Goal: Task Accomplishment & Management: Complete application form

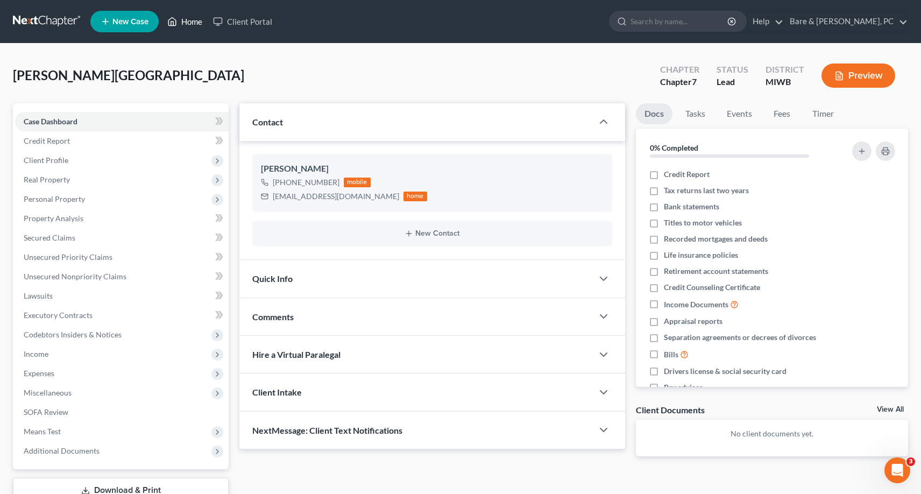
click at [194, 24] on link "Home" at bounding box center [185, 21] width 46 height 19
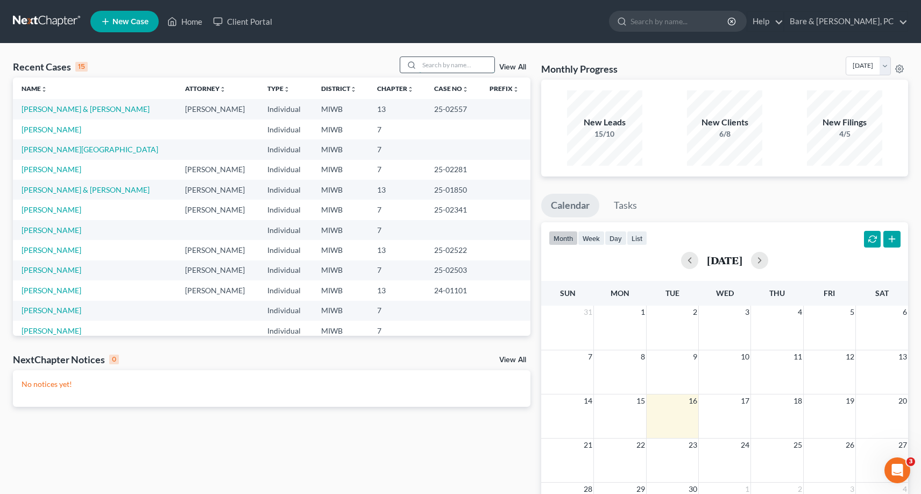
click at [431, 62] on input "search" at bounding box center [456, 65] width 75 height 16
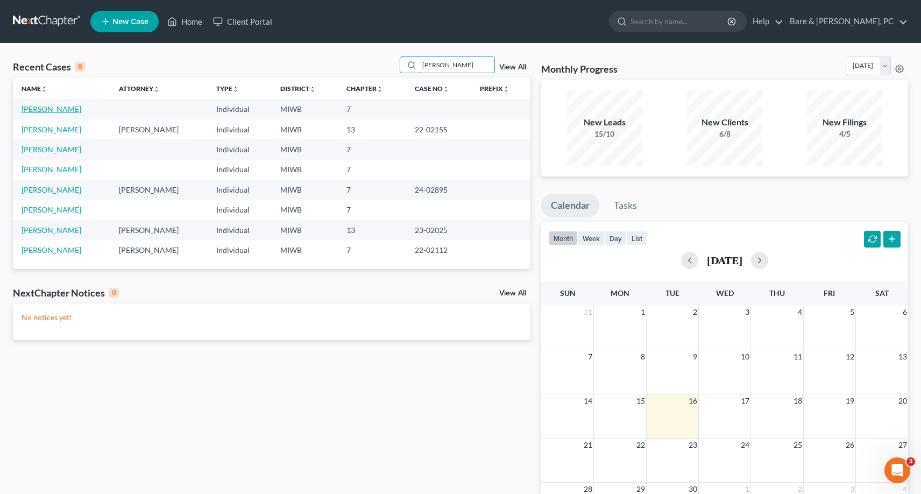
type input "[PERSON_NAME]"
click at [61, 110] on link "[PERSON_NAME]" at bounding box center [52, 108] width 60 height 9
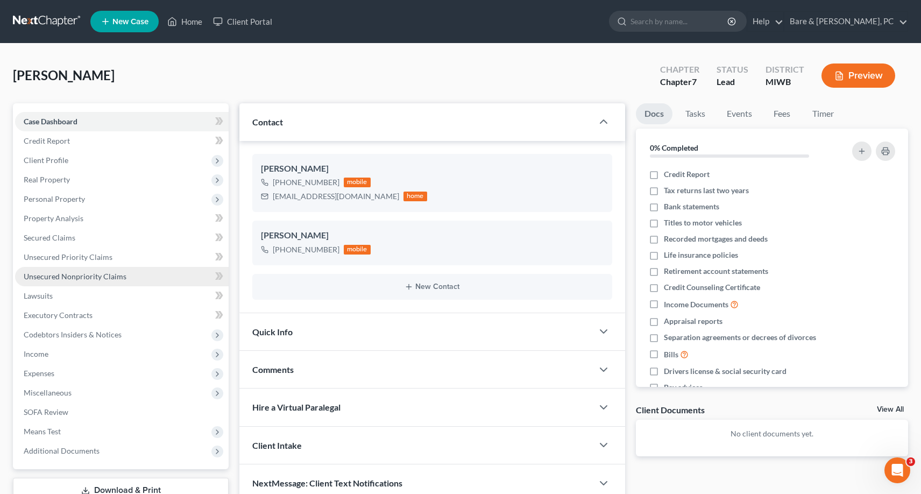
click at [77, 279] on span "Unsecured Nonpriority Claims" at bounding box center [75, 276] width 103 height 9
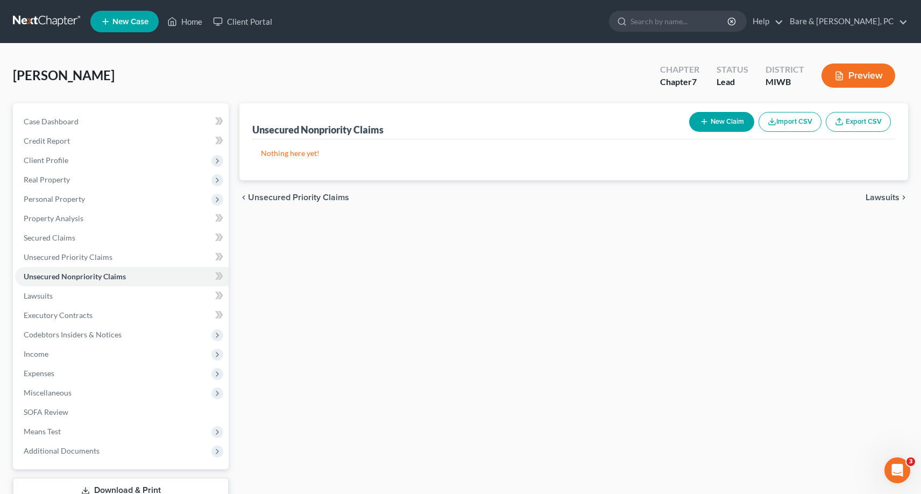
click at [718, 122] on button "New Claim" at bounding box center [721, 122] width 65 height 20
select select "0"
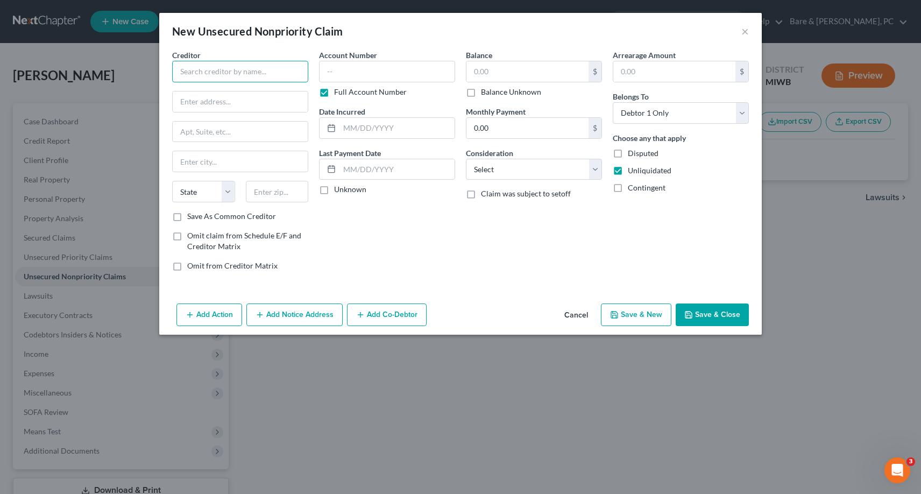
click at [235, 74] on input "text" at bounding box center [240, 72] width 136 height 22
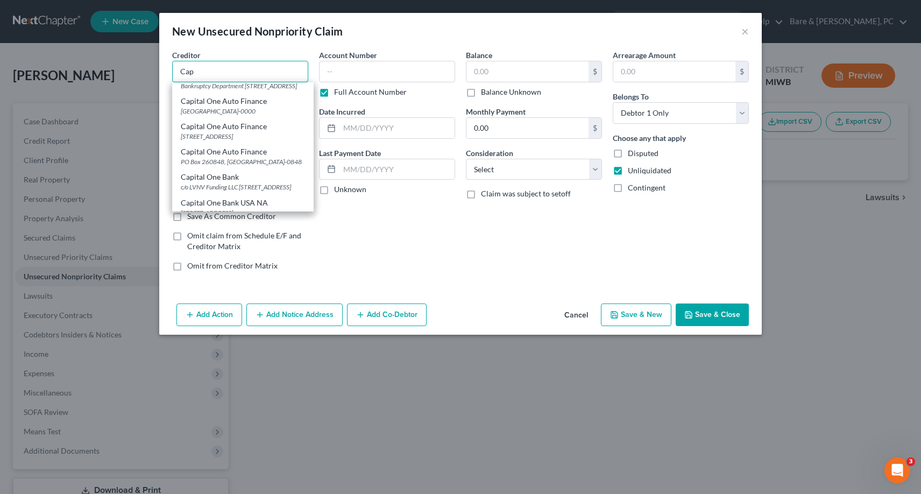
scroll to position [220, 0]
click at [217, 88] on div "Bankruptcy Department [STREET_ADDRESS]" at bounding box center [243, 83] width 124 height 9
type input "Capital One"
type input "Bankruptcy Department"
type input "PO Box 31293"
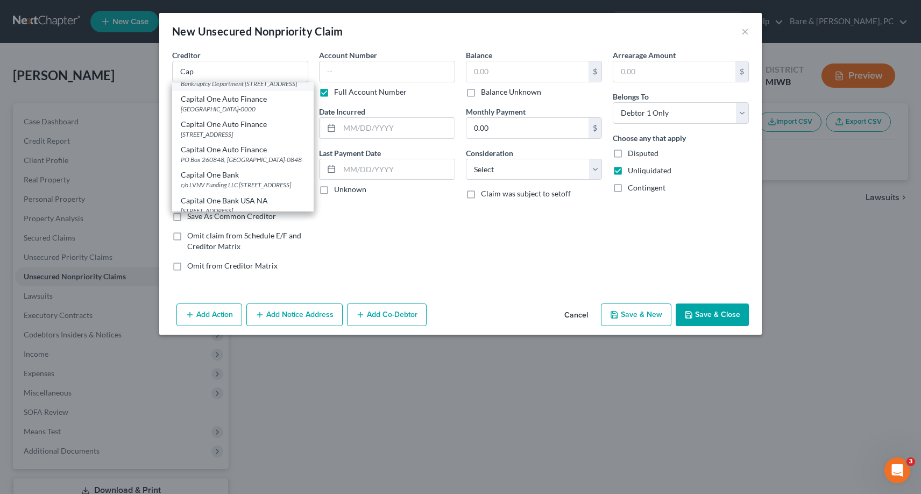
type input "[GEOGRAPHIC_DATA]"
select select "46"
type input "84131"
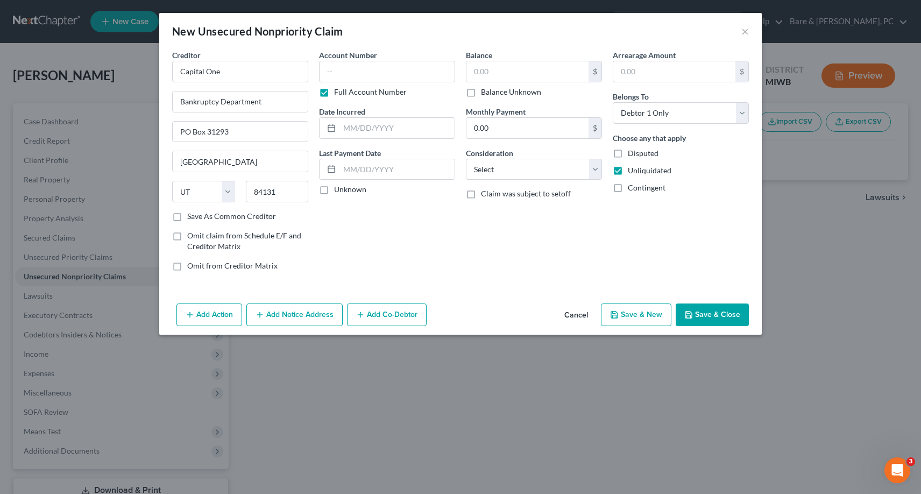
scroll to position [0, 0]
click at [330, 71] on input "text" at bounding box center [387, 72] width 136 height 22
type input "517805964125"
click at [364, 127] on input "text" at bounding box center [397, 128] width 115 height 20
type input "[DATE]"
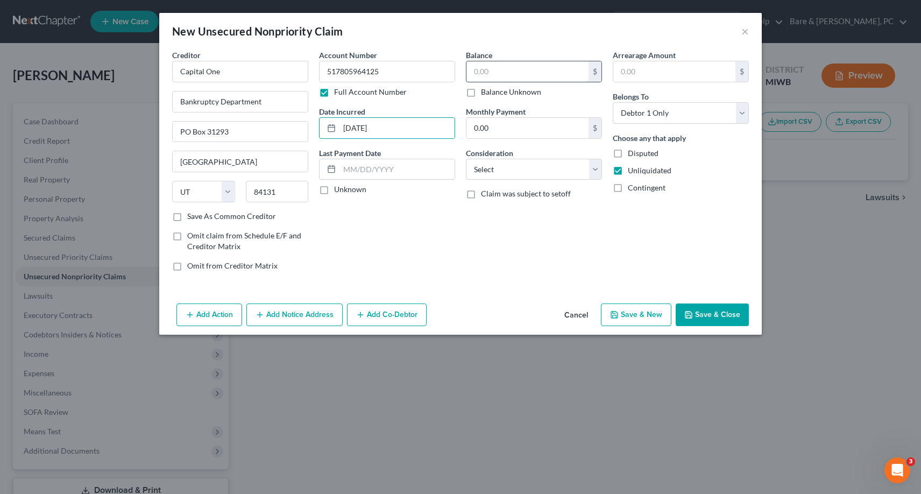
click at [474, 74] on input "text" at bounding box center [528, 71] width 122 height 20
type input "4,130"
click at [466, 159] on select "Select Cable / Satellite Services Collection Agency Credit Card Debt Debt Couns…" at bounding box center [534, 170] width 136 height 22
select select "2"
click option "Credit Card Debt" at bounding box center [0, 0] width 0 height 0
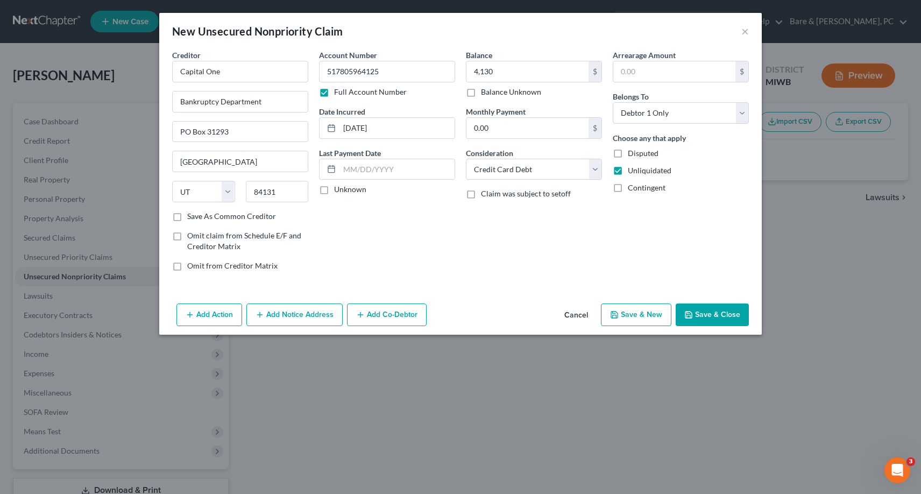
click at [644, 311] on button "Save & New" at bounding box center [636, 314] width 70 height 23
select select "0"
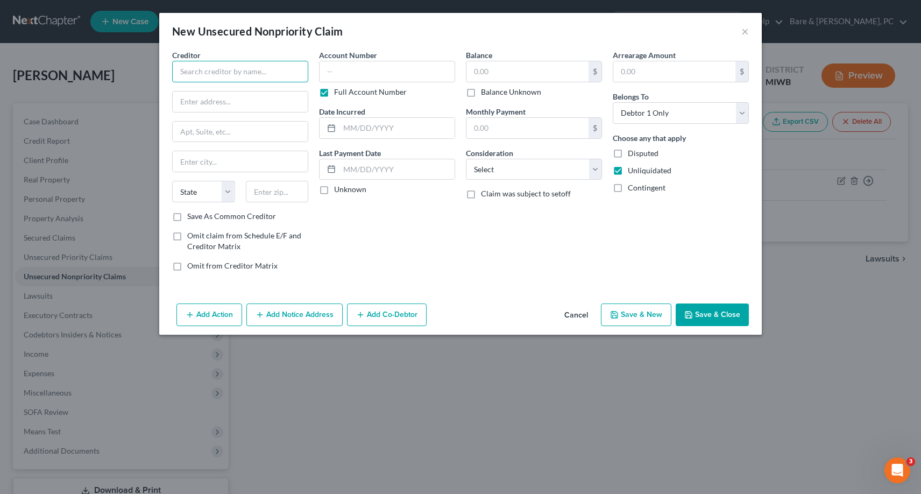
click at [188, 74] on input "text" at bounding box center [240, 72] width 136 height 22
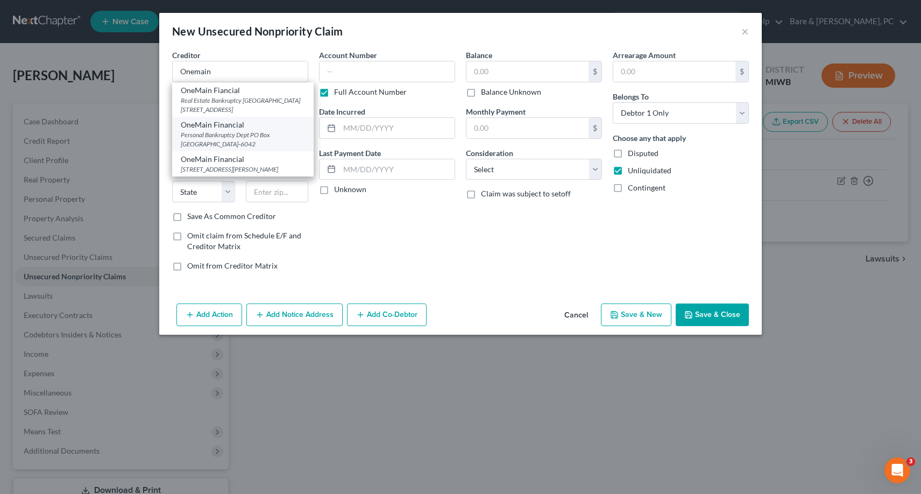
click at [203, 134] on div "Personal Bankruptcy Dept PO Box [GEOGRAPHIC_DATA]-6042" at bounding box center [243, 139] width 124 height 18
type input "OneMain Financial"
type input "Personal Bankruptcy Dept"
type input "PO Box 6042"
type input "[GEOGRAPHIC_DATA]"
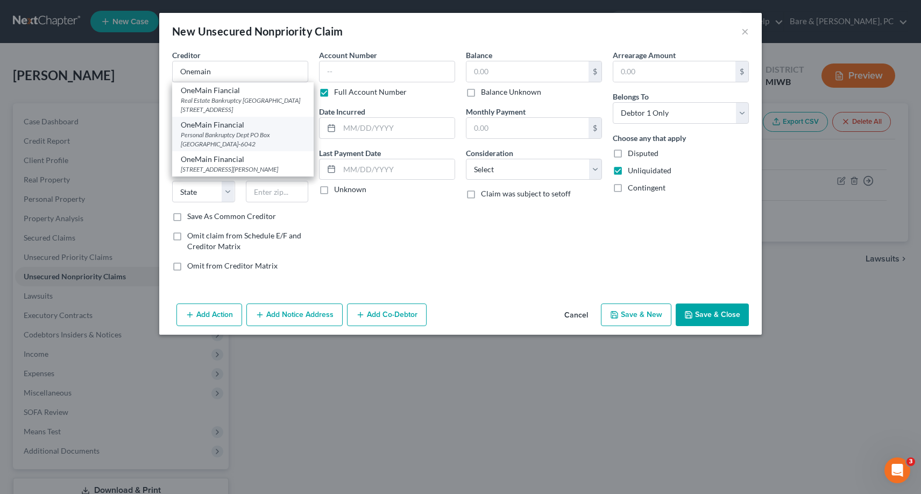
select select "43"
type input "57117-6042"
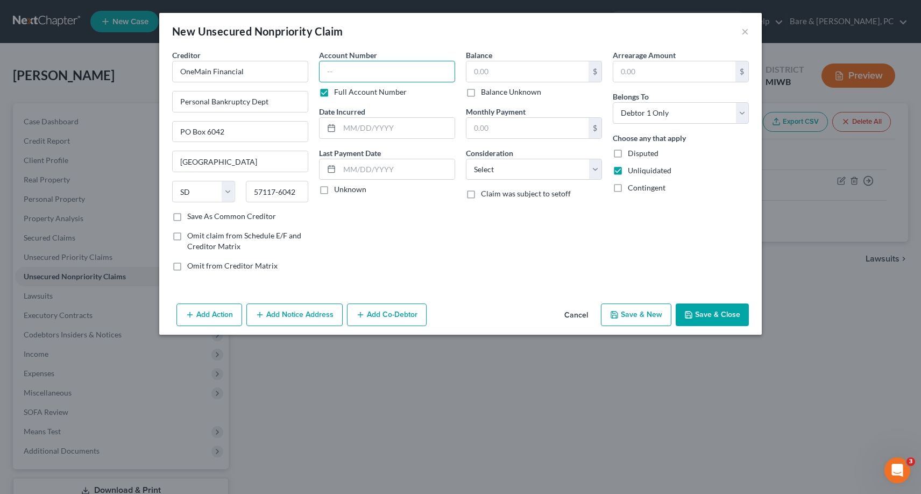
click at [325, 70] on input "text" at bounding box center [387, 72] width 136 height 22
type input "618324504152"
click at [360, 130] on input "text" at bounding box center [397, 128] width 115 height 20
type input "[DATE]"
click at [481, 68] on input "text" at bounding box center [528, 71] width 122 height 20
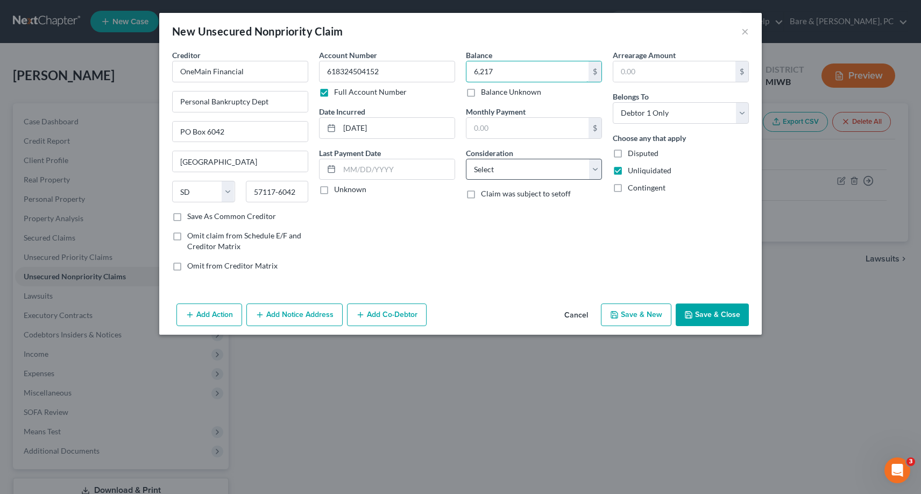
type input "6,217"
click at [466, 159] on select "Select Cable / Satellite Services Collection Agency Credit Card Debt Debt Couns…" at bounding box center [534, 170] width 136 height 22
click option "Other" at bounding box center [0, 0] width 0 height 0
click at [482, 210] on input "text" at bounding box center [534, 210] width 135 height 20
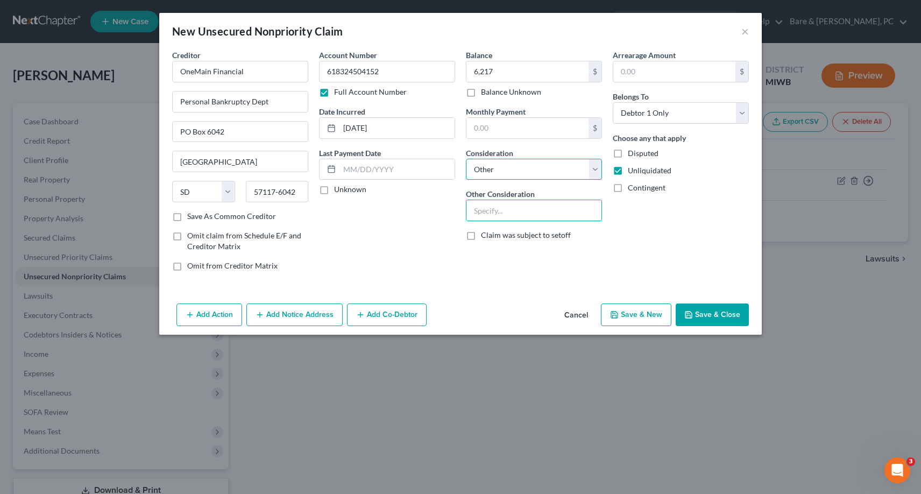
click at [466, 159] on select "Select Cable / Satellite Services Collection Agency Credit Card Debt Debt Couns…" at bounding box center [534, 170] width 136 height 22
click at [599, 171] on select "Select Cable / Satellite Services Collection Agency Credit Card Debt Debt Couns…" at bounding box center [534, 170] width 136 height 22
click at [466, 159] on select "Select Cable / Satellite Services Collection Agency Credit Card Debt Debt Couns…" at bounding box center [534, 170] width 136 height 22
click at [519, 166] on select "Select Cable / Satellite Services Collection Agency Credit Card Debt Debt Couns…" at bounding box center [534, 170] width 136 height 22
click at [466, 159] on select "Select Cable / Satellite Services Collection Agency Credit Card Debt Debt Couns…" at bounding box center [534, 170] width 136 height 22
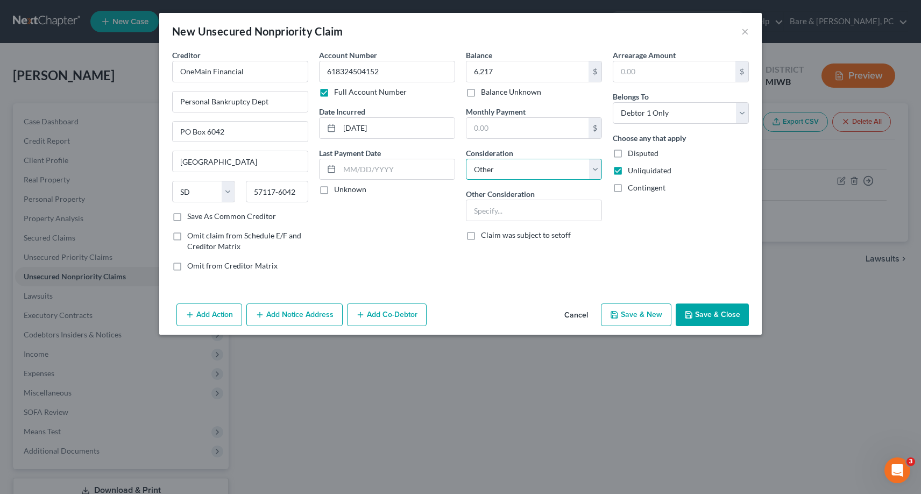
select select "2"
click option "Credit Card Debt" at bounding box center [0, 0] width 0 height 0
click at [649, 313] on button "Save & New" at bounding box center [636, 314] width 70 height 23
select select "0"
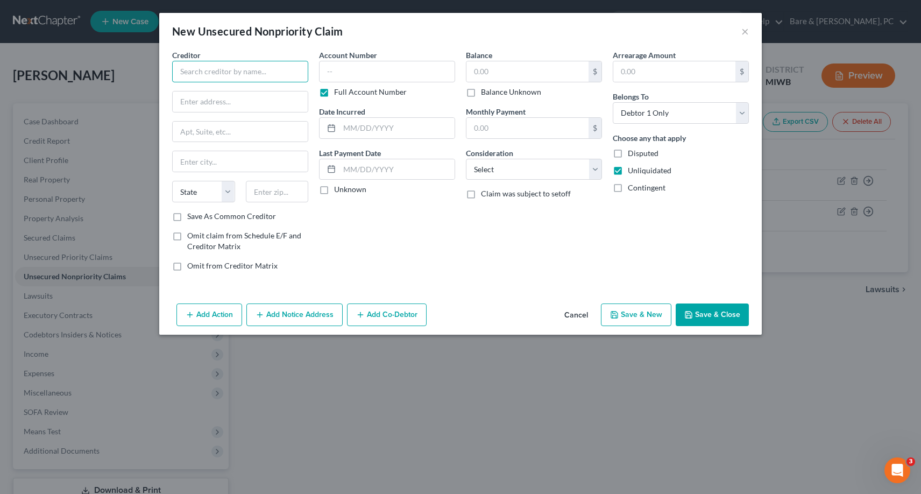
click at [198, 74] on input "text" at bounding box center [240, 72] width 136 height 22
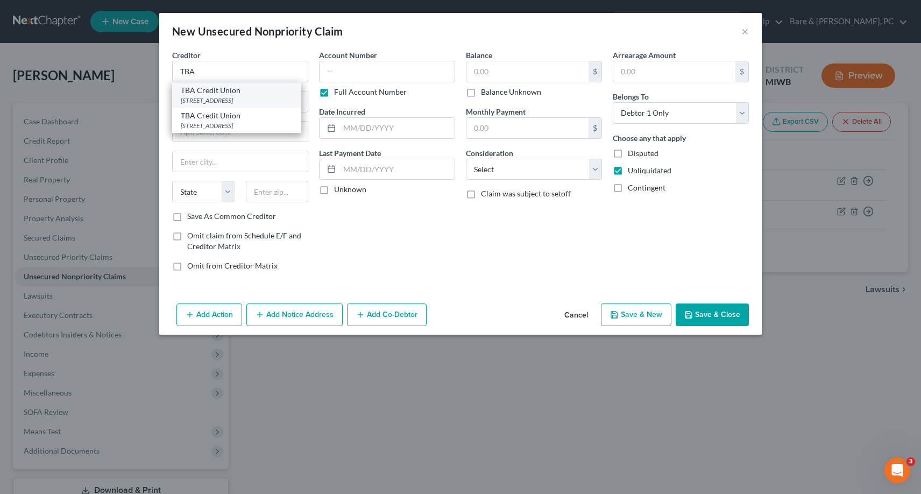
click at [220, 95] on div "TBA Credit Union" at bounding box center [237, 90] width 112 height 11
type input "TBA Credit Union"
type input "PO box 1049"
type input "[GEOGRAPHIC_DATA]"
select select "23"
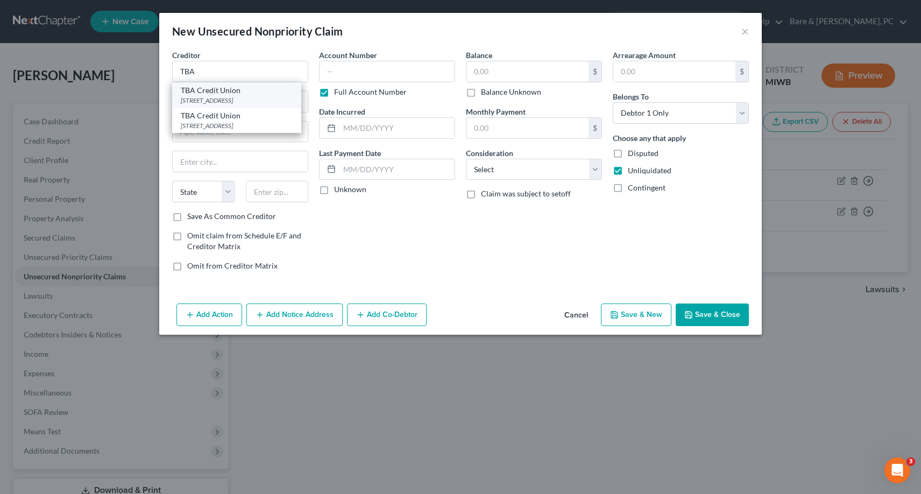
type input "49685"
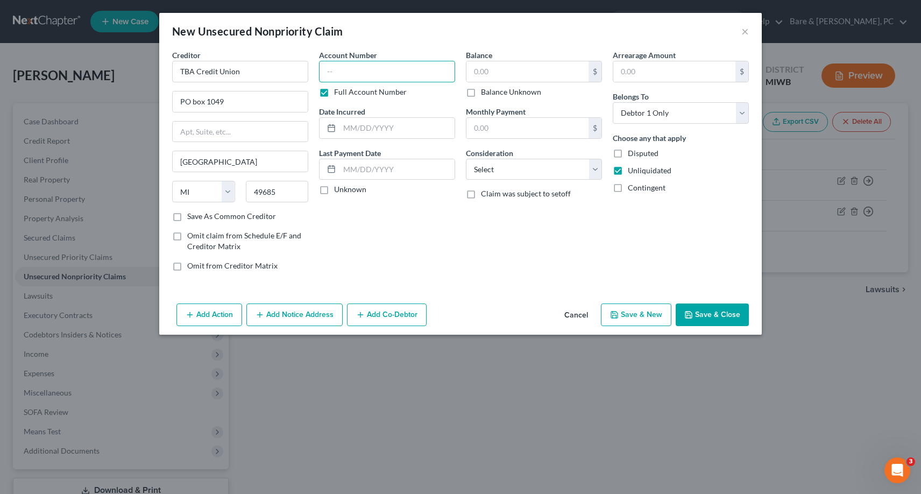
click at [324, 74] on input "text" at bounding box center [387, 72] width 136 height 22
type input "1821147"
click at [371, 126] on input "text" at bounding box center [397, 128] width 115 height 20
type input "[DATE]"
click at [472, 70] on input "text" at bounding box center [528, 71] width 122 height 20
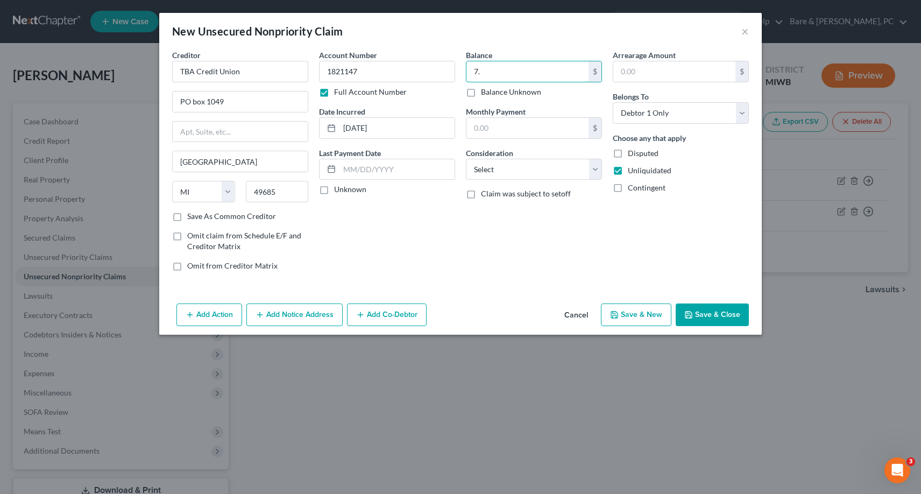
type input "7"
type input "7,841"
click at [466, 159] on select "Select Cable / Satellite Services Collection Agency Credit Card Debt Debt Couns…" at bounding box center [534, 170] width 136 height 22
select select "2"
click option "Credit Card Debt" at bounding box center [0, 0] width 0 height 0
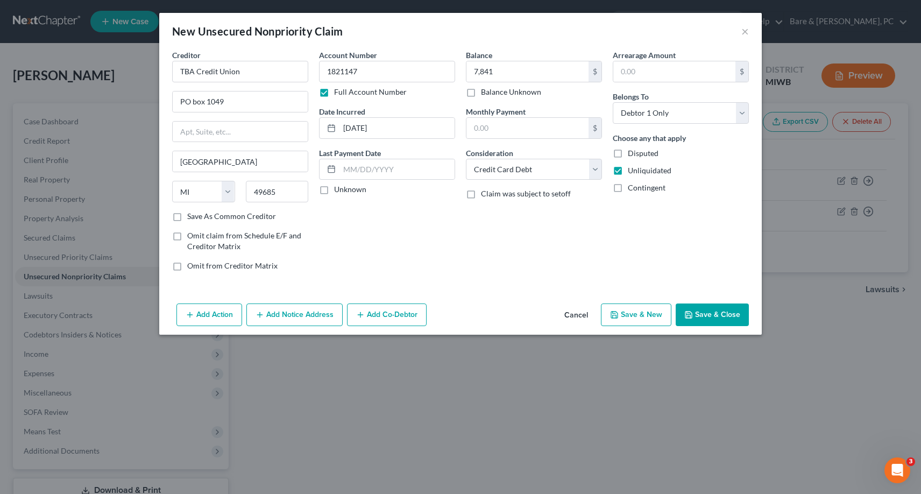
click at [644, 318] on button "Save & New" at bounding box center [636, 314] width 70 height 23
select select "0"
click at [216, 68] on input "text" at bounding box center [240, 72] width 136 height 22
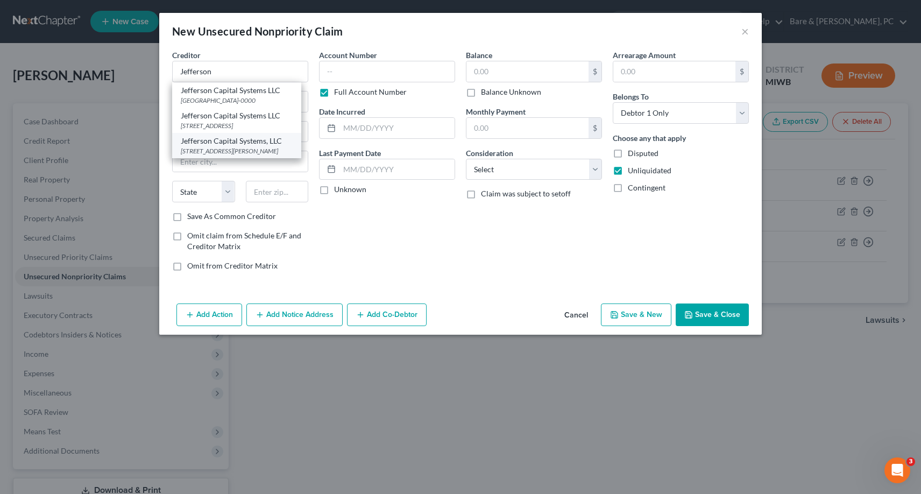
click at [197, 146] on div "Jefferson Capital Systems, LLC" at bounding box center [237, 141] width 112 height 11
type input "Jefferson Capital Systems, LLC"
type input "16 [PERSON_NAME]"
type input "Saint Cloud"
select select "24"
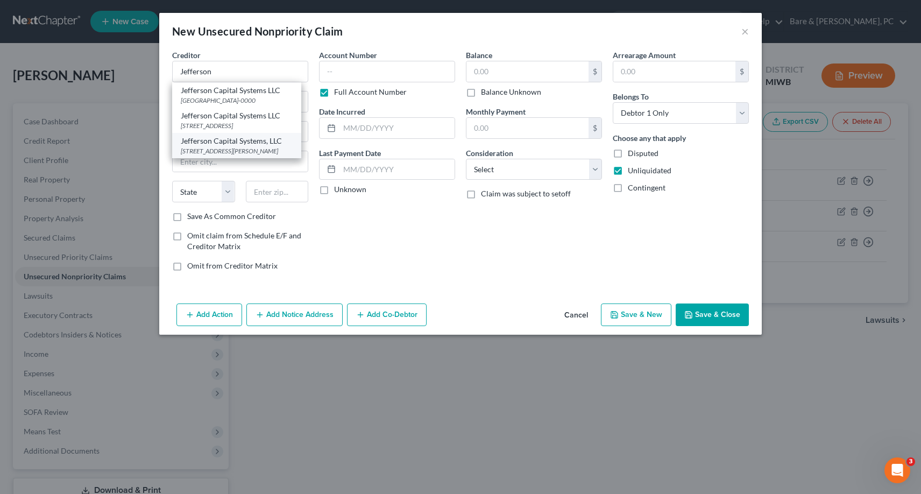
type input "56303-0000"
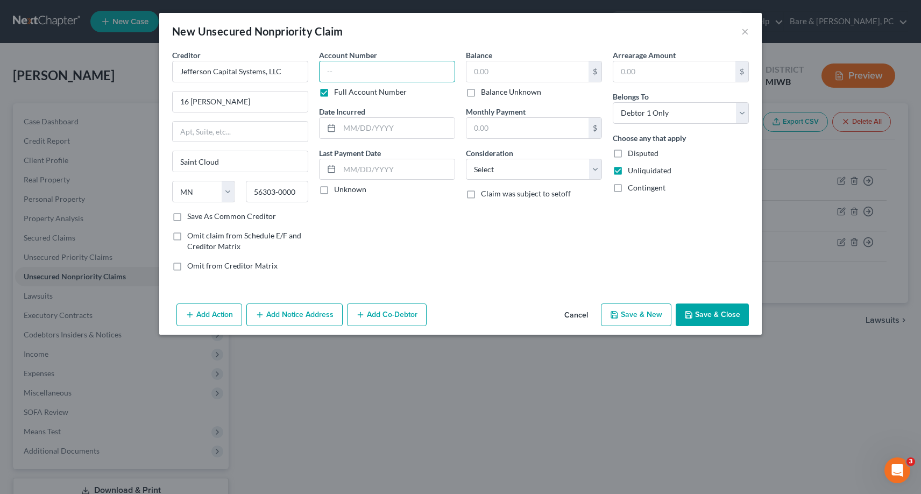
click at [326, 72] on input "text" at bounding box center [387, 72] width 136 height 22
type input "366755338"
click at [350, 125] on input "text" at bounding box center [397, 128] width 115 height 20
type input "[DATE]"
click at [518, 70] on input "text" at bounding box center [528, 71] width 122 height 20
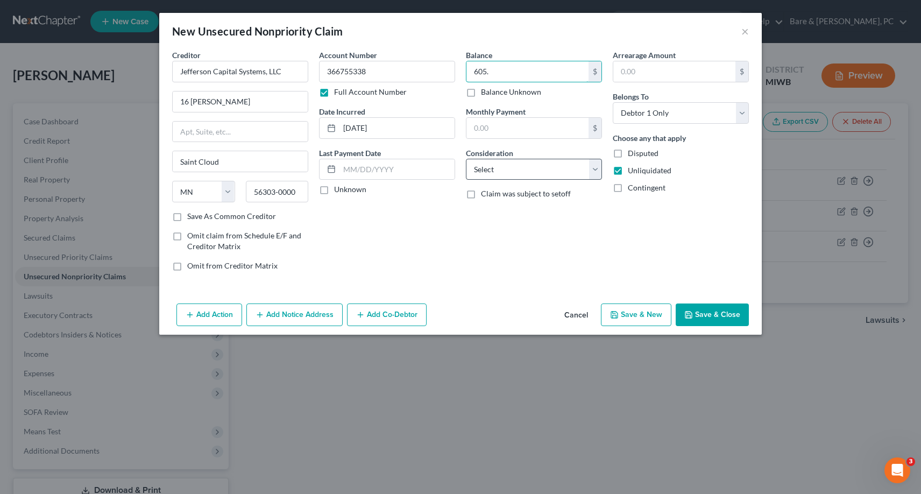
type input "605."
click at [466, 159] on select "Select Cable / Satellite Services Collection Agency Credit Card Debt Debt Couns…" at bounding box center [534, 170] width 136 height 22
select select "2"
click option "Credit Card Debt" at bounding box center [0, 0] width 0 height 0
click at [641, 317] on button "Save & New" at bounding box center [636, 314] width 70 height 23
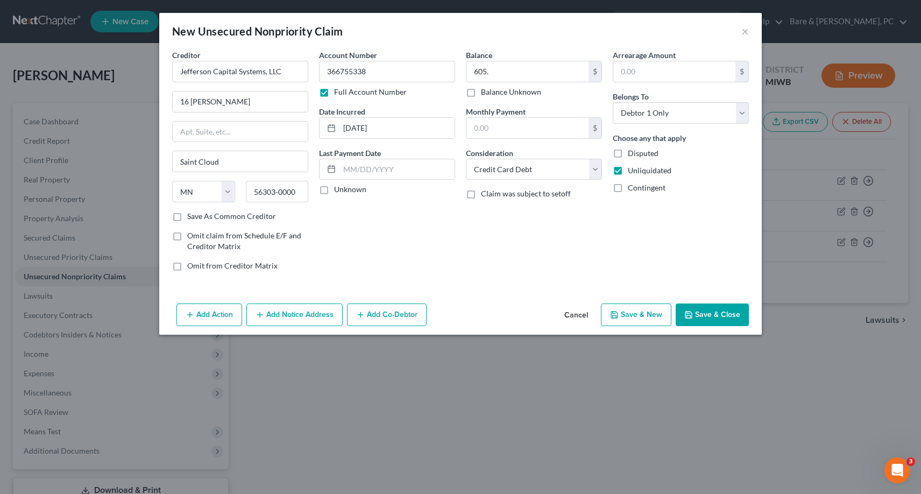
select select "0"
click at [200, 75] on input "text" at bounding box center [240, 72] width 136 height 22
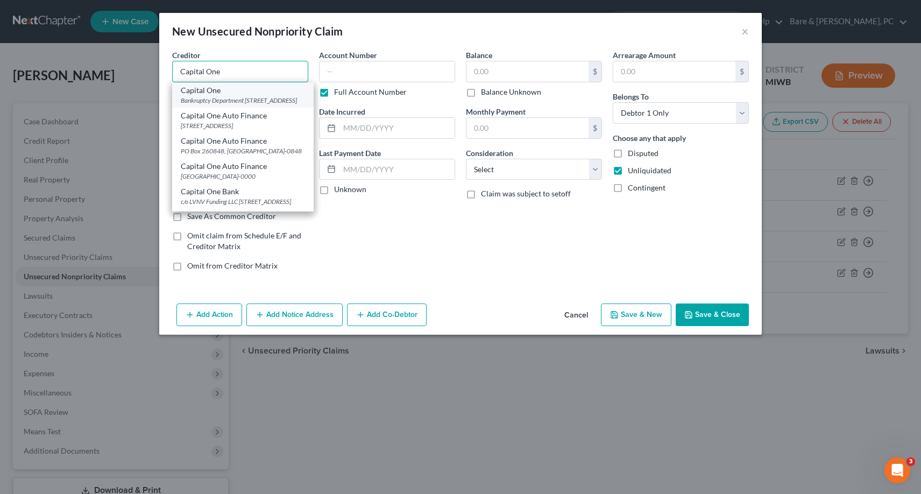
type input "Capital One"
click at [210, 102] on div "Bankruptcy Department [STREET_ADDRESS]" at bounding box center [243, 100] width 124 height 9
type input "Bankruptcy Department"
type input "PO Box 31293"
type input "[GEOGRAPHIC_DATA]"
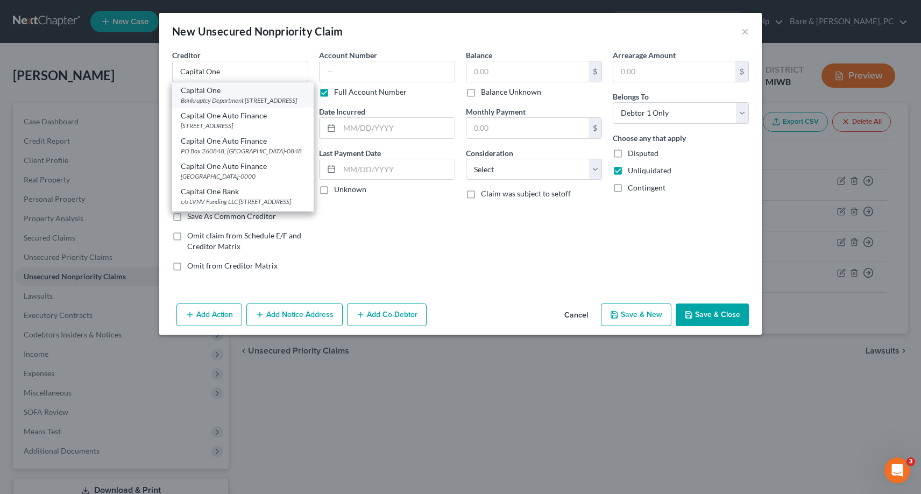
select select "46"
type input "84131"
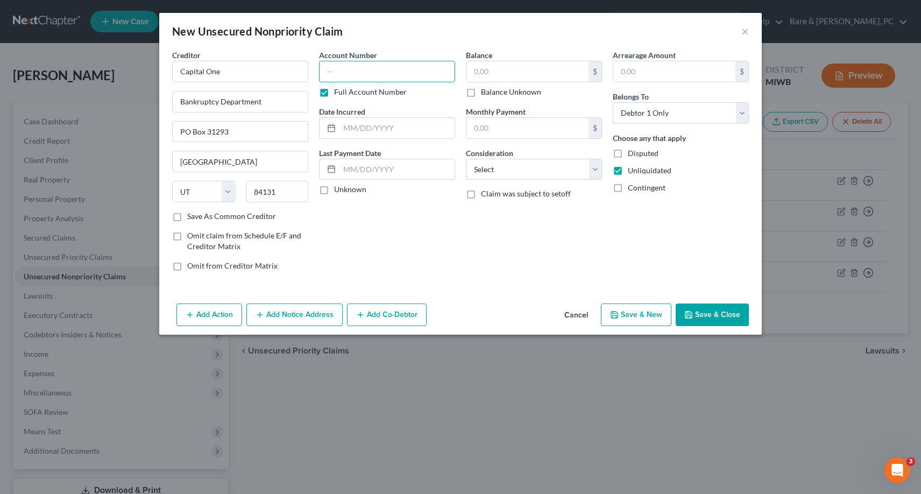
click at [326, 73] on input "text" at bounding box center [387, 72] width 136 height 22
type input "517805772582"
click at [350, 128] on input "text" at bounding box center [397, 128] width 115 height 20
type input "[DATE]"
click at [475, 71] on input "text" at bounding box center [528, 71] width 122 height 20
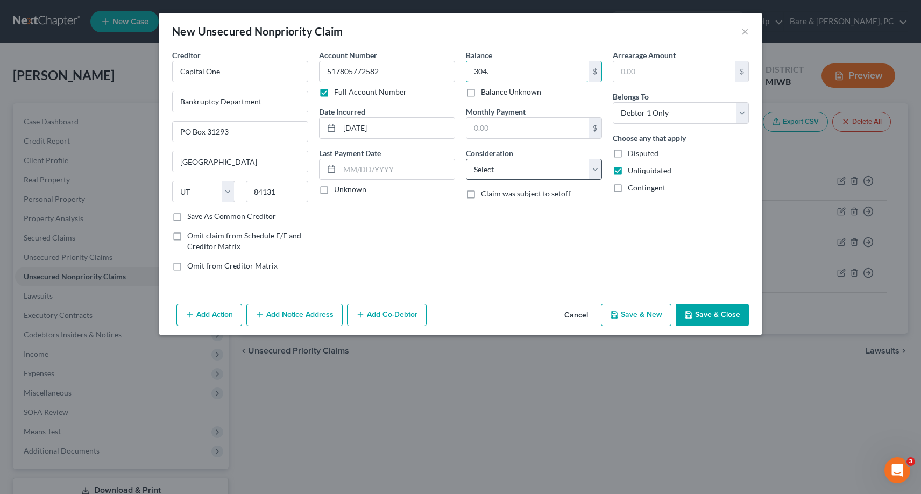
type input "304."
click at [466, 159] on select "Select Cable / Satellite Services Collection Agency Credit Card Debt Debt Couns…" at bounding box center [534, 170] width 136 height 22
select select "2"
click option "Credit Card Debt" at bounding box center [0, 0] width 0 height 0
click at [637, 314] on button "Save & New" at bounding box center [636, 314] width 70 height 23
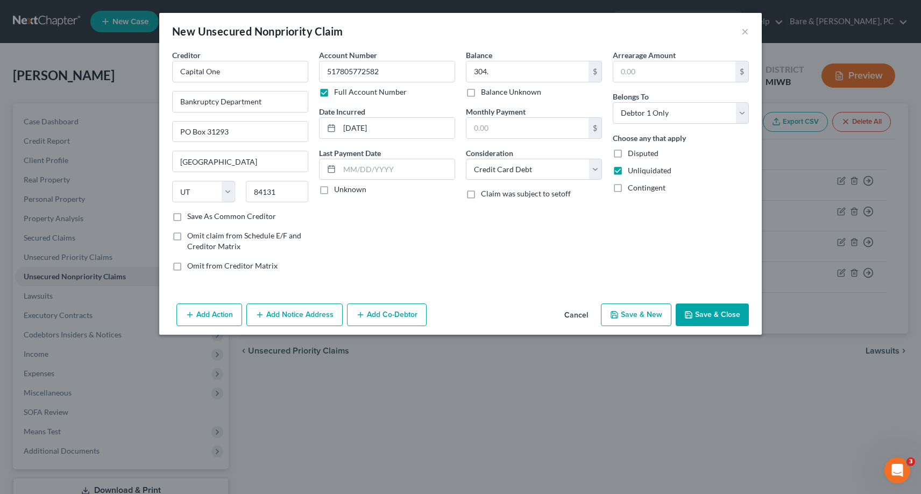
select select "0"
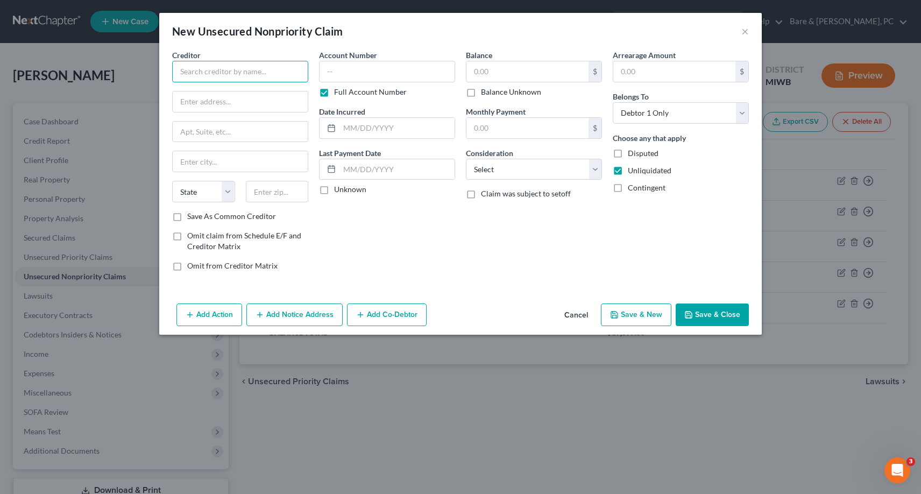
click at [193, 71] on input "text" at bounding box center [240, 72] width 136 height 22
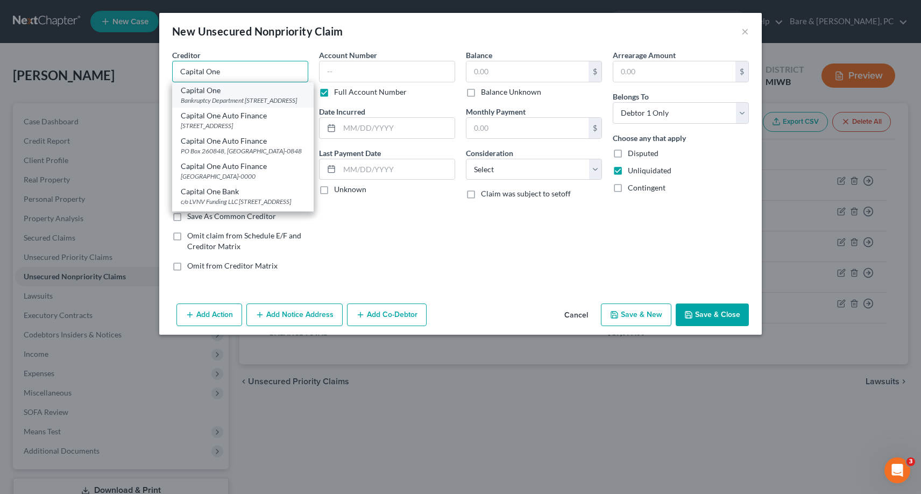
type input "Capital One"
click at [207, 101] on div "Bankruptcy Department [STREET_ADDRESS]" at bounding box center [243, 100] width 124 height 9
type input "Bankruptcy Department"
type input "PO Box 31293"
type input "[GEOGRAPHIC_DATA]"
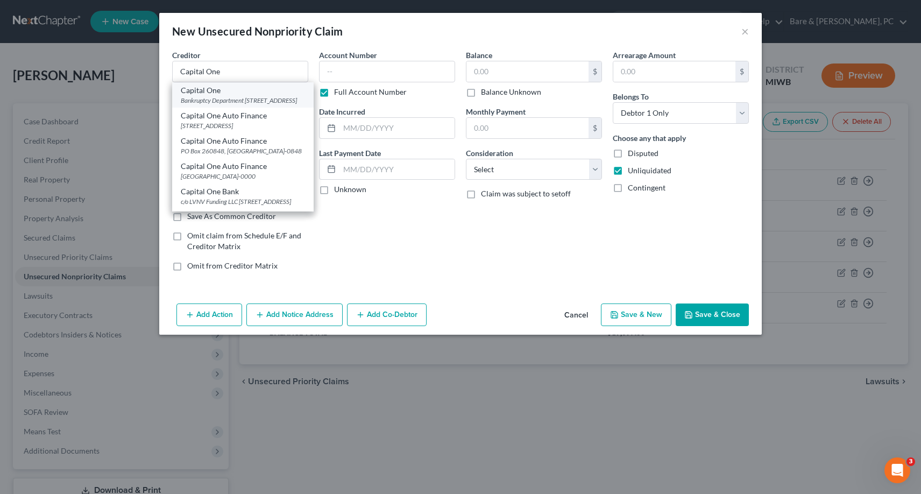
select select "46"
type input "84131"
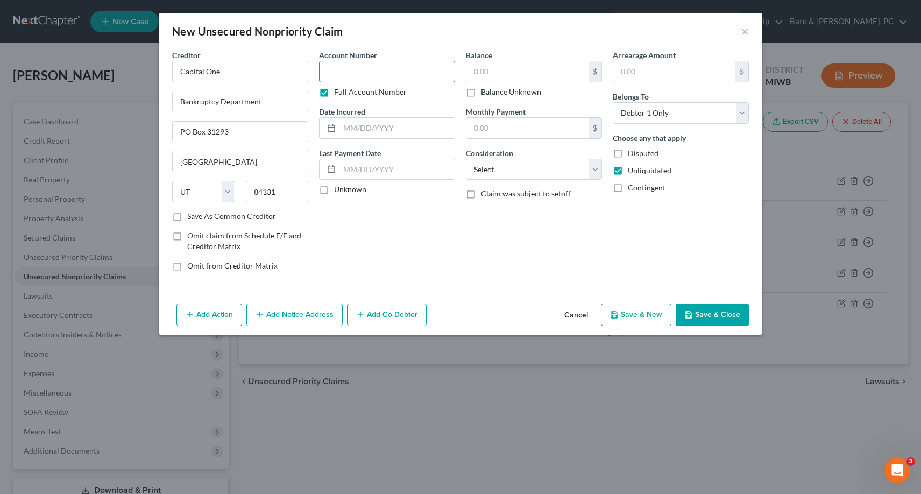
click at [327, 73] on input "text" at bounding box center [387, 72] width 136 height 22
type input "552342515288"
click at [364, 128] on input "text" at bounding box center [397, 128] width 115 height 20
type input "[DATE]"
click at [474, 73] on input "text" at bounding box center [528, 71] width 122 height 20
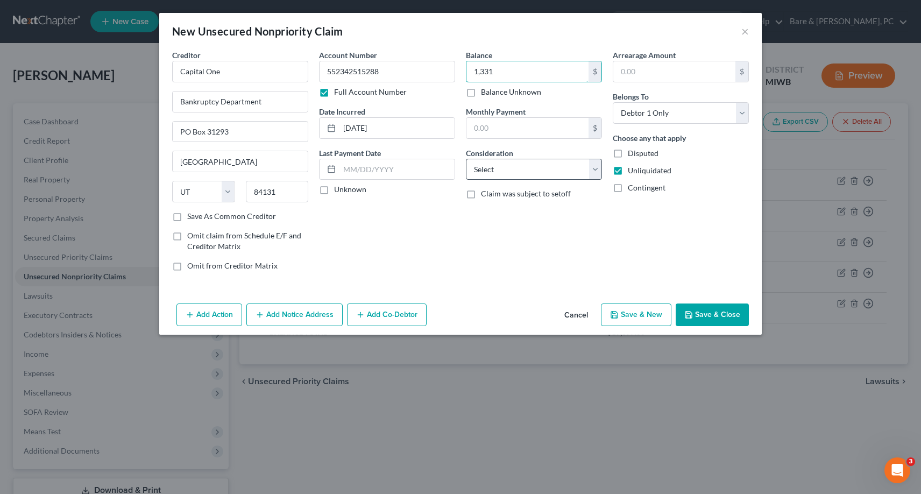
type input "1,331"
click at [466, 159] on select "Select Cable / Satellite Services Collection Agency Credit Card Debt Debt Couns…" at bounding box center [534, 170] width 136 height 22
select select "2"
click option "Credit Card Debt" at bounding box center [0, 0] width 0 height 0
click at [652, 317] on button "Save & New" at bounding box center [636, 314] width 70 height 23
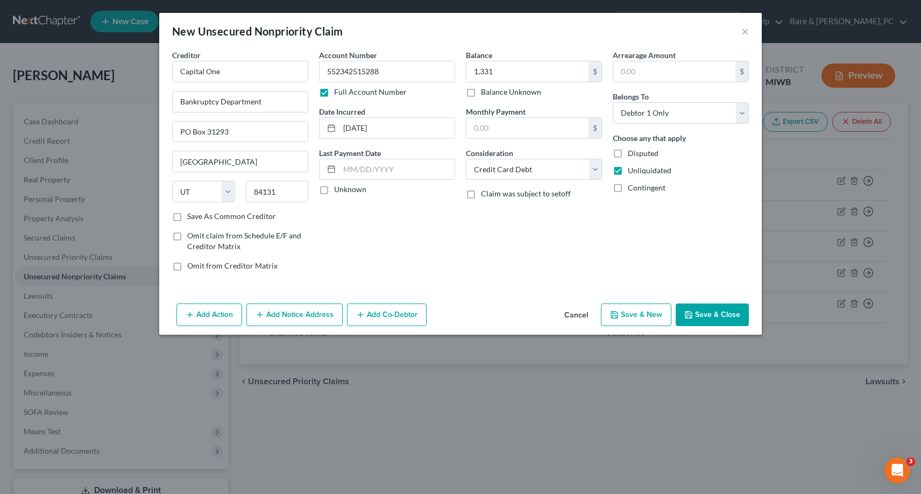
select select "0"
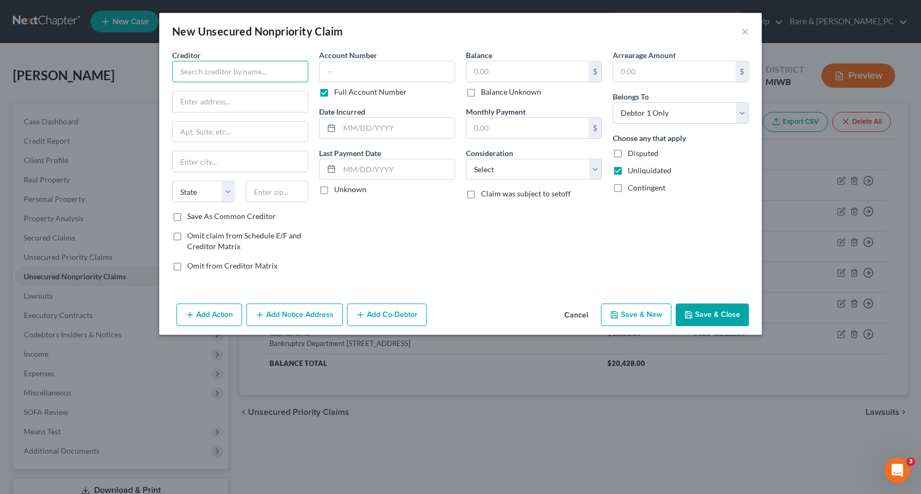
click at [188, 74] on input "text" at bounding box center [240, 72] width 136 height 22
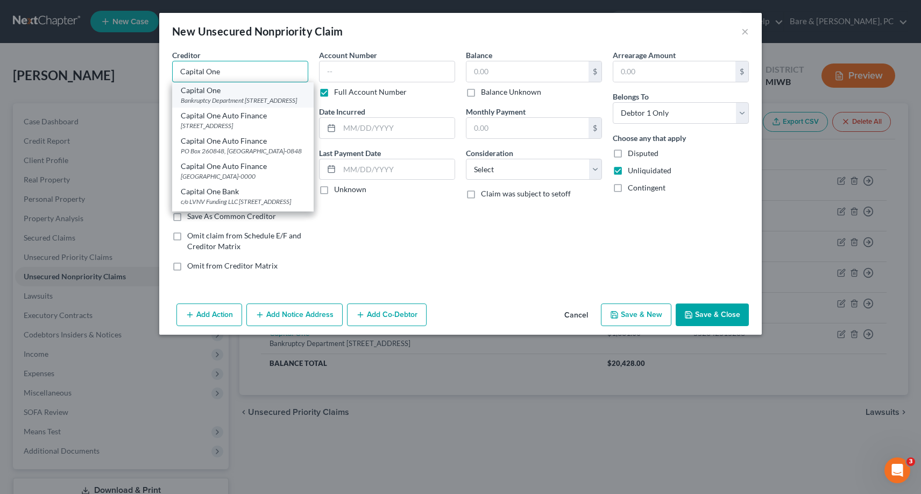
type input "Capital One"
click at [214, 102] on div "Bankruptcy Department [STREET_ADDRESS]" at bounding box center [243, 100] width 124 height 9
type input "Bankruptcy Department"
type input "PO Box 31293"
type input "[GEOGRAPHIC_DATA]"
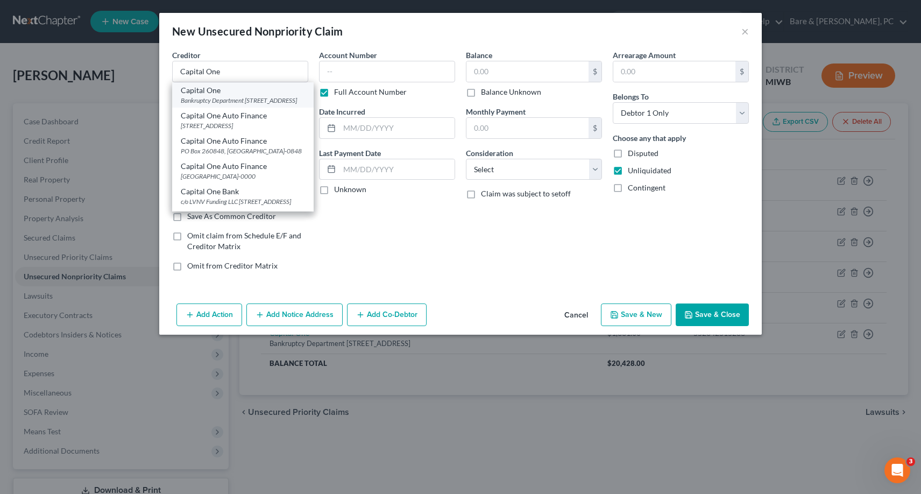
select select "46"
type input "84131"
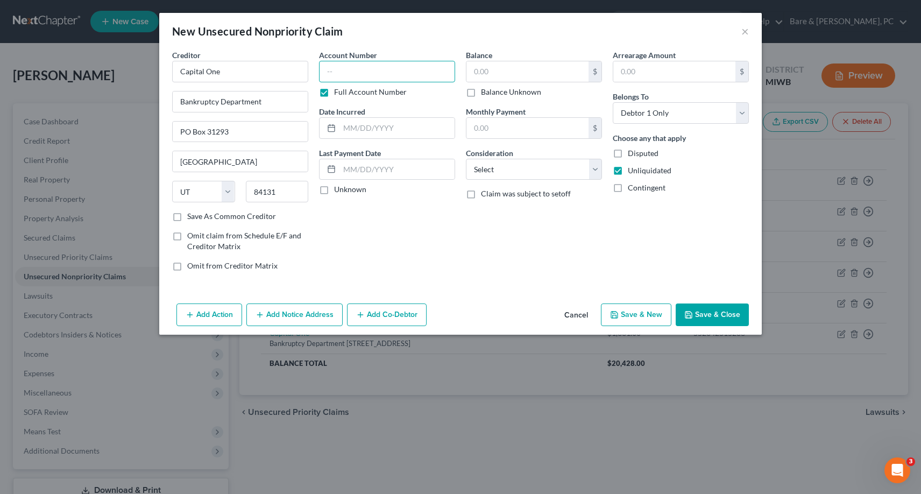
click at [321, 77] on input "text" at bounding box center [387, 72] width 136 height 22
type input "517805954274"
click at [364, 128] on input "text" at bounding box center [397, 128] width 115 height 20
type input "[DATE]"
click at [484, 71] on input "text" at bounding box center [528, 71] width 122 height 20
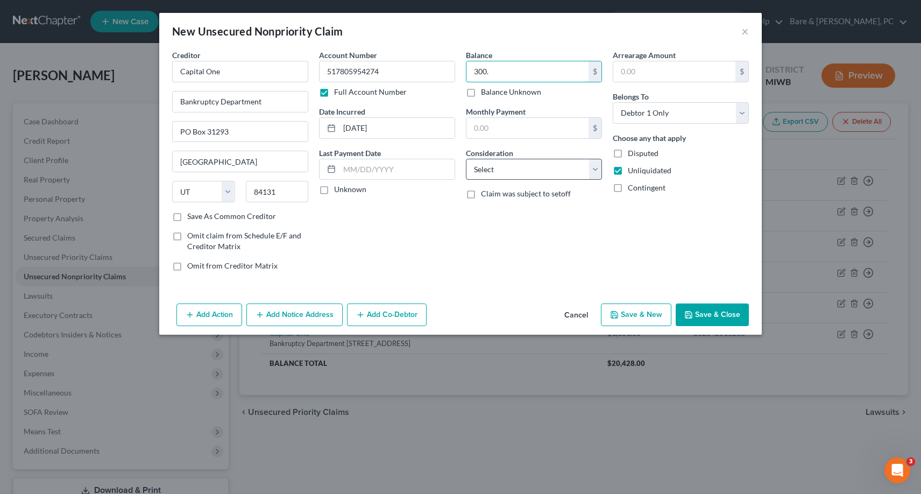
type input "300."
click at [466, 159] on select "Select Cable / Satellite Services Collection Agency Credit Card Debt Debt Couns…" at bounding box center [534, 170] width 136 height 22
select select "2"
click option "Credit Card Debt" at bounding box center [0, 0] width 0 height 0
click at [641, 315] on button "Save & New" at bounding box center [636, 314] width 70 height 23
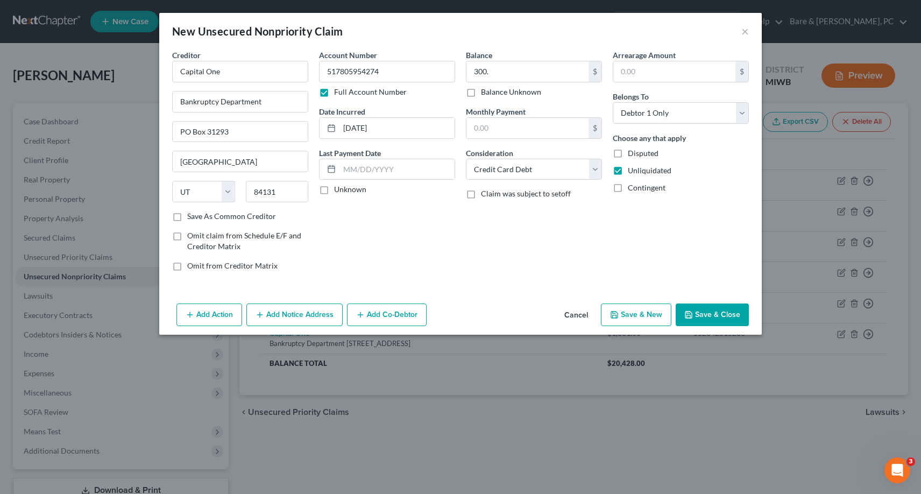
select select "0"
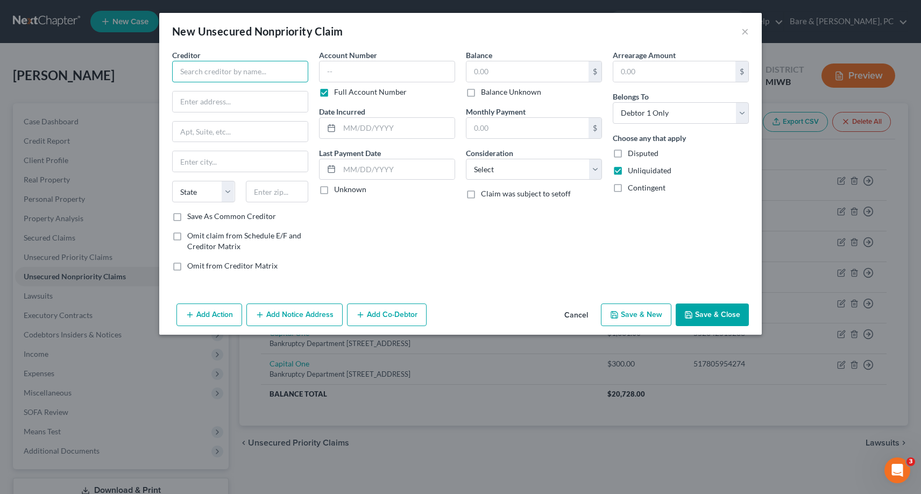
click at [200, 69] on input "text" at bounding box center [240, 72] width 136 height 22
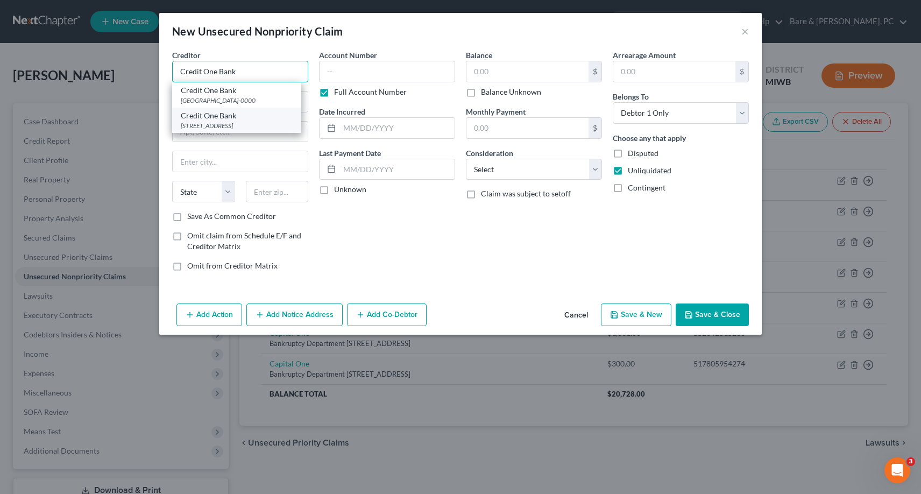
type input "Credit One Bank"
click at [217, 120] on div "Credit One Bank" at bounding box center [237, 115] width 112 height 11
type input "PO Box 98872"
type input "[GEOGRAPHIC_DATA]"
select select "31"
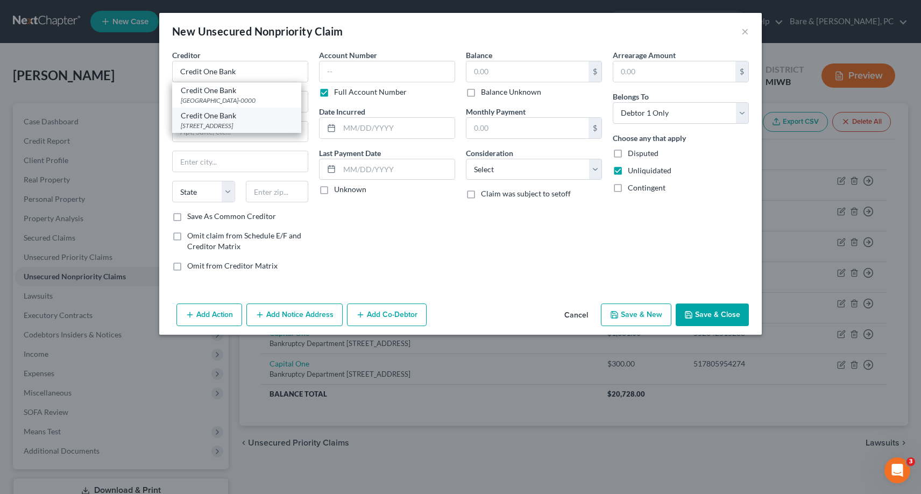
type input "89193-0000"
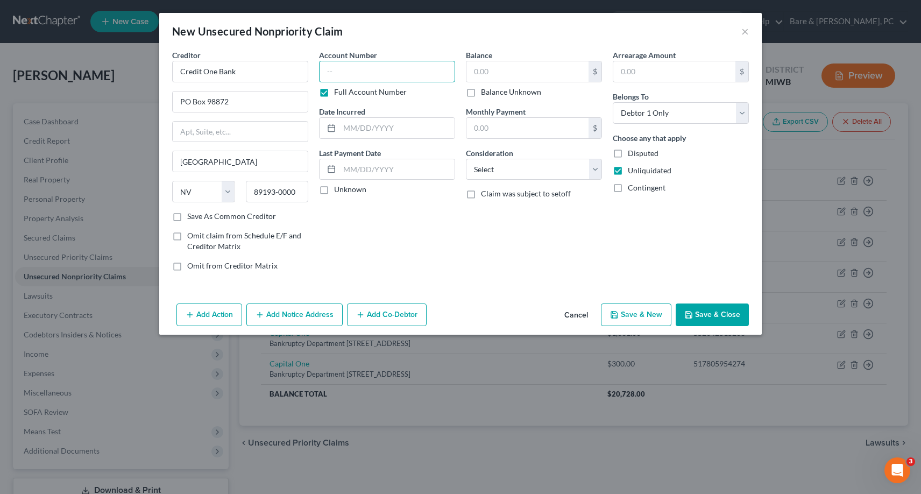
click at [323, 74] on input "text" at bounding box center [387, 72] width 136 height 22
type input "444796268943"
click at [358, 128] on input "text" at bounding box center [397, 128] width 115 height 20
type input "[DATE]"
click at [486, 68] on input "text" at bounding box center [528, 71] width 122 height 20
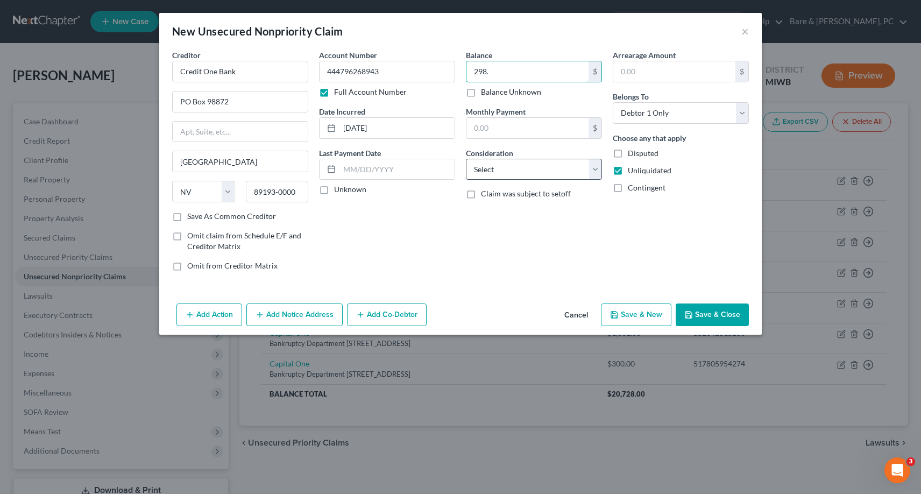
type input "298."
click at [466, 159] on select "Select Cable / Satellite Services Collection Agency Credit Card Debt Debt Couns…" at bounding box center [534, 170] width 136 height 22
select select "2"
click option "Credit Card Debt" at bounding box center [0, 0] width 0 height 0
click at [638, 318] on button "Save & New" at bounding box center [636, 314] width 70 height 23
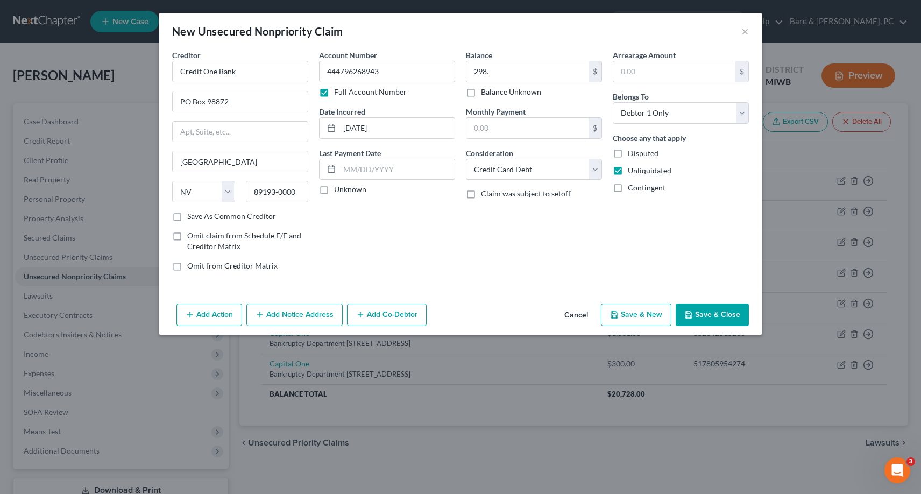
select select "0"
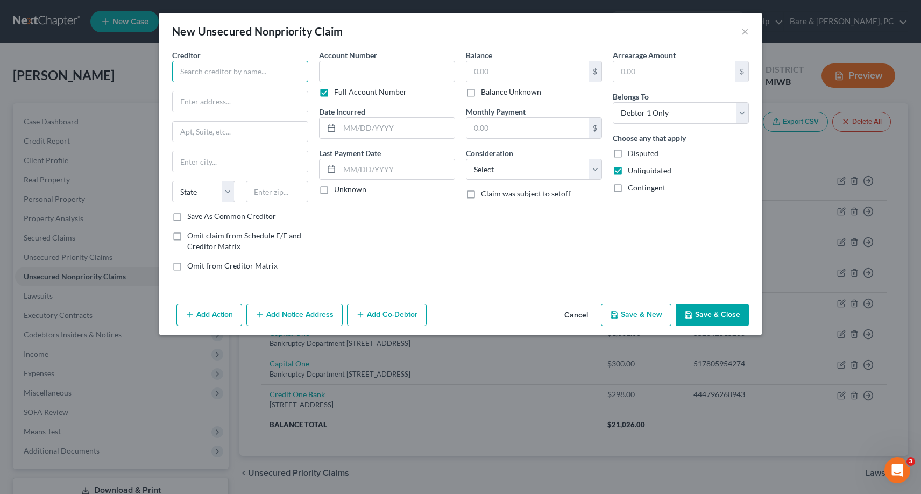
click at [197, 70] on input "text" at bounding box center [240, 72] width 136 height 22
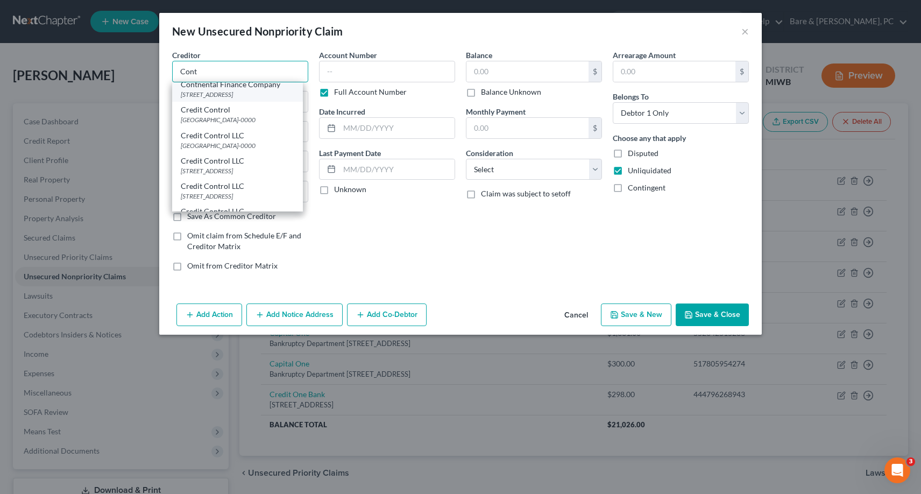
scroll to position [110, 0]
click at [258, 96] on div "[STREET_ADDRESS]" at bounding box center [238, 91] width 114 height 9
type input "Contnental Finance Company"
type input "[STREET_ADDRESS]"
type input "Suite 400"
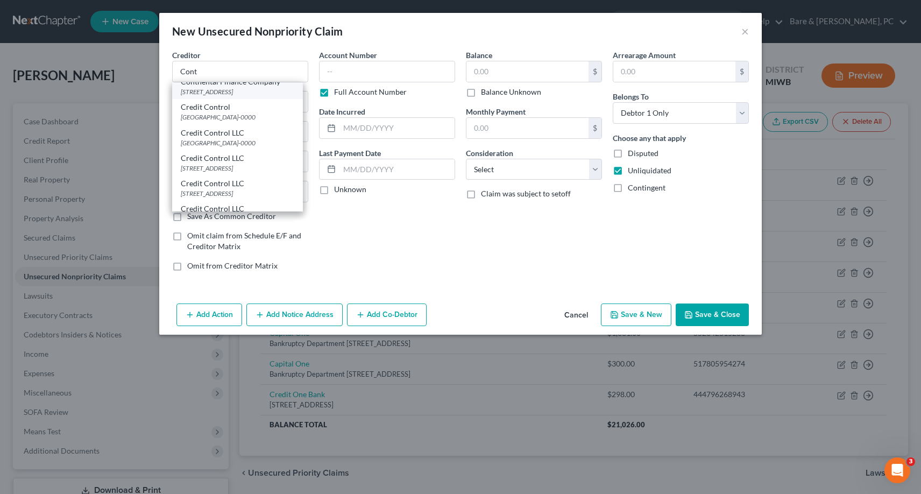
type input "Wilmington"
select select "7"
type input "19808-0000"
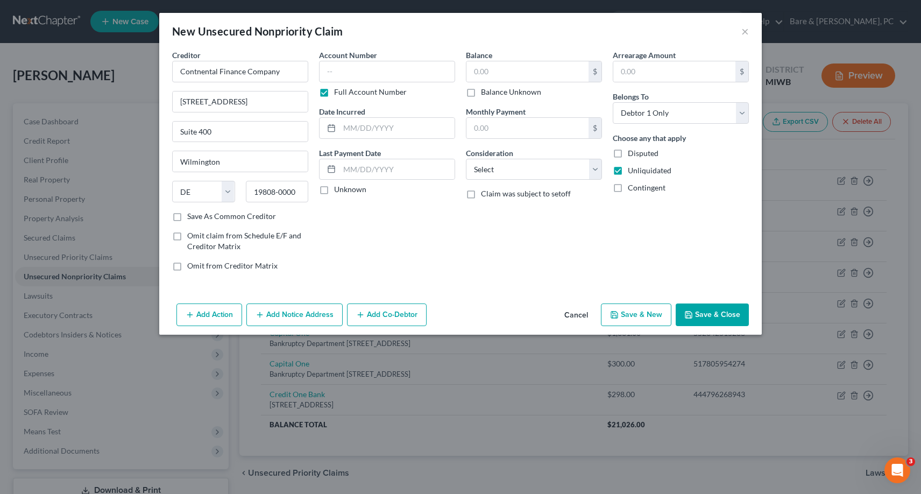
scroll to position [0, 0]
click at [328, 71] on input "text" at bounding box center [387, 72] width 136 height 22
type input "516648220147"
click at [364, 126] on input "text" at bounding box center [397, 128] width 115 height 20
type input "[DATE]"
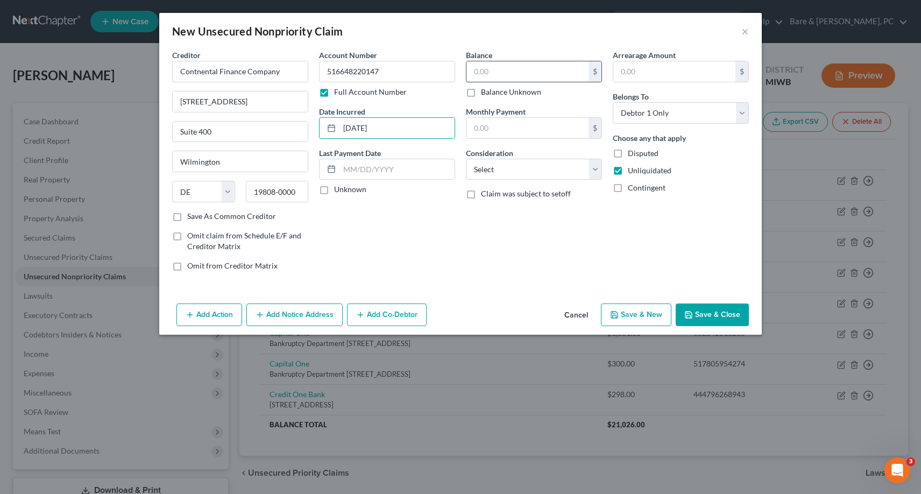
click at [470, 75] on input "text" at bounding box center [528, 71] width 122 height 20
type input "837."
click at [466, 159] on select "Select Cable / Satellite Services Collection Agency Credit Card Debt Debt Couns…" at bounding box center [534, 170] width 136 height 22
select select "2"
click option "Credit Card Debt" at bounding box center [0, 0] width 0 height 0
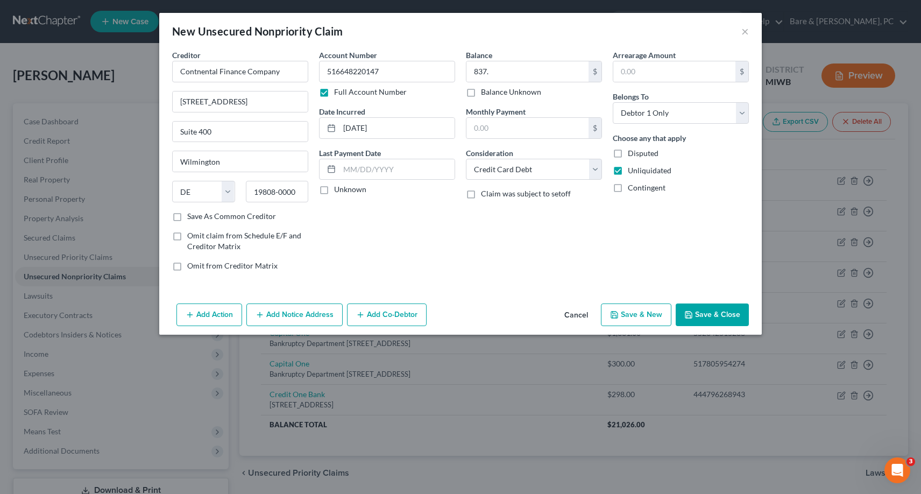
click at [642, 315] on button "Save & New" at bounding box center [636, 314] width 70 height 23
select select "0"
type input "837.00"
type input "0.00"
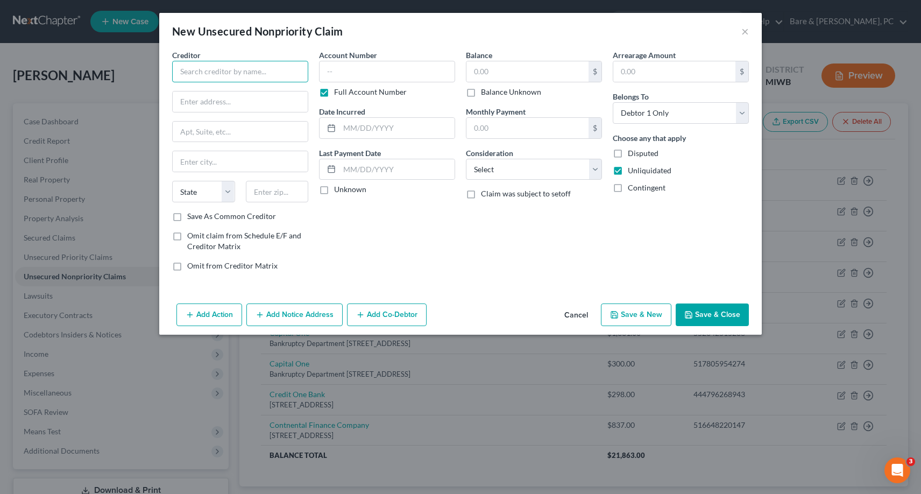
click at [231, 69] on input "text" at bounding box center [240, 72] width 136 height 22
click at [190, 98] on div "[STREET_ADDRESS]" at bounding box center [237, 100] width 112 height 9
type input "First National Credit Ca"
type input "[STREET_ADDRESS]"
type input "[GEOGRAPHIC_DATA]"
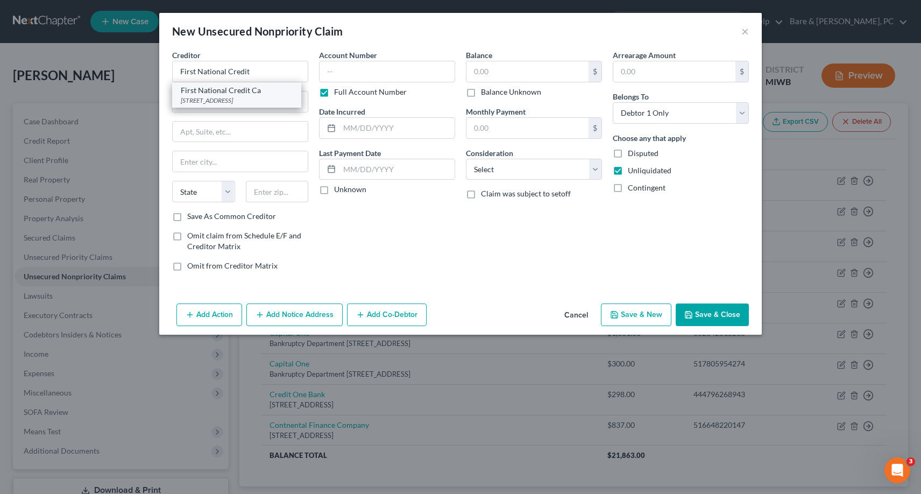
select select "43"
type input "57104-0000"
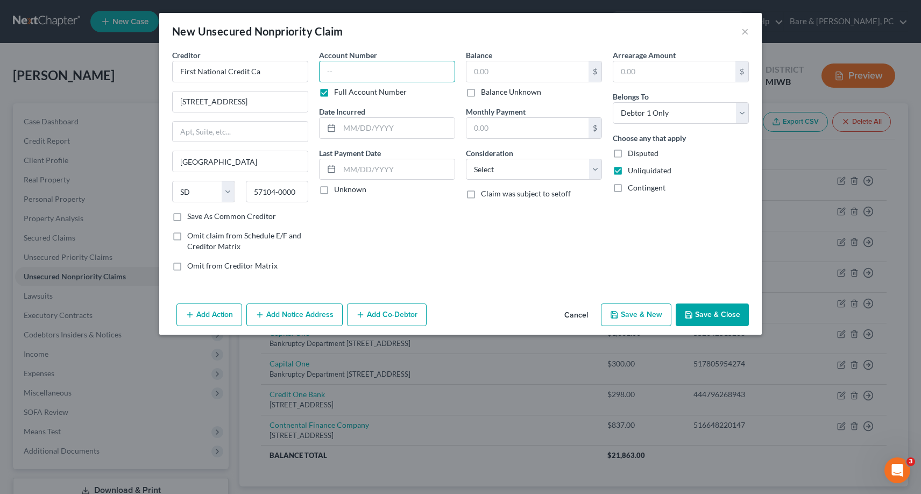
click at [343, 66] on input "text" at bounding box center [387, 72] width 136 height 22
type input "423980190324"
click at [368, 132] on input "text" at bounding box center [397, 128] width 115 height 20
type input "[DATE]"
click at [480, 73] on input "text" at bounding box center [528, 71] width 122 height 20
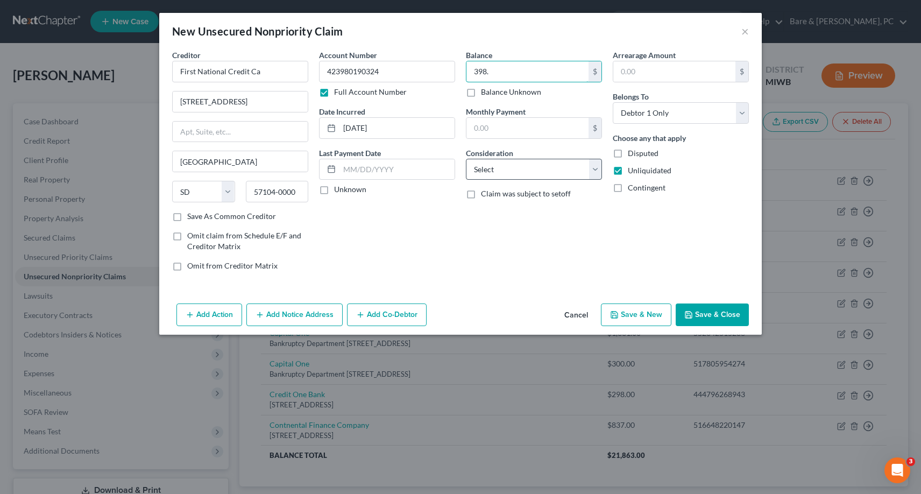
type input "398."
click at [466, 159] on select "Select Cable / Satellite Services Collection Agency Credit Card Debt Debt Couns…" at bounding box center [534, 170] width 136 height 22
select select "2"
click option "Credit Card Debt" at bounding box center [0, 0] width 0 height 0
click at [639, 316] on button "Save & New" at bounding box center [636, 314] width 70 height 23
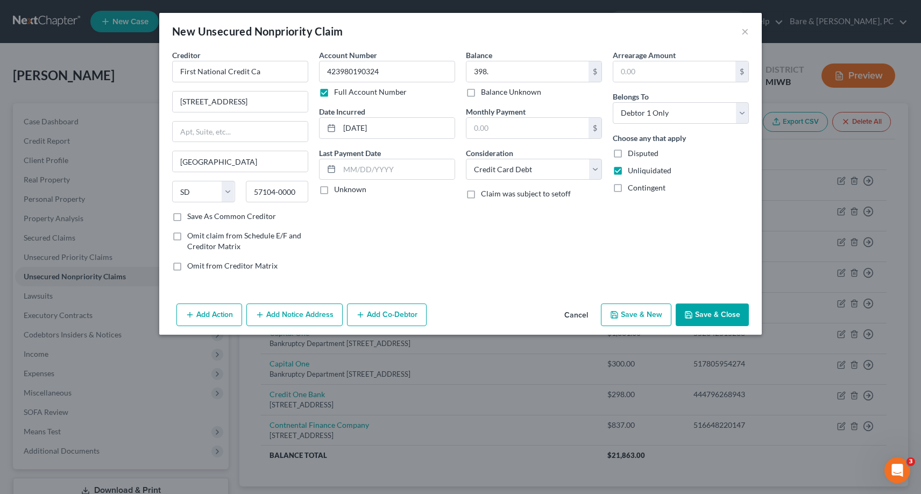
select select "0"
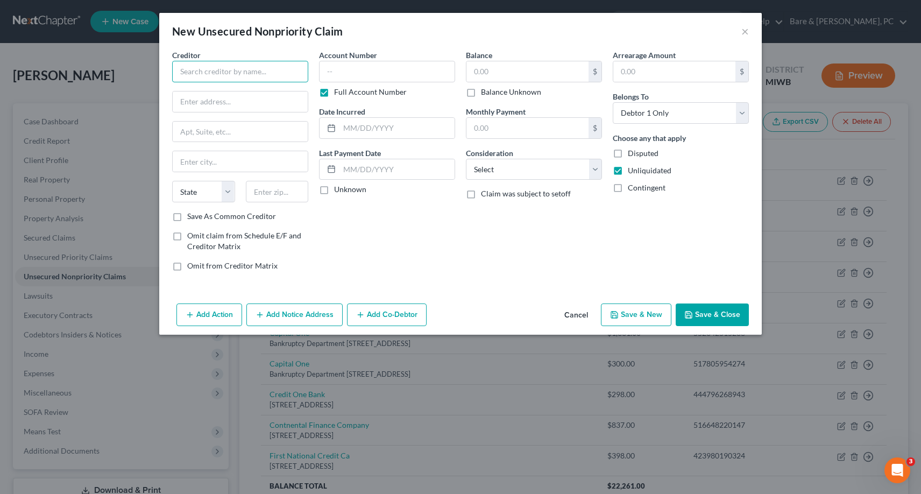
click at [208, 73] on input "text" at bounding box center [240, 72] width 136 height 22
type input "First Premier Bank"
click at [246, 70] on input "First Premier Bank" at bounding box center [240, 72] width 136 height 22
click at [237, 103] on input "3820 N [PERSON_NAME]" at bounding box center [240, 101] width 135 height 20
type input "[STREET_ADDRESS][PERSON_NAME]"
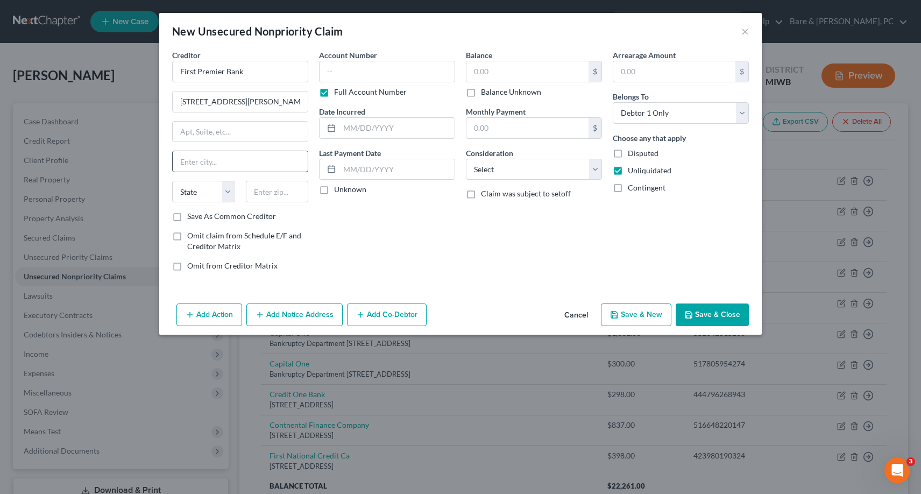
click at [201, 163] on input "text" at bounding box center [240, 161] width 135 height 20
type input "[GEOGRAPHIC_DATA]"
click at [172, 181] on select "State [US_STATE] AK AR AZ CA CO CT DE DC [GEOGRAPHIC_DATA] [GEOGRAPHIC_DATA] GU…" at bounding box center [203, 192] width 63 height 22
select select "43"
click option "SD" at bounding box center [0, 0] width 0 height 0
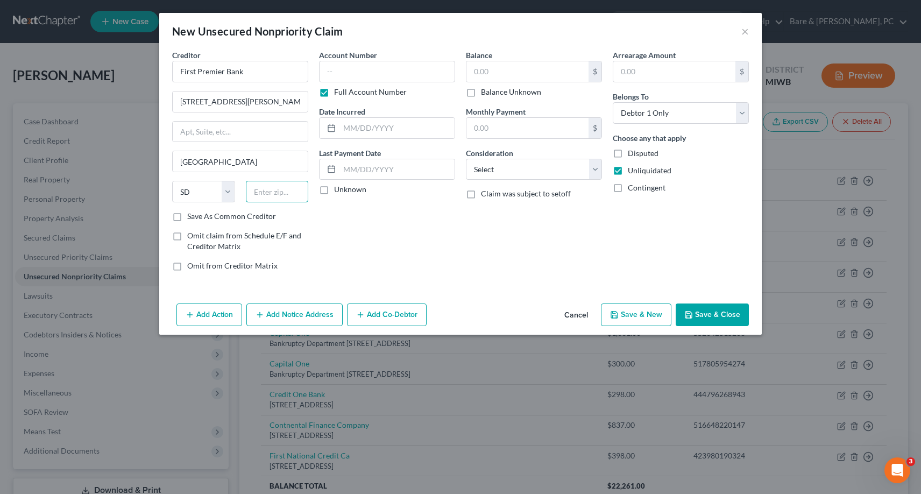
click at [278, 187] on input "text" at bounding box center [277, 192] width 63 height 22
type input "57107-0145"
click at [338, 80] on input "text" at bounding box center [387, 72] width 136 height 22
type input "517800815693"
click at [367, 130] on input "text" at bounding box center [397, 128] width 115 height 20
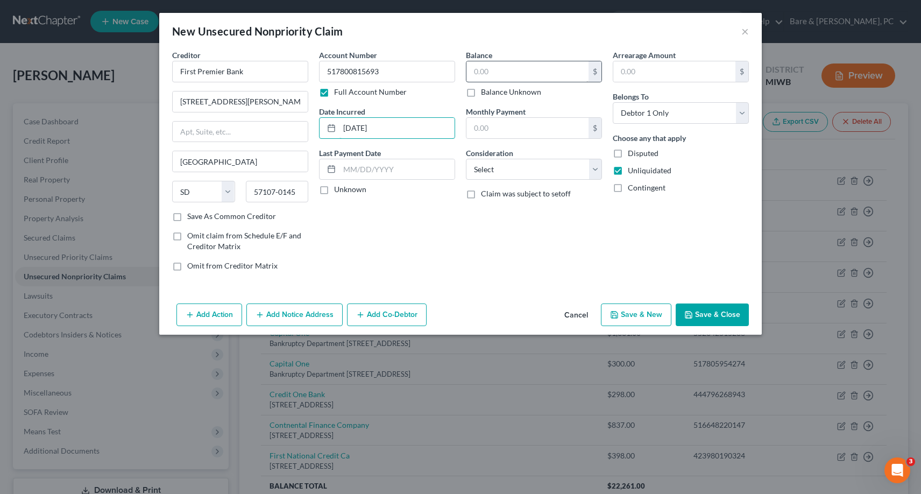
type input "[DATE]"
click at [477, 70] on input "text" at bounding box center [528, 71] width 122 height 20
type input "736."
click at [466, 159] on select "Select Cable / Satellite Services Collection Agency Credit Card Debt Debt Couns…" at bounding box center [534, 170] width 136 height 22
select select "2"
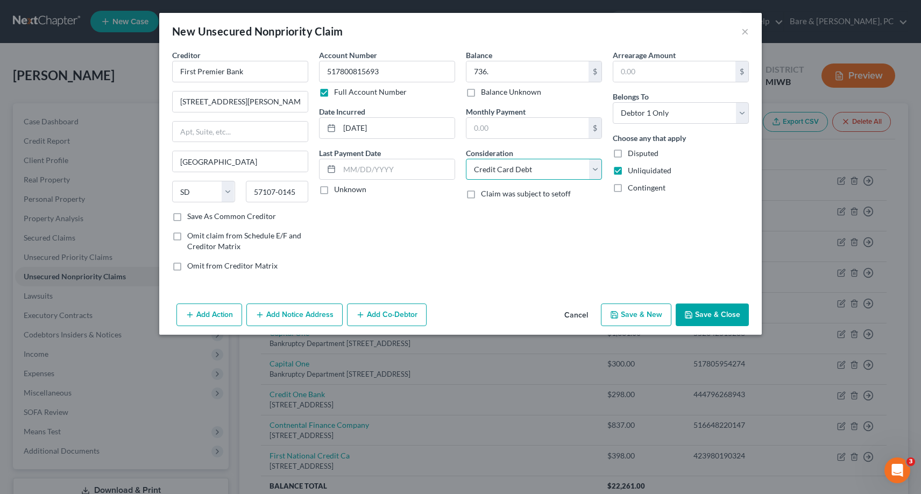
click option "Credit Card Debt" at bounding box center [0, 0] width 0 height 0
click at [638, 318] on button "Save & New" at bounding box center [636, 314] width 70 height 23
select select "0"
type input "736.00"
type input "0.00"
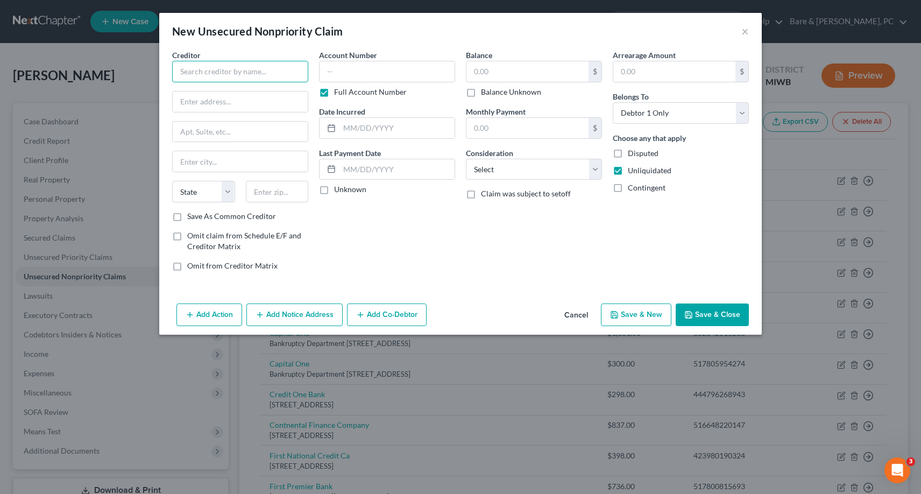
click at [187, 70] on input "text" at bounding box center [240, 72] width 136 height 22
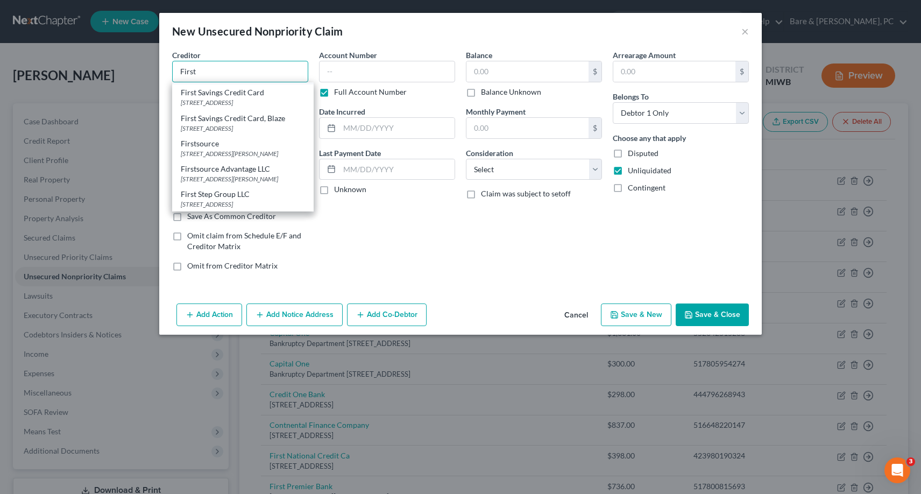
scroll to position [1207, 0]
type input "First Premier"
type input "[STREET_ADDRESS][PERSON_NAME]"
type input "[GEOGRAPHIC_DATA]"
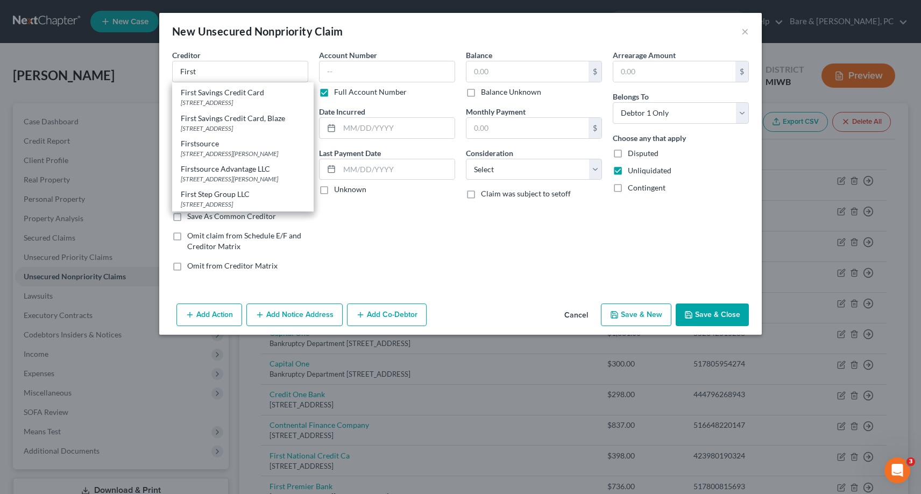
select select "43"
type input "57107"
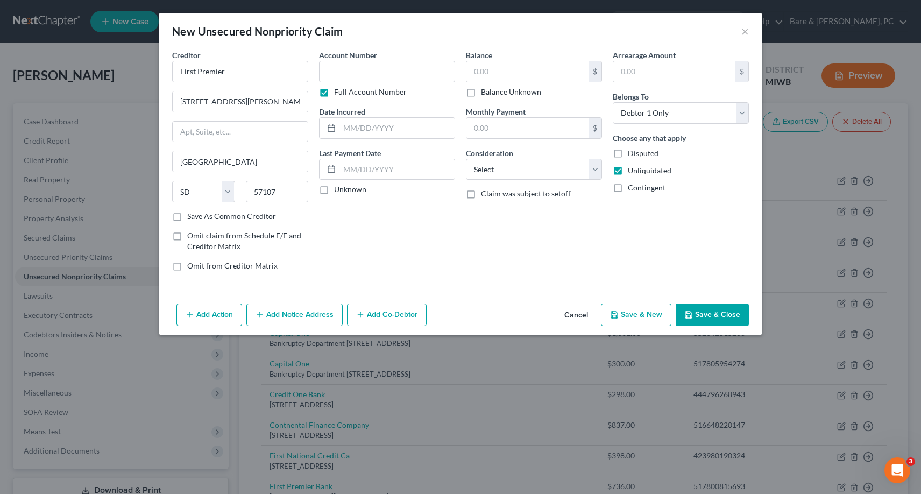
scroll to position [0, 0]
click at [327, 69] on input "text" at bounding box center [387, 72] width 136 height 22
type input "517800696731"
click at [363, 128] on input "text" at bounding box center [397, 128] width 115 height 20
type input "[DATE]"
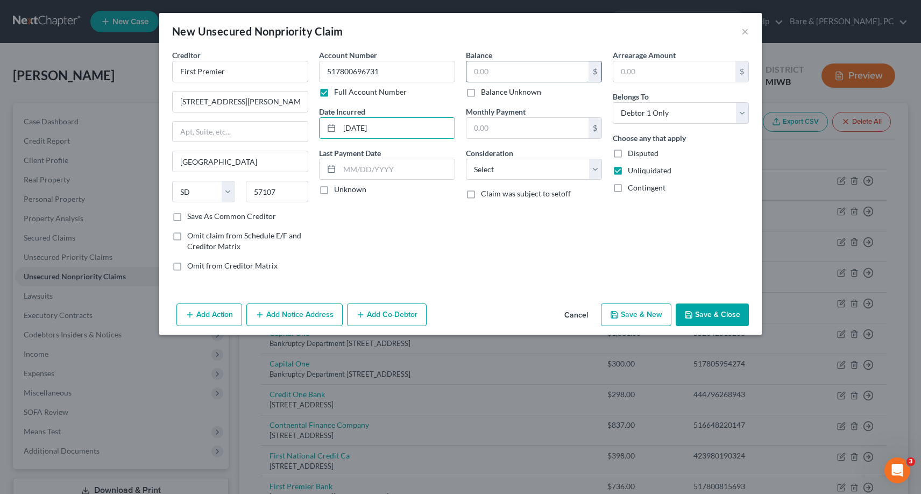
click at [484, 70] on input "text" at bounding box center [528, 71] width 122 height 20
type input "237."
click at [466, 159] on select "Select Cable / Satellite Services Collection Agency Credit Card Debt Debt Couns…" at bounding box center [534, 170] width 136 height 22
select select "2"
click option "Credit Card Debt" at bounding box center [0, 0] width 0 height 0
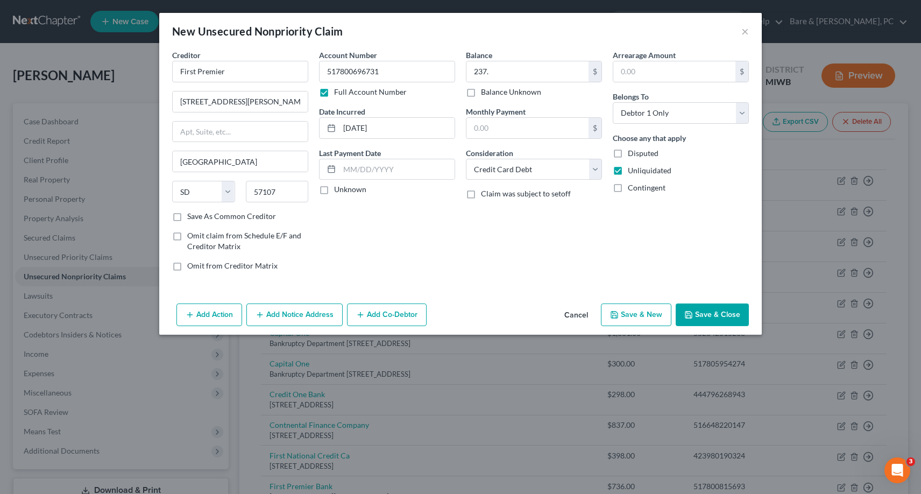
click at [638, 320] on button "Save & New" at bounding box center [636, 314] width 70 height 23
select select "0"
click at [183, 73] on input "text" at bounding box center [240, 72] width 136 height 22
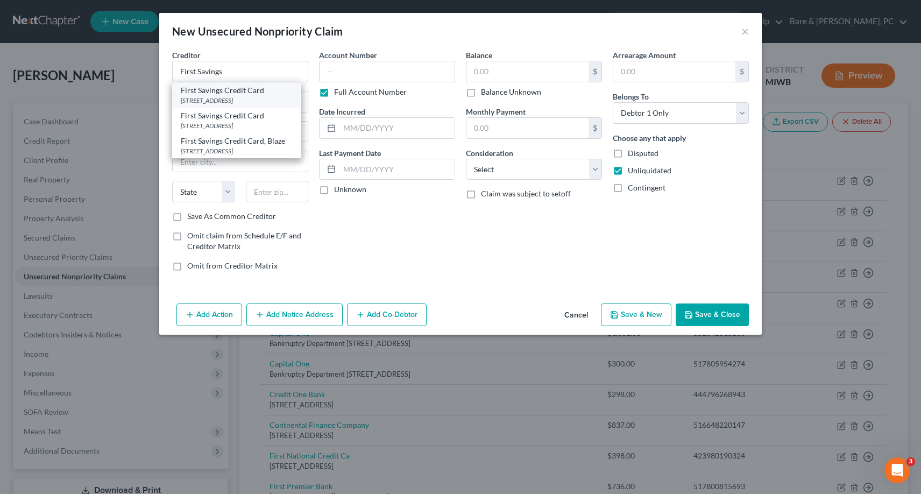
click at [210, 90] on div "First Savings Credit Card" at bounding box center [237, 90] width 112 height 11
type input "First Savings Credit Card"
type input "PO Box 5019"
type input "[GEOGRAPHIC_DATA]"
select select "43"
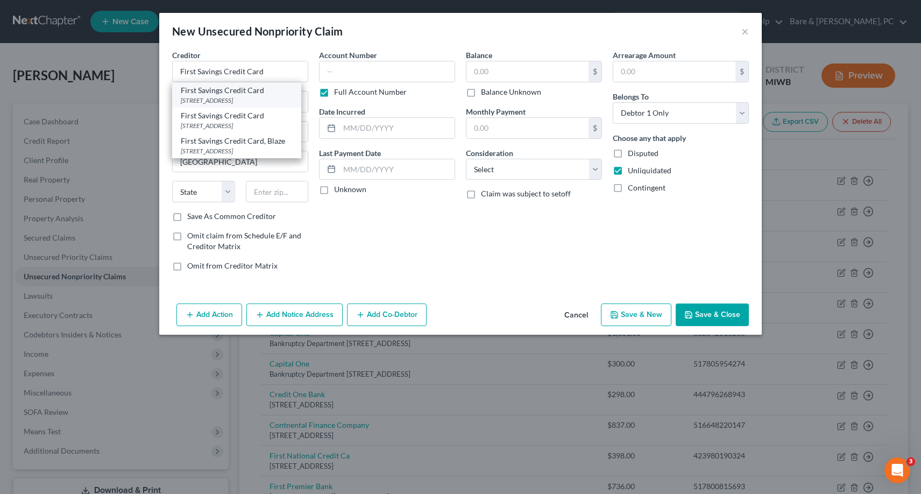
type input "57117-5019"
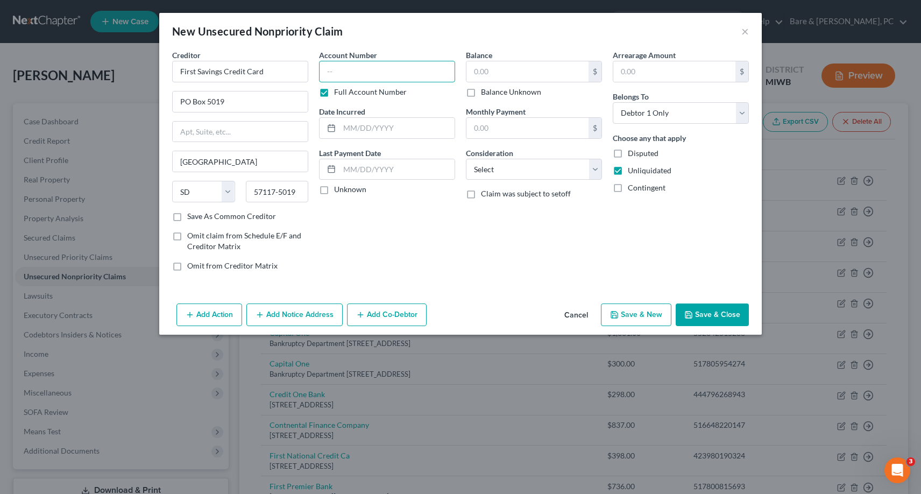
click at [330, 72] on input "text" at bounding box center [387, 72] width 136 height 22
type input "543360150094"
click at [379, 131] on input "text" at bounding box center [397, 128] width 115 height 20
type input "[DATE]"
click at [475, 72] on input "text" at bounding box center [528, 71] width 122 height 20
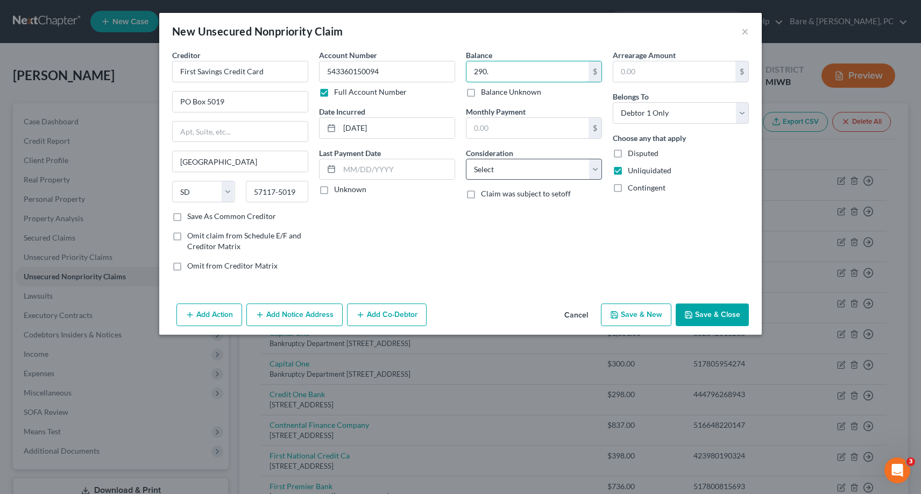
type input "290."
click at [466, 159] on select "Select Cable / Satellite Services Collection Agency Credit Card Debt Debt Couns…" at bounding box center [534, 170] width 136 height 22
select select "2"
click option "Credit Card Debt" at bounding box center [0, 0] width 0 height 0
click at [618, 314] on icon "button" at bounding box center [614, 315] width 6 height 6
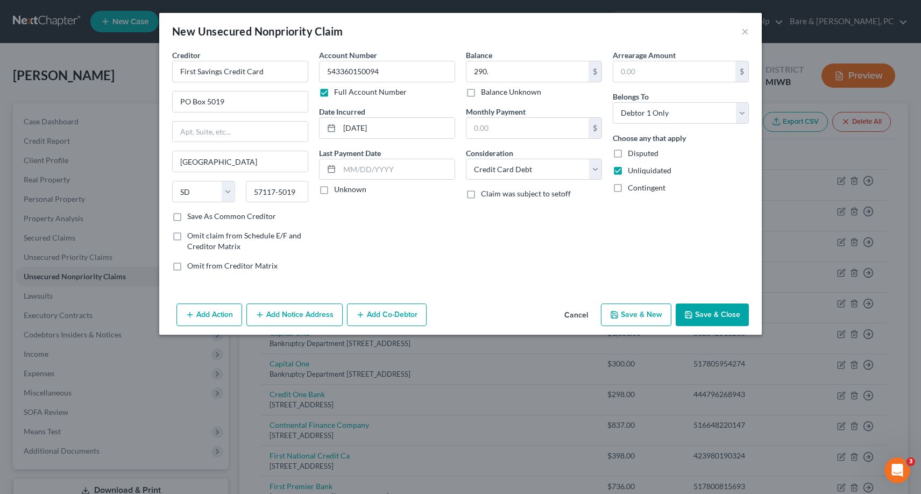
select select "0"
click at [193, 70] on input "text" at bounding box center [240, 72] width 136 height 22
type input "FSB Blaze Credit Card"
click at [206, 106] on input "text" at bounding box center [240, 101] width 135 height 20
type input "[STREET_ADDRESS]"
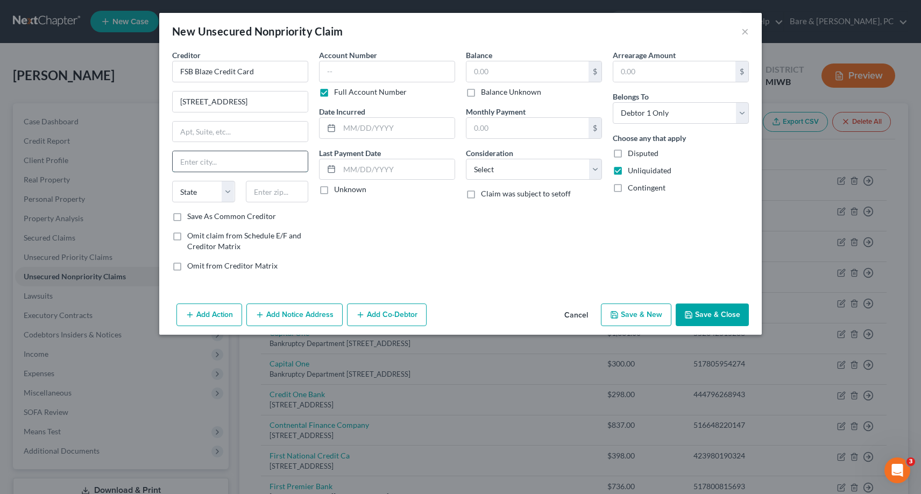
click at [203, 160] on input "text" at bounding box center [240, 161] width 135 height 20
type input "[GEOGRAPHIC_DATA]"
click at [172, 181] on select "State [US_STATE] AK AR AZ CA CO CT DE DC [GEOGRAPHIC_DATA] [GEOGRAPHIC_DATA] GU…" at bounding box center [203, 192] width 63 height 22
select select "43"
click option "SD" at bounding box center [0, 0] width 0 height 0
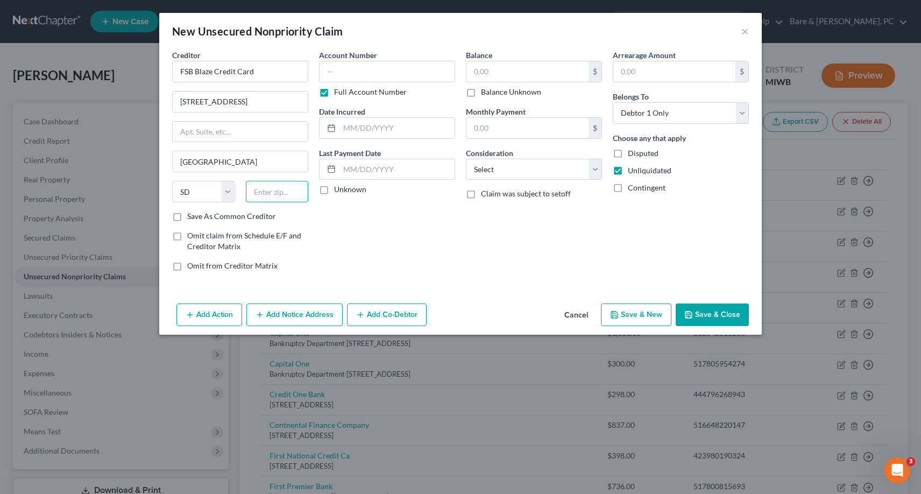
click at [280, 192] on input "text" at bounding box center [277, 192] width 63 height 22
type input "57110"
click at [329, 72] on input "text" at bounding box center [387, 72] width 136 height 22
type input "518213010646"
click at [353, 129] on input "text" at bounding box center [397, 128] width 115 height 20
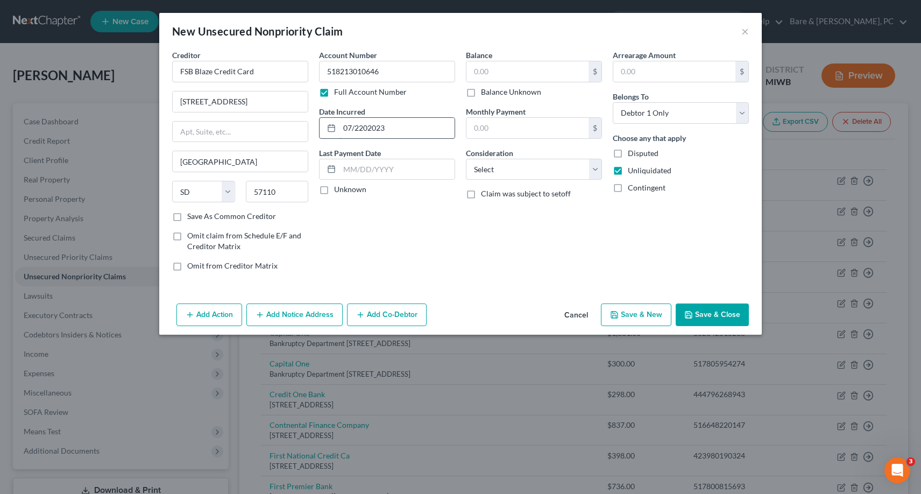
click at [363, 128] on input "07/2202023" at bounding box center [397, 128] width 115 height 20
type input "[DATE]"
click at [484, 72] on input "text" at bounding box center [528, 71] width 122 height 20
type input "335."
click at [596, 129] on div "$" at bounding box center [595, 128] width 13 height 20
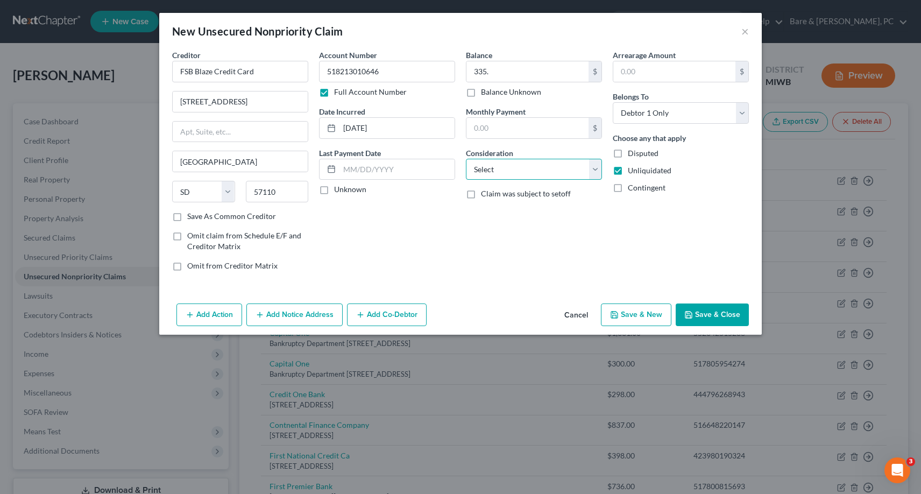
click at [466, 159] on select "Select Cable / Satellite Services Collection Agency Credit Card Debt Debt Couns…" at bounding box center [534, 170] width 136 height 22
select select "2"
click option "Credit Card Debt" at bounding box center [0, 0] width 0 height 0
click at [642, 316] on button "Save & New" at bounding box center [636, 314] width 70 height 23
select select "0"
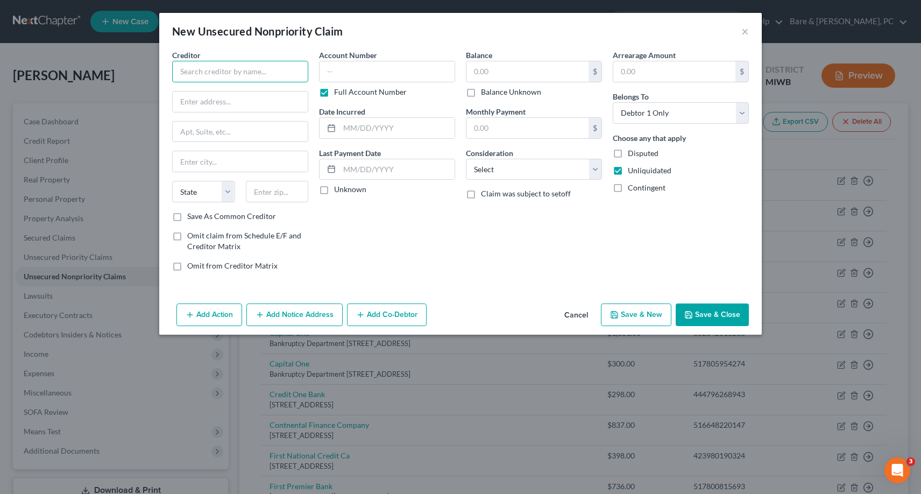
click at [231, 72] on input "text" at bounding box center [240, 72] width 136 height 22
type input "M"
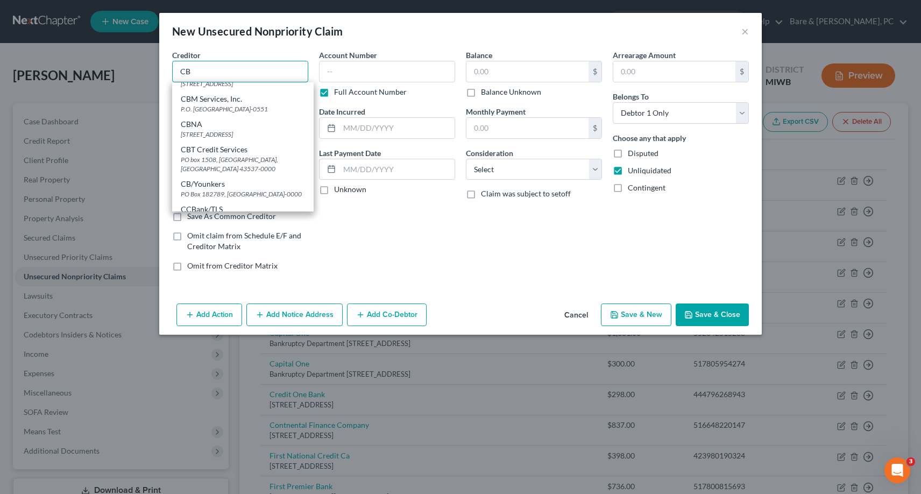
scroll to position [329, 0]
click at [191, 140] on div "[STREET_ADDRESS]" at bounding box center [243, 135] width 124 height 9
type input "CBNA"
type input "PO Box 6282"
type input "[GEOGRAPHIC_DATA]"
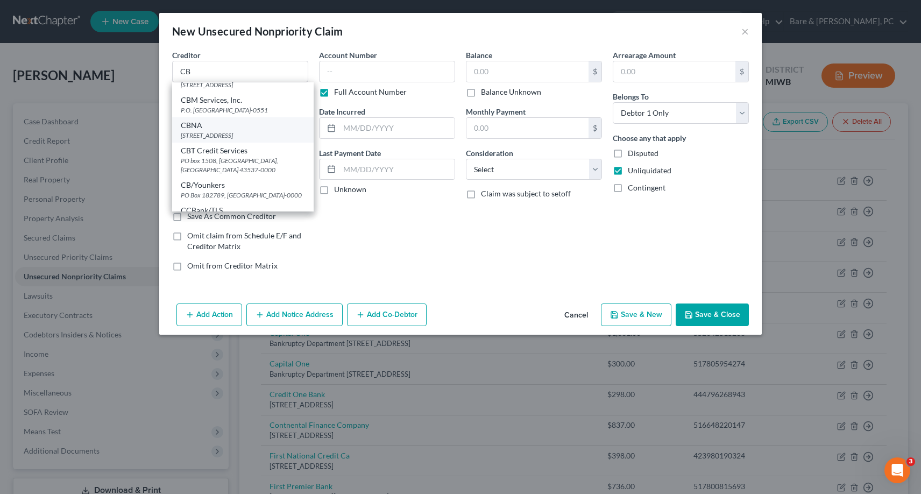
select select "43"
type input "57117-6282"
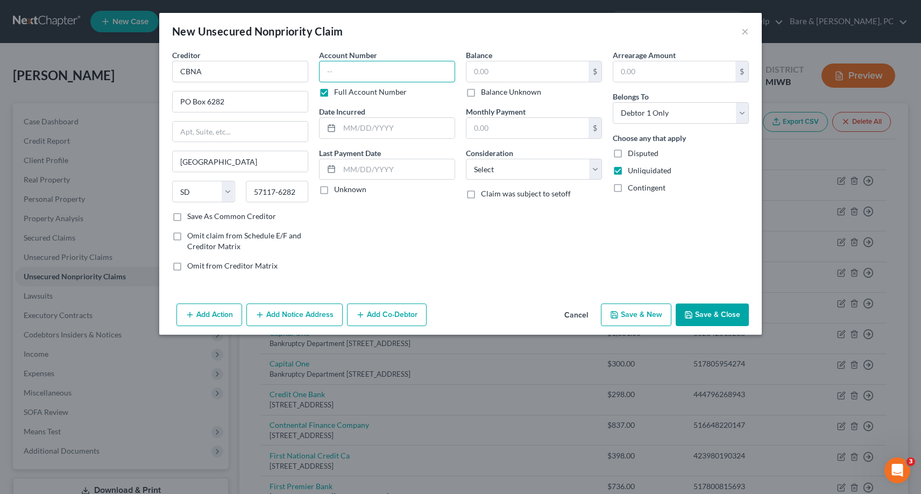
click at [330, 71] on input "text" at bounding box center [387, 72] width 136 height 22
type input "[CREDIT_CARD_NUMBER]"
click at [361, 128] on input "text" at bounding box center [397, 128] width 115 height 20
click at [364, 131] on input "10/1202023" at bounding box center [397, 128] width 115 height 20
type input "[DATE]"
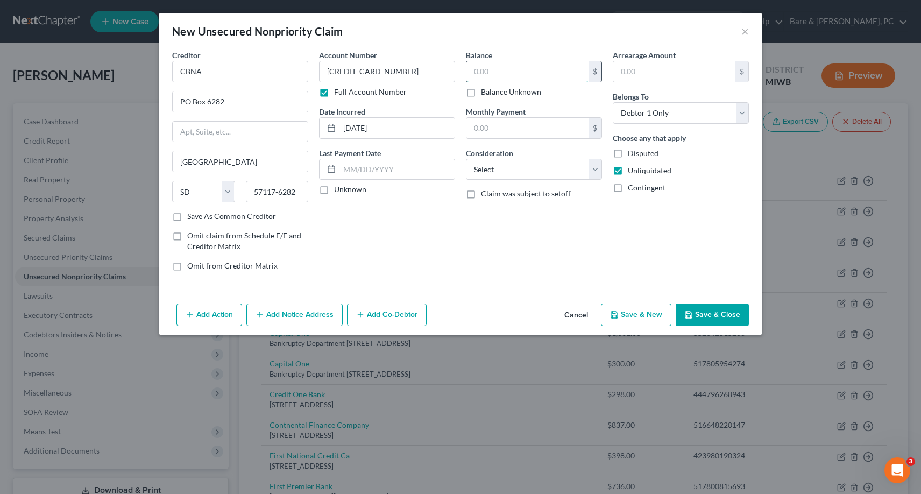
click at [476, 74] on input "text" at bounding box center [528, 71] width 122 height 20
type input "389."
click at [466, 159] on select "Select Cable / Satellite Services Collection Agency Credit Card Debt Debt Couns…" at bounding box center [534, 170] width 136 height 22
select select "2"
click option "Credit Card Debt" at bounding box center [0, 0] width 0 height 0
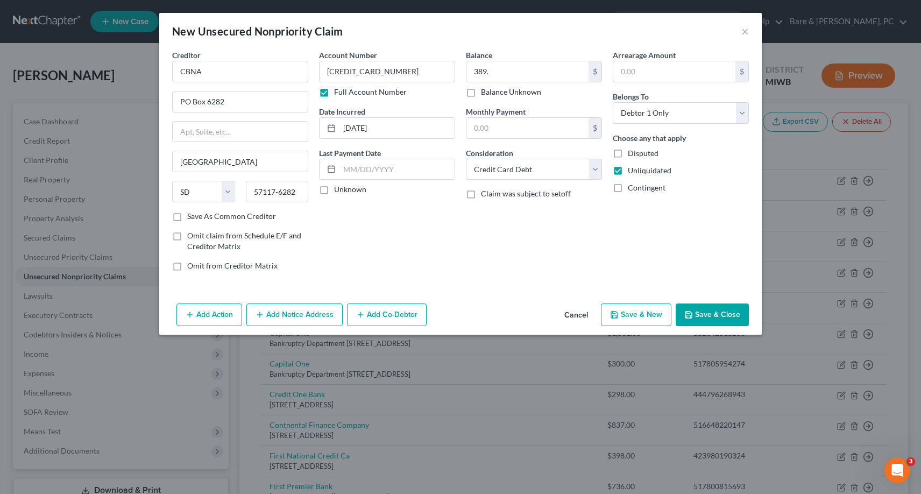
click at [652, 313] on button "Save & New" at bounding box center [636, 314] width 70 height 23
select select "0"
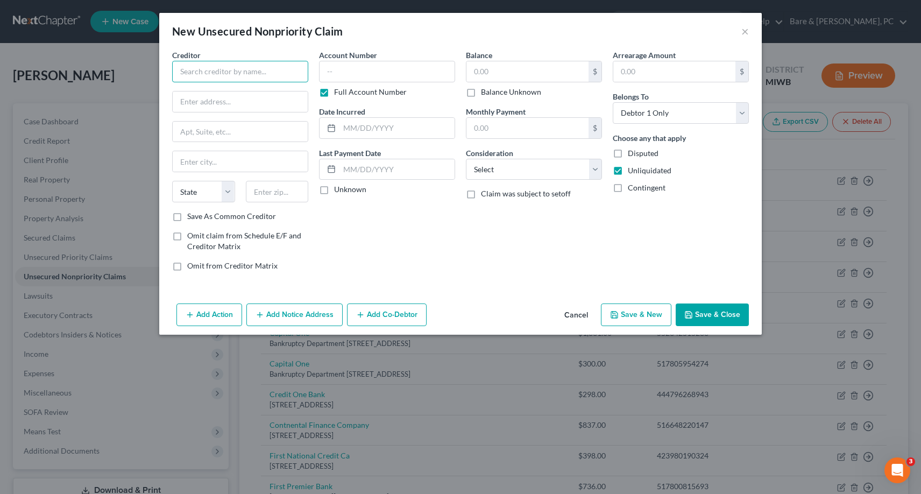
click at [200, 74] on input "text" at bounding box center [240, 72] width 136 height 22
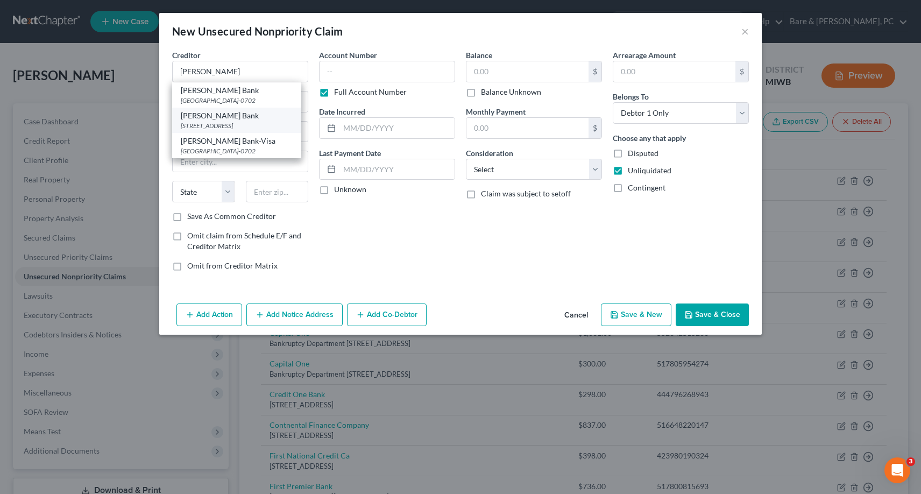
click at [219, 112] on div "[PERSON_NAME] Bank" at bounding box center [237, 115] width 112 height 11
type input "[PERSON_NAME] Bank"
type input "PO Box 9201"
type input "Old Bethpage"
select select "35"
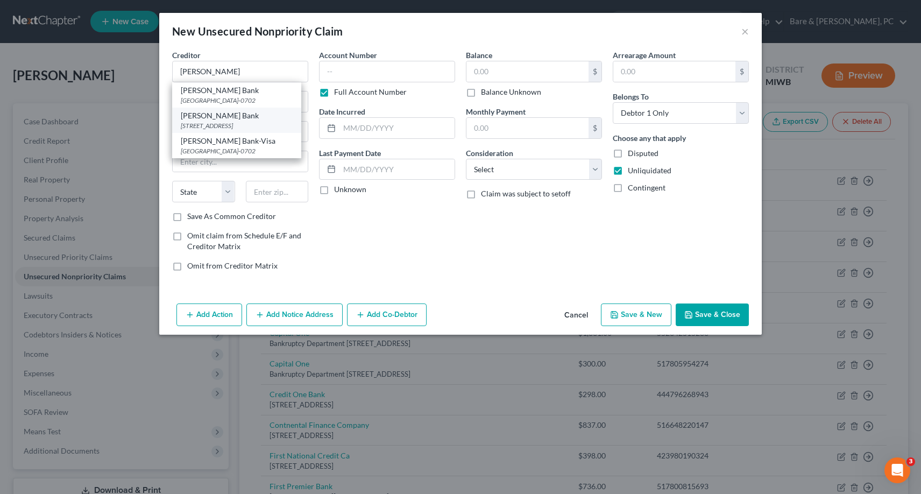
type input "11804-0000"
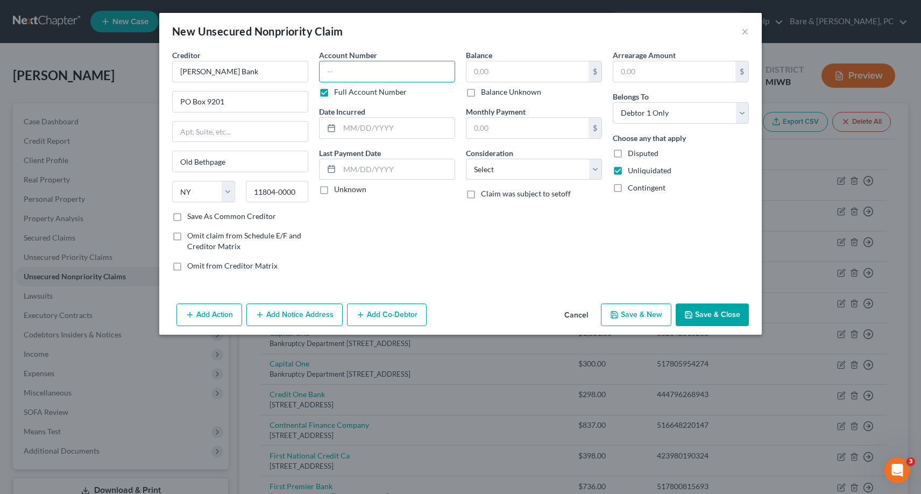
click at [340, 66] on input "text" at bounding box center [387, 72] width 136 height 22
type input "546316670631"
click at [348, 132] on input "text" at bounding box center [397, 128] width 115 height 20
type input "[DATE]"
click at [474, 72] on input "text" at bounding box center [528, 71] width 122 height 20
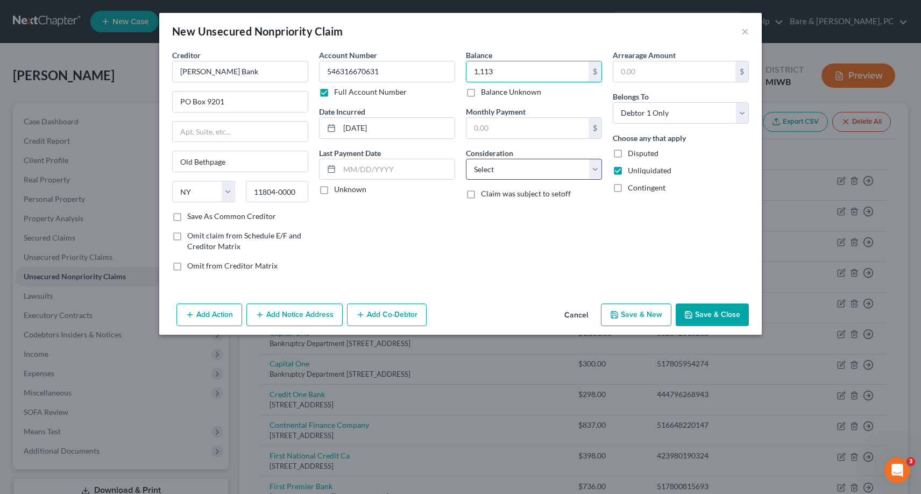
type input "1,113"
click at [466, 159] on select "Select Cable / Satellite Services Collection Agency Credit Card Debt Debt Couns…" at bounding box center [534, 170] width 136 height 22
select select "2"
click option "Credit Card Debt" at bounding box center [0, 0] width 0 height 0
click at [648, 315] on button "Save & New" at bounding box center [636, 314] width 70 height 23
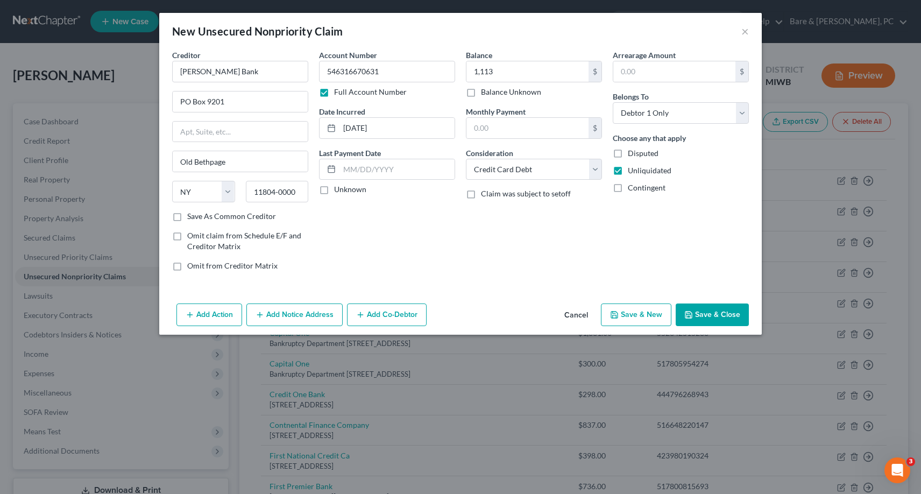
select select "0"
click at [195, 74] on input "text" at bounding box center [240, 72] width 136 height 22
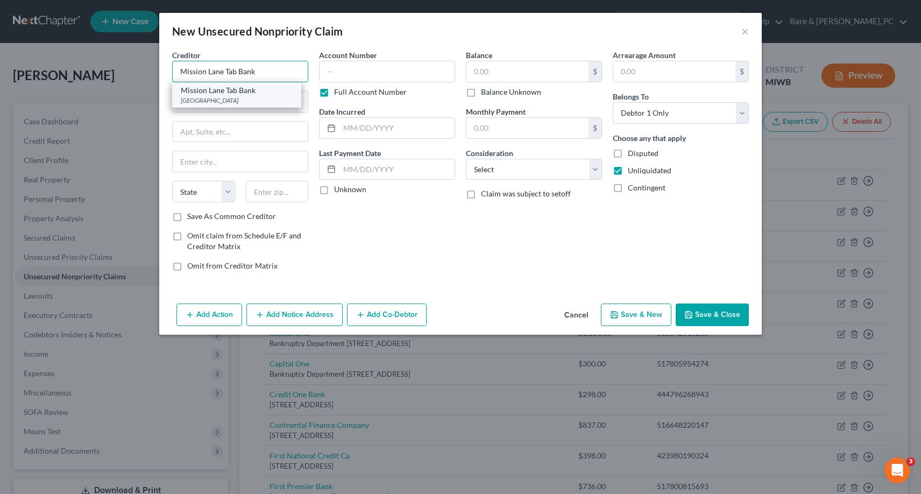
type input "Mission Lane Tab Bank"
click at [228, 96] on div "[GEOGRAPHIC_DATA]" at bounding box center [237, 100] width 112 height 9
type input "PO Box 105286"
type input "[GEOGRAPHIC_DATA]"
select select "10"
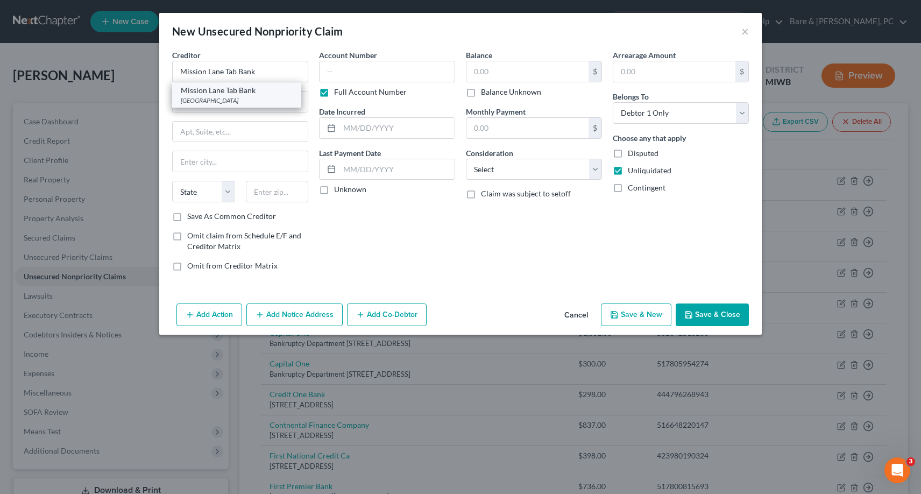
type input "30348"
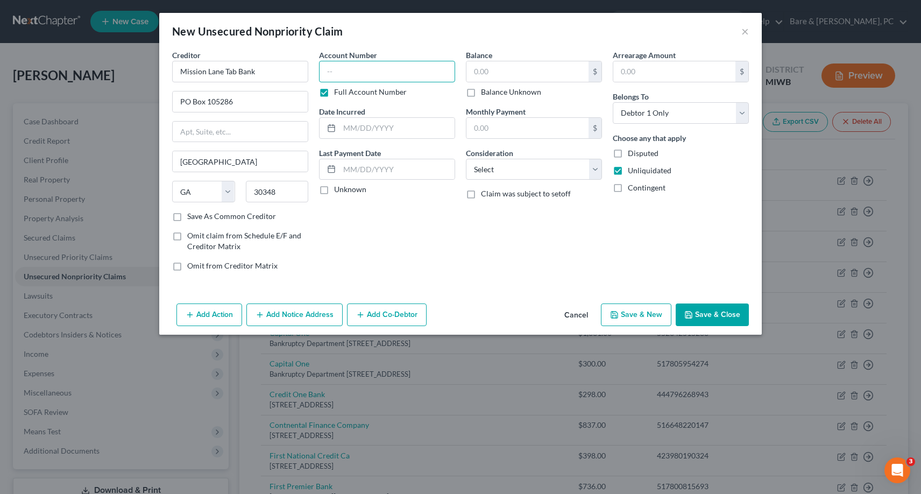
click at [321, 72] on input "text" at bounding box center [387, 72] width 136 height 22
type input "416862000648"
click at [361, 122] on input "text" at bounding box center [397, 128] width 115 height 20
type input "[DATE]"
click at [486, 71] on input "text" at bounding box center [528, 71] width 122 height 20
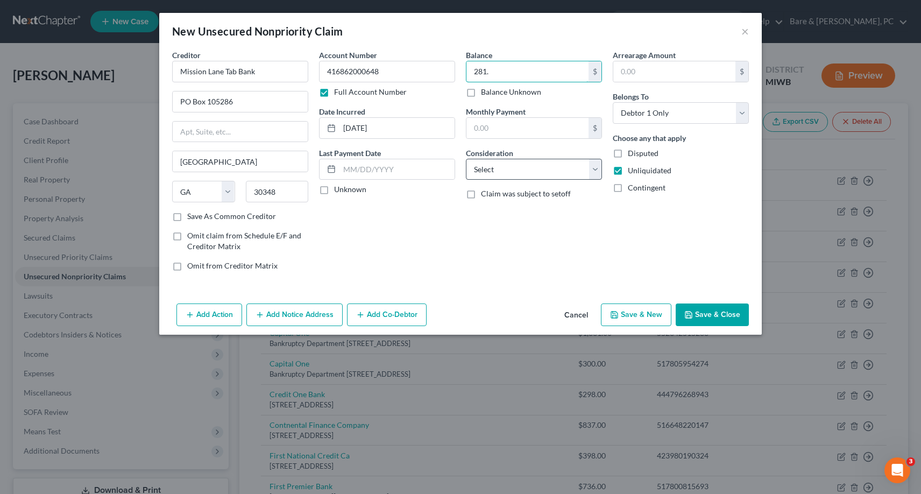
type input "281."
click at [466, 159] on select "Select Cable / Satellite Services Collection Agency Credit Card Debt Debt Couns…" at bounding box center [534, 170] width 136 height 22
select select "2"
click option "Credit Card Debt" at bounding box center [0, 0] width 0 height 0
click at [652, 319] on button "Save & New" at bounding box center [636, 314] width 70 height 23
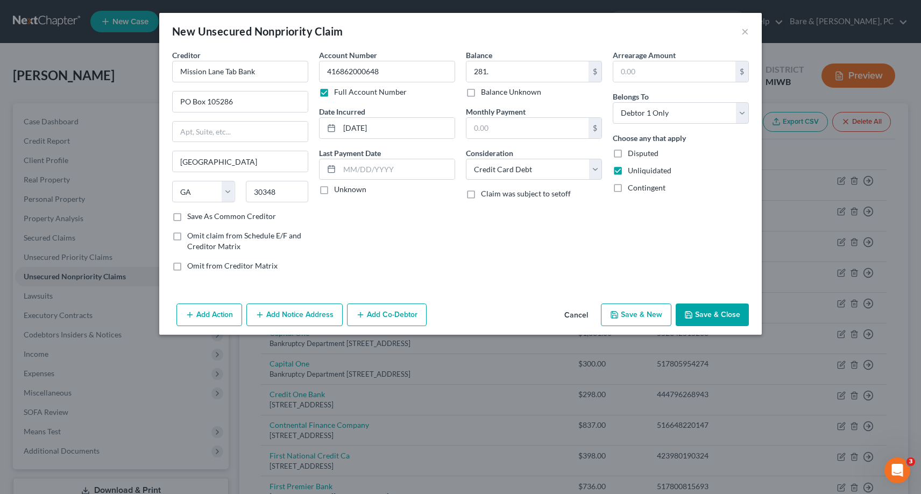
select select "0"
type input "281.00"
type input "0.00"
click at [214, 66] on input "text" at bounding box center [240, 72] width 136 height 22
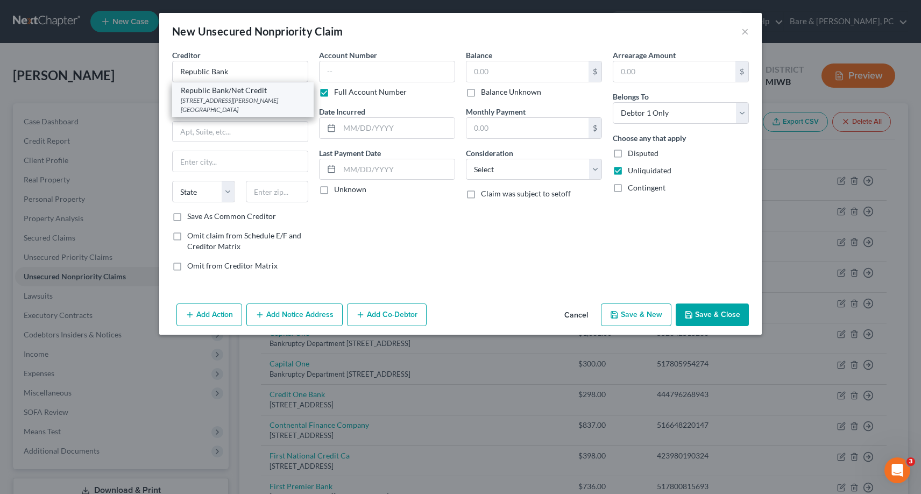
click at [259, 95] on div "Republic Bank/Net Credit" at bounding box center [243, 90] width 124 height 11
type input "Republic Bank/Net Credit"
type input "[STREET_ADDRESS][PERSON_NAME]"
type input "Suite 1000"
type input "[GEOGRAPHIC_DATA]"
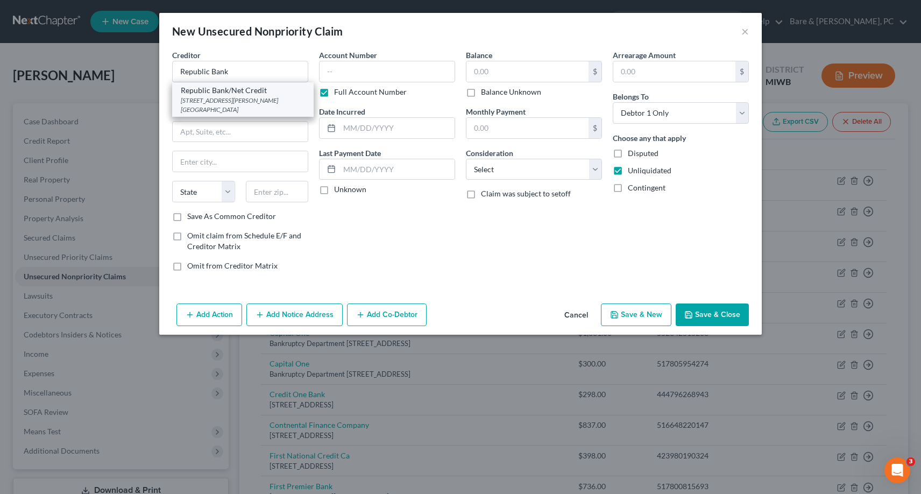
select select "14"
type input "60604"
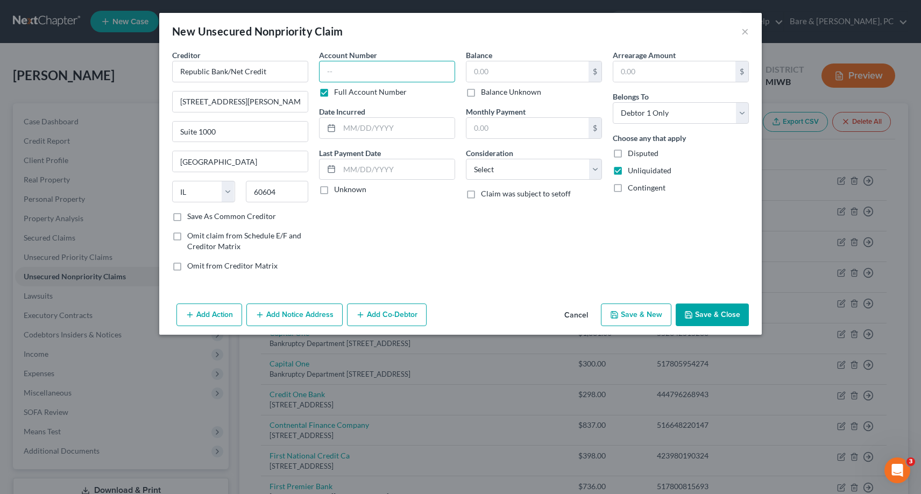
click at [328, 73] on input "text" at bounding box center [387, 72] width 136 height 22
type input "2024MI58982"
click at [348, 131] on input "text" at bounding box center [397, 128] width 115 height 20
type input "[DATE]"
click at [475, 74] on input "text" at bounding box center [528, 71] width 122 height 20
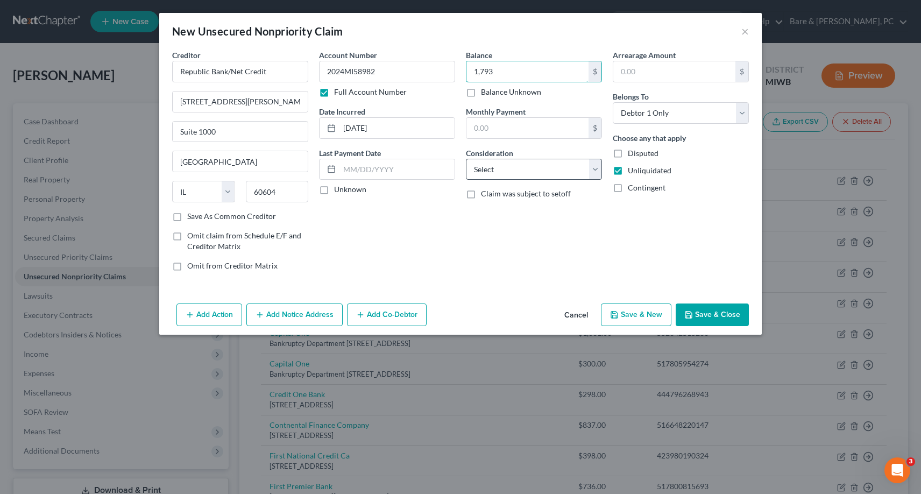
type input "1,793"
click at [466, 159] on select "Select Cable / Satellite Services Collection Agency Credit Card Debt Debt Couns…" at bounding box center [534, 170] width 136 height 22
select select "10"
click option "Monies Loaned / Advanced" at bounding box center [0, 0] width 0 height 0
click at [634, 317] on button "Save & New" at bounding box center [636, 314] width 70 height 23
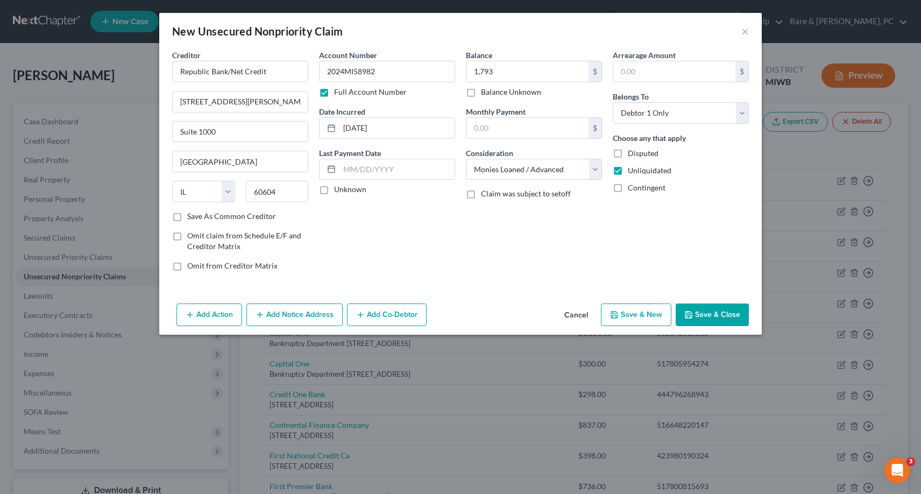
select select "0"
click at [209, 70] on input "text" at bounding box center [240, 72] width 136 height 22
type input "TBOM/ASPIRE"
click at [201, 102] on input "text" at bounding box center [240, 101] width 135 height 20
type input "[STREET_ADDRESS]"
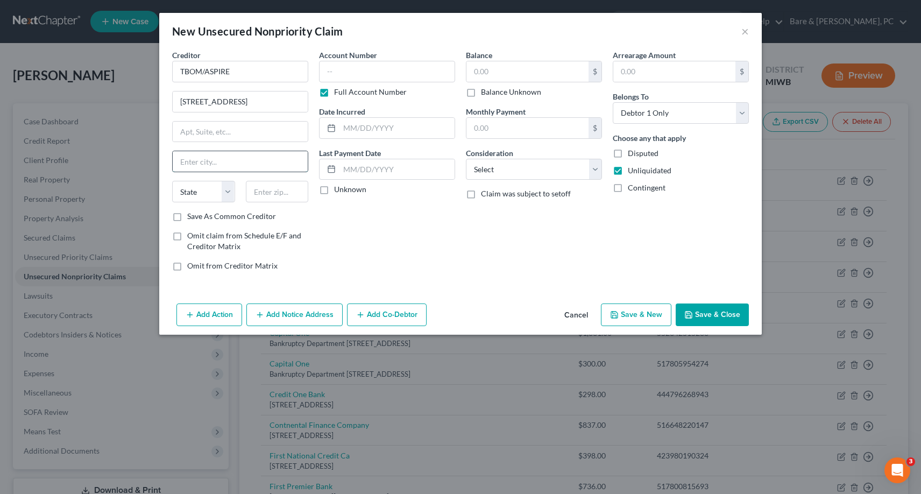
click at [193, 160] on input "text" at bounding box center [240, 161] width 135 height 20
type input "[GEOGRAPHIC_DATA]"
click at [172, 181] on select "State [US_STATE] AK AR AZ CA CO CT DE DC [GEOGRAPHIC_DATA] [GEOGRAPHIC_DATA] GU…" at bounding box center [203, 192] width 63 height 22
click option "GA" at bounding box center [0, 0] width 0 height 0
click at [281, 191] on input "text" at bounding box center [277, 192] width 63 height 22
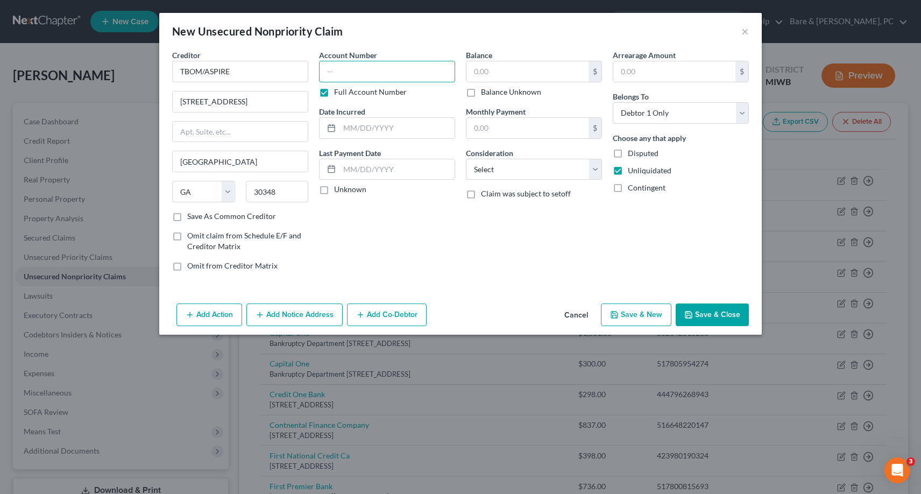
click at [329, 72] on input "text" at bounding box center [387, 72] width 136 height 22
click at [361, 137] on input "text" at bounding box center [397, 128] width 115 height 20
click at [471, 73] on input "text" at bounding box center [528, 71] width 122 height 20
click at [466, 159] on select "Select Cable / Satellite Services Collection Agency Credit Card Debt Debt Couns…" at bounding box center [534, 170] width 136 height 22
click option "Credit Card Debt" at bounding box center [0, 0] width 0 height 0
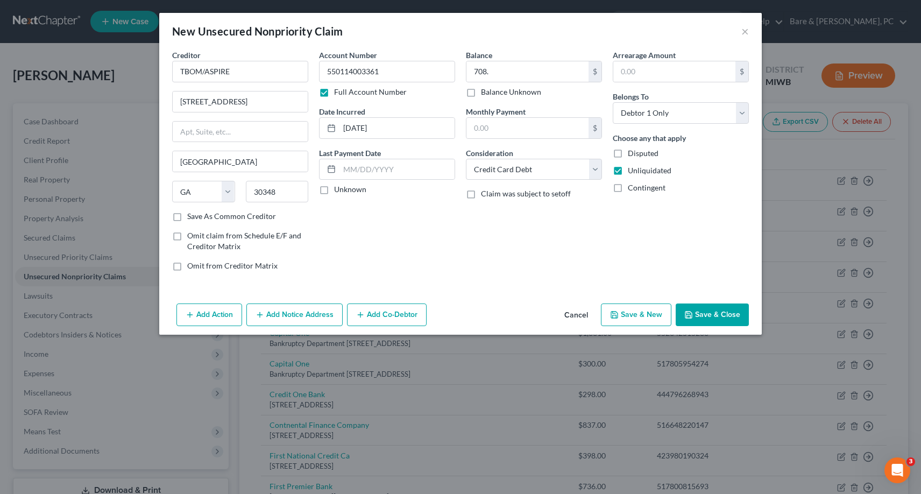
click at [642, 313] on button "Save & New" at bounding box center [636, 314] width 70 height 23
click at [221, 73] on input "text" at bounding box center [240, 72] width 136 height 22
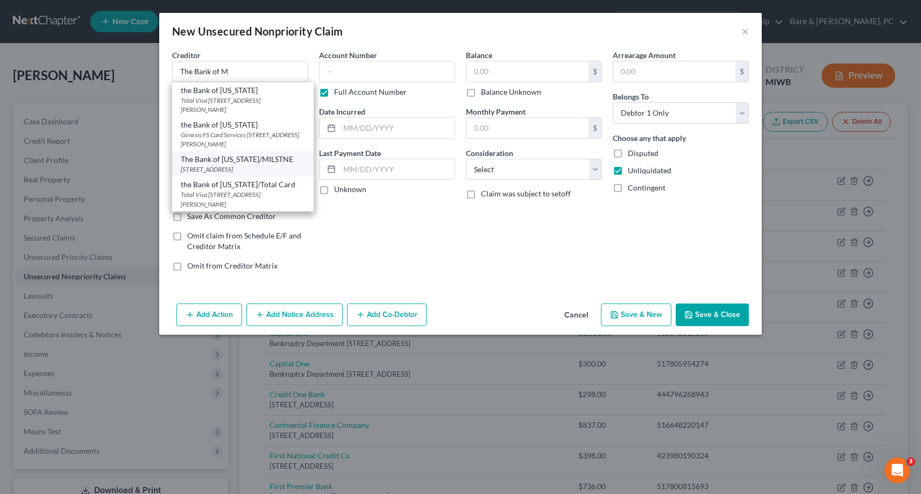
click at [239, 164] on div "The Bank of [US_STATE]/MILSTNE" at bounding box center [243, 159] width 124 height 11
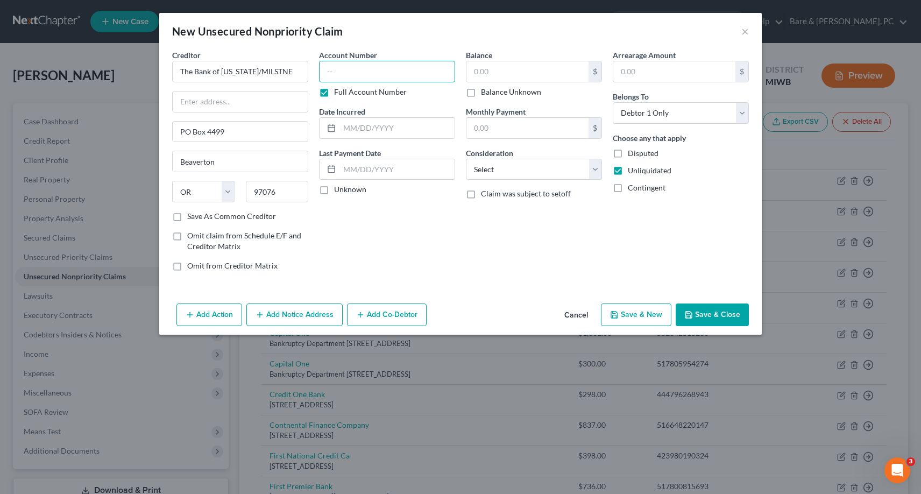
click at [326, 72] on input "text" at bounding box center [387, 72] width 136 height 22
click at [369, 133] on input "text" at bounding box center [397, 128] width 115 height 20
click at [478, 70] on input "text" at bounding box center [528, 71] width 122 height 20
click at [466, 159] on select "Select Cable / Satellite Services Collection Agency Credit Card Debt Debt Couns…" at bounding box center [534, 170] width 136 height 22
click option "Credit Card Debt" at bounding box center [0, 0] width 0 height 0
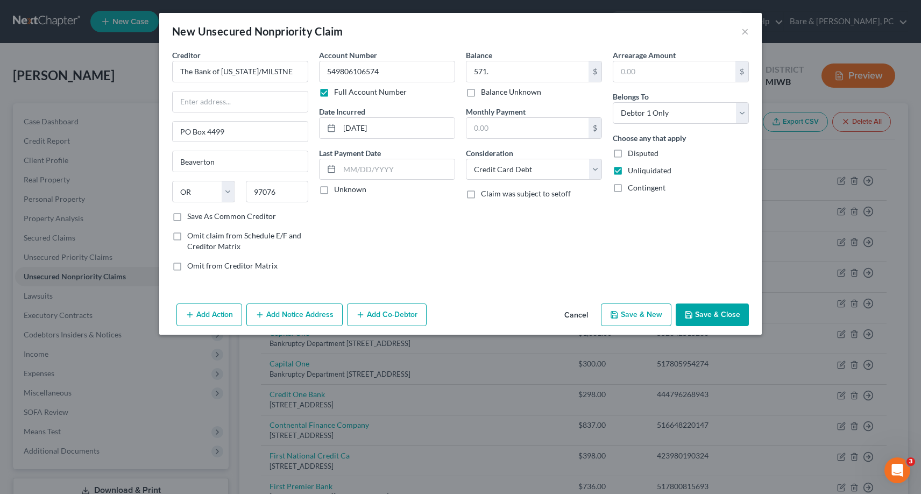
click at [646, 315] on button "Save & New" at bounding box center [636, 314] width 70 height 23
click at [190, 73] on input "text" at bounding box center [240, 72] width 136 height 22
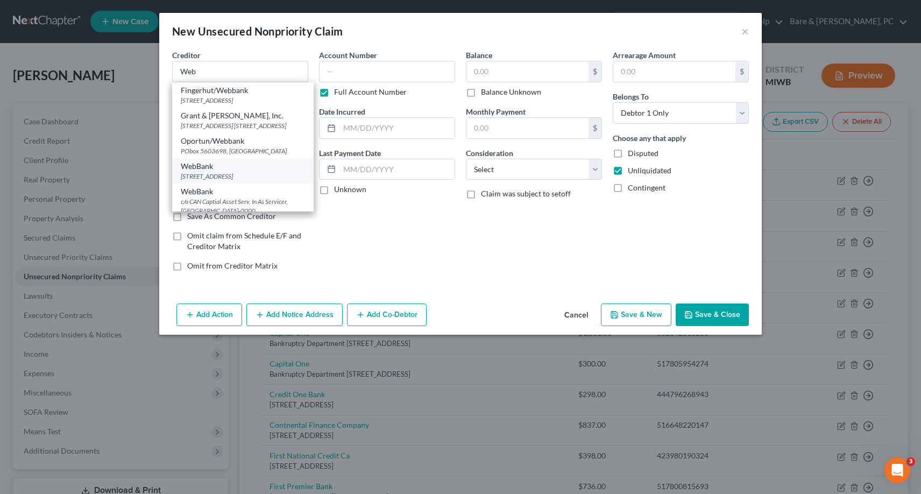
click at [207, 172] on div "WebBank" at bounding box center [243, 166] width 124 height 11
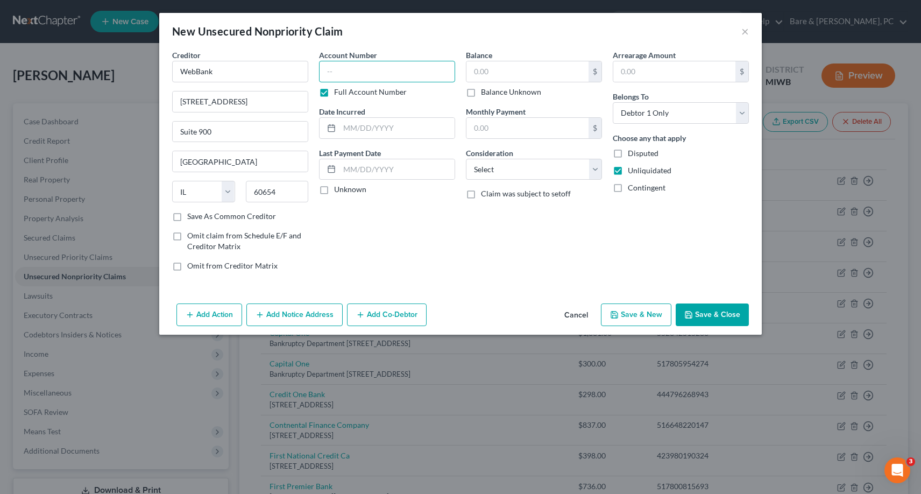
click at [324, 74] on input "text" at bounding box center [387, 72] width 136 height 22
click at [348, 125] on input "text" at bounding box center [397, 128] width 115 height 20
click at [477, 68] on input "text" at bounding box center [528, 71] width 122 height 20
click option "Credit Card Debt" at bounding box center [0, 0] width 0 height 0
click at [658, 315] on button "Save & New" at bounding box center [636, 314] width 70 height 23
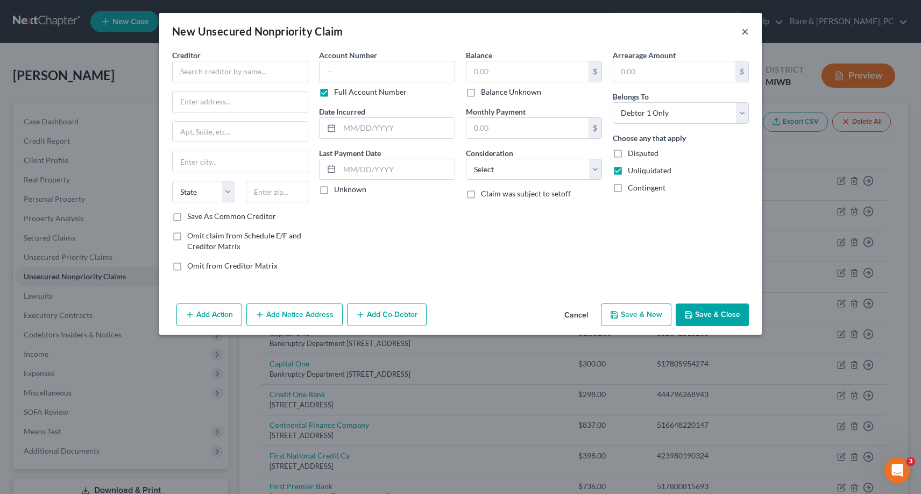
click at [745, 33] on button "×" at bounding box center [745, 31] width 8 height 13
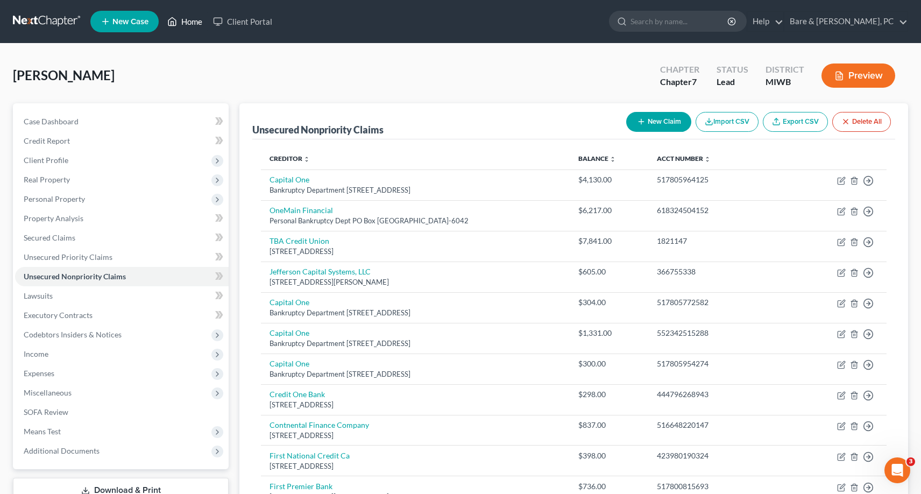
click at [190, 21] on link "Home" at bounding box center [185, 21] width 46 height 19
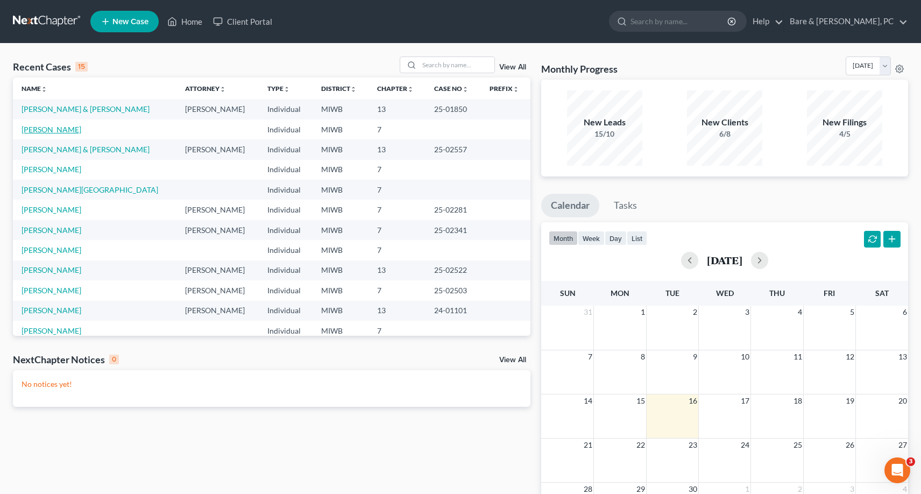
click at [55, 129] on link "[PERSON_NAME]" at bounding box center [52, 129] width 60 height 9
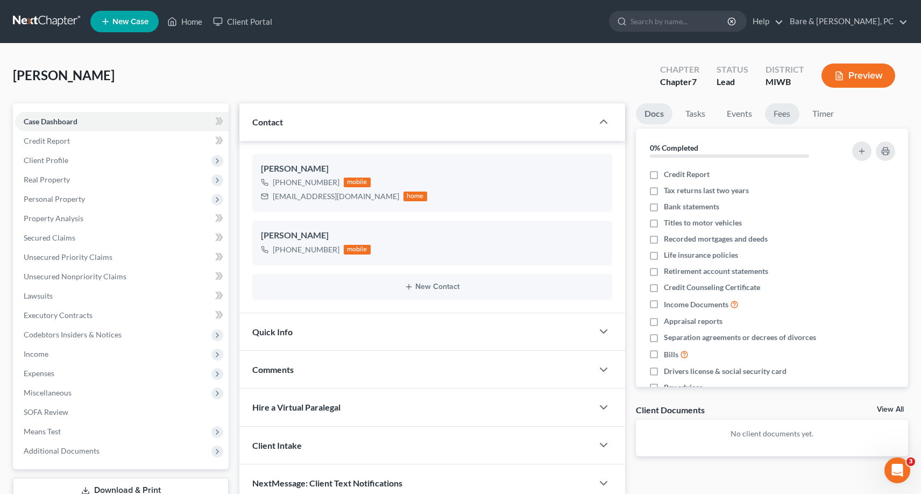
click at [789, 110] on link "Fees" at bounding box center [782, 113] width 34 height 21
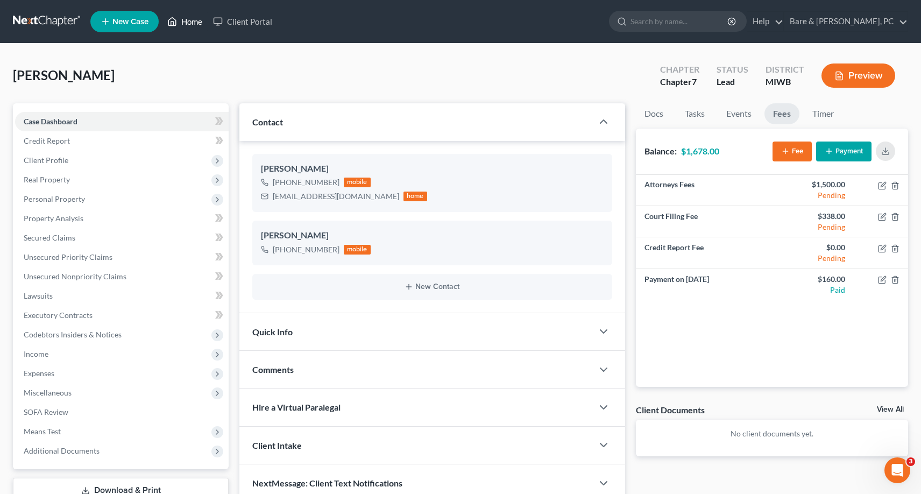
click at [202, 21] on link "Home" at bounding box center [185, 21] width 46 height 19
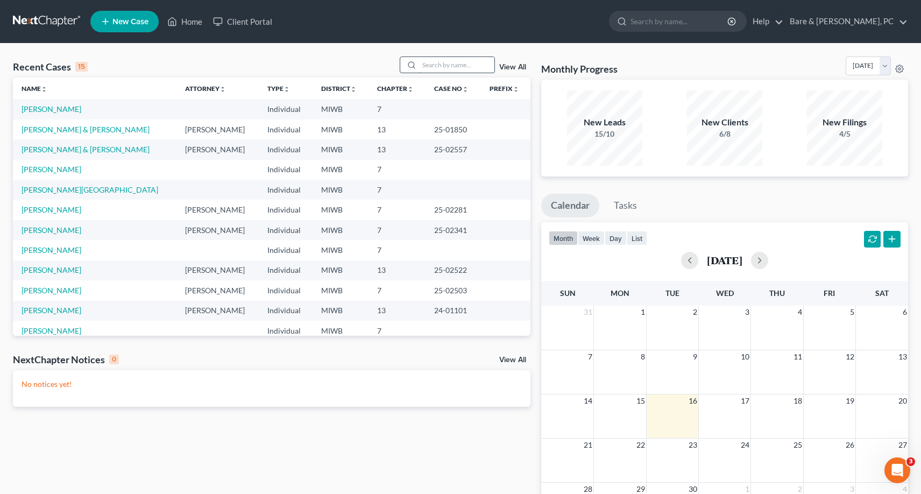
click at [444, 68] on input "search" at bounding box center [456, 65] width 75 height 16
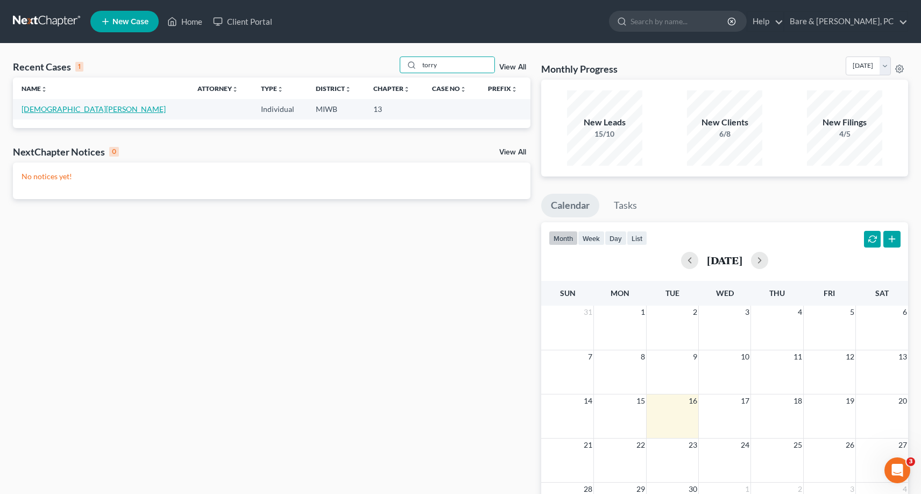
click at [58, 112] on link "[DEMOGRAPHIC_DATA][PERSON_NAME]" at bounding box center [94, 108] width 144 height 9
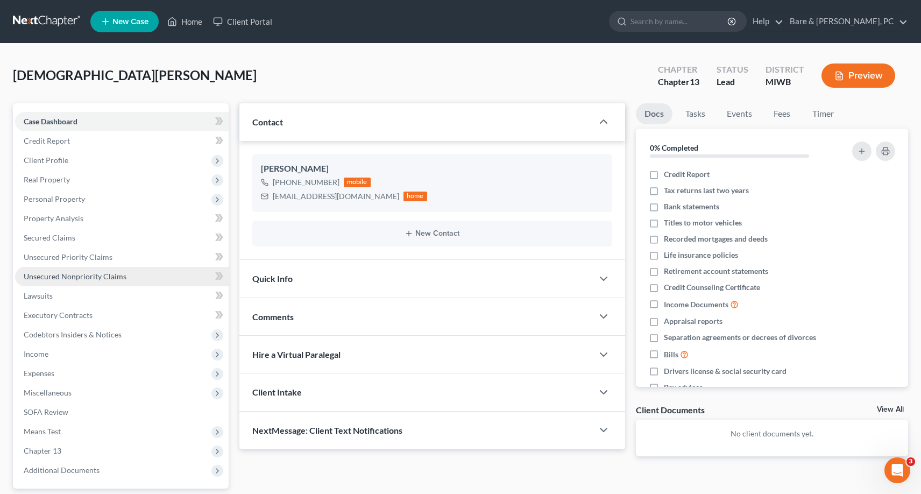
click at [92, 279] on span "Unsecured Nonpriority Claims" at bounding box center [75, 276] width 103 height 9
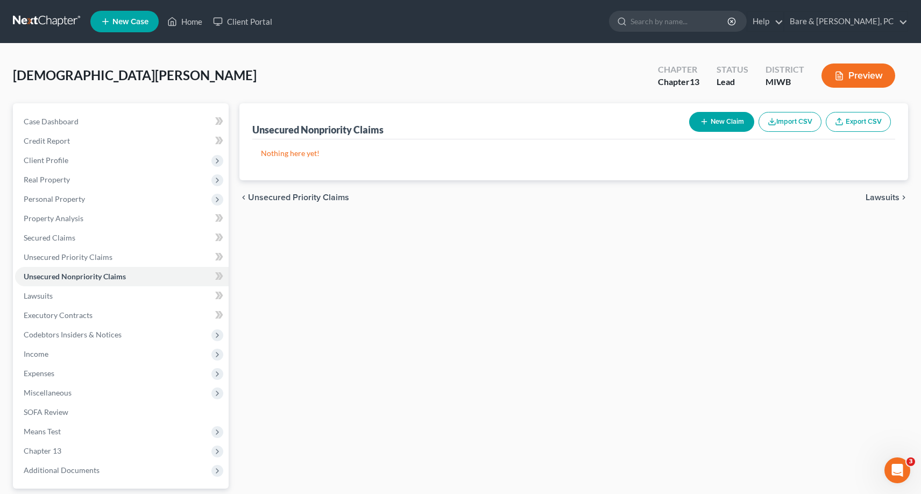
click at [715, 121] on button "New Claim" at bounding box center [721, 122] width 65 height 20
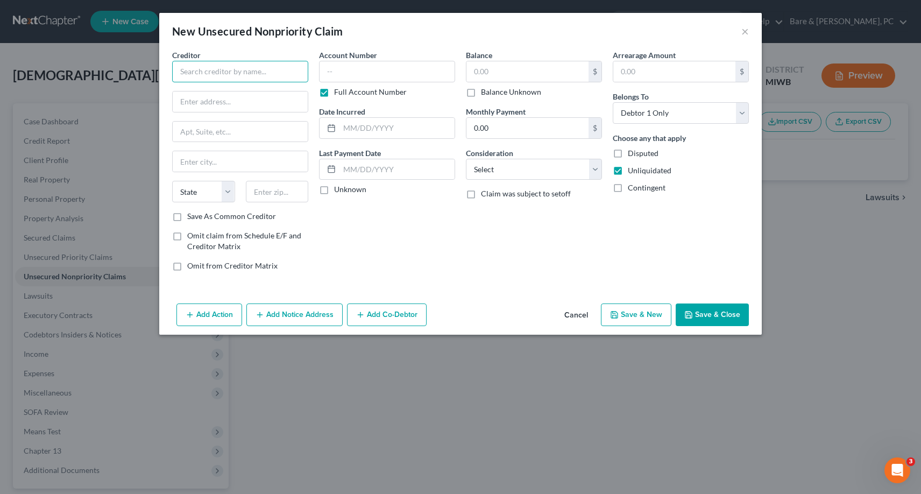
click at [188, 70] on input "text" at bounding box center [240, 72] width 136 height 22
click at [398, 262] on div "Account Number Full Account Number Date Incurred Last Payment Date Unknown" at bounding box center [387, 165] width 147 height 230
click at [197, 100] on input "text" at bounding box center [240, 101] width 135 height 20
click at [214, 160] on input "text" at bounding box center [240, 161] width 135 height 20
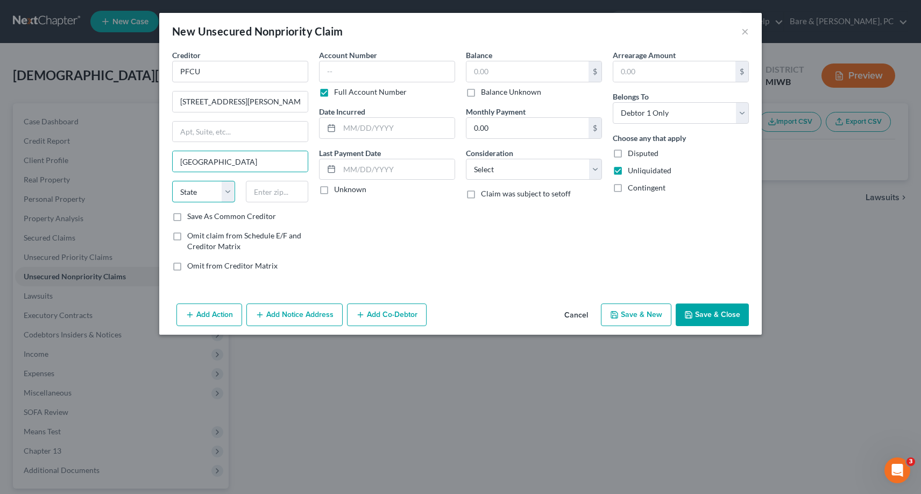
click at [172, 181] on select "State [US_STATE] AK AR AZ CA CO CT DE DC [GEOGRAPHIC_DATA] [GEOGRAPHIC_DATA] GU…" at bounding box center [203, 192] width 63 height 22
click option "OR" at bounding box center [0, 0] width 0 height 0
click at [276, 196] on input "text" at bounding box center [277, 192] width 63 height 22
click at [187, 215] on label "Save As Common Creditor" at bounding box center [231, 216] width 89 height 11
click at [192, 215] on input "Save As Common Creditor" at bounding box center [195, 214] width 7 height 7
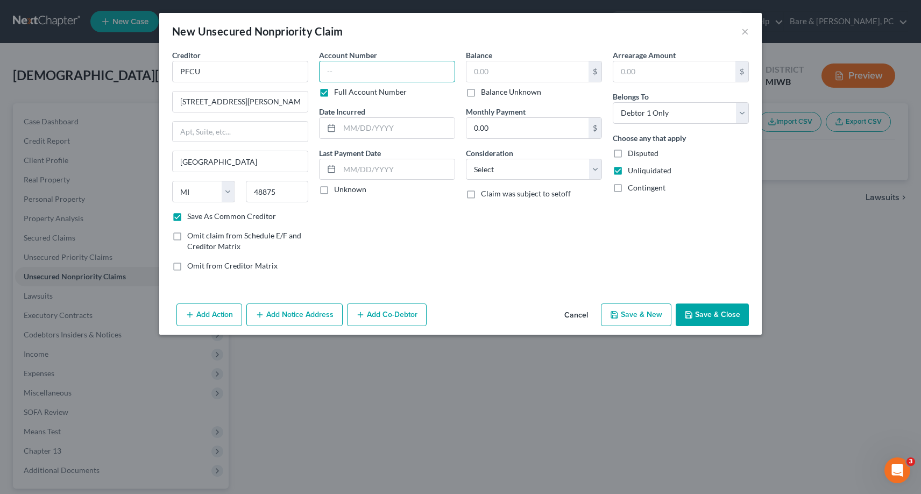
click at [331, 72] on input "text" at bounding box center [387, 72] width 136 height 22
click at [392, 130] on input "text" at bounding box center [397, 128] width 115 height 20
click at [482, 70] on input "text" at bounding box center [528, 71] width 122 height 20
click at [466, 159] on select "Select Cable / Satellite Services Collection Agency Credit Card Debt Debt Couns…" at bounding box center [534, 170] width 136 height 22
click option "Credit Card Debt" at bounding box center [0, 0] width 0 height 0
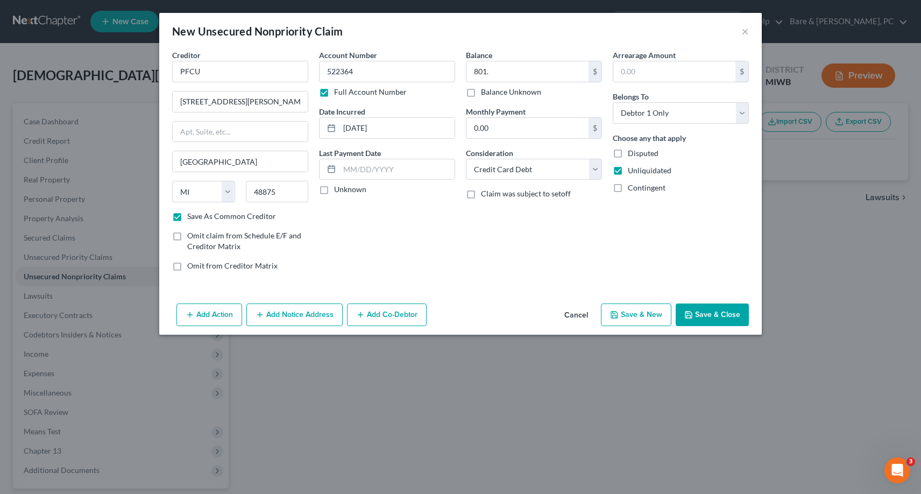
click at [648, 319] on button "Save & New" at bounding box center [636, 314] width 70 height 23
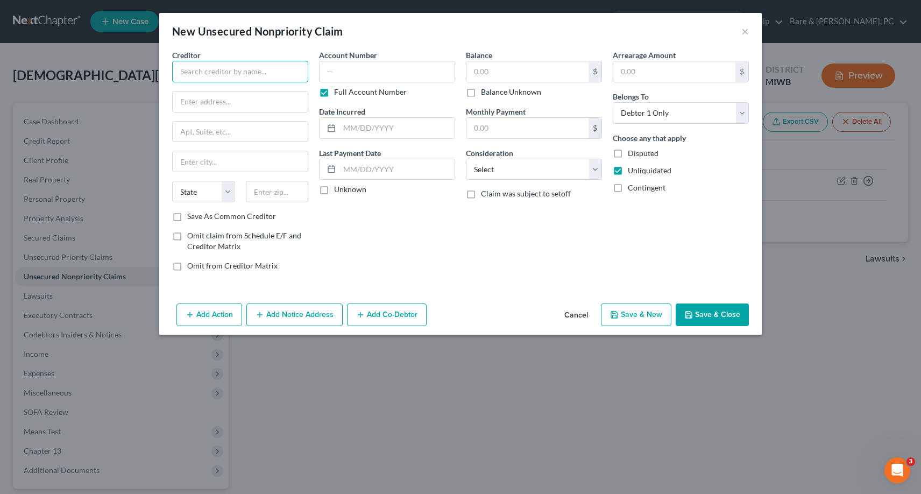
click at [237, 67] on input "text" at bounding box center [240, 72] width 136 height 22
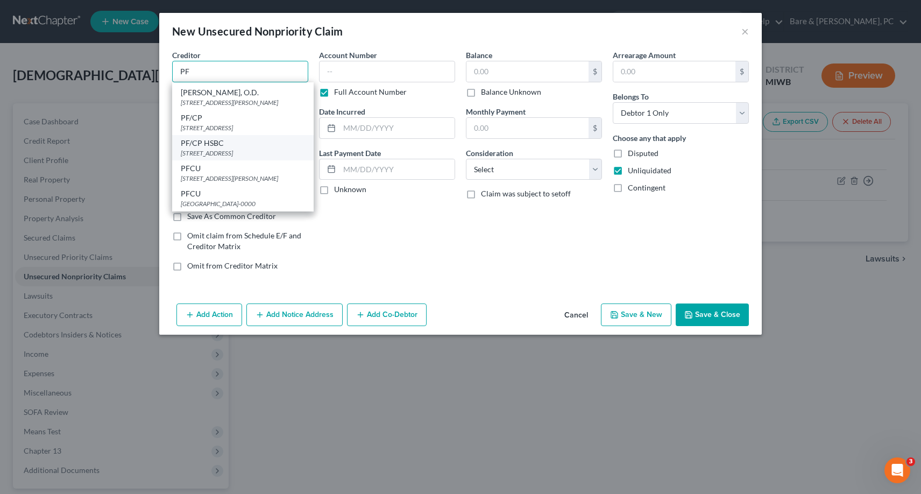
scroll to position [41, 0]
click at [198, 174] on div "PFCU" at bounding box center [243, 168] width 124 height 11
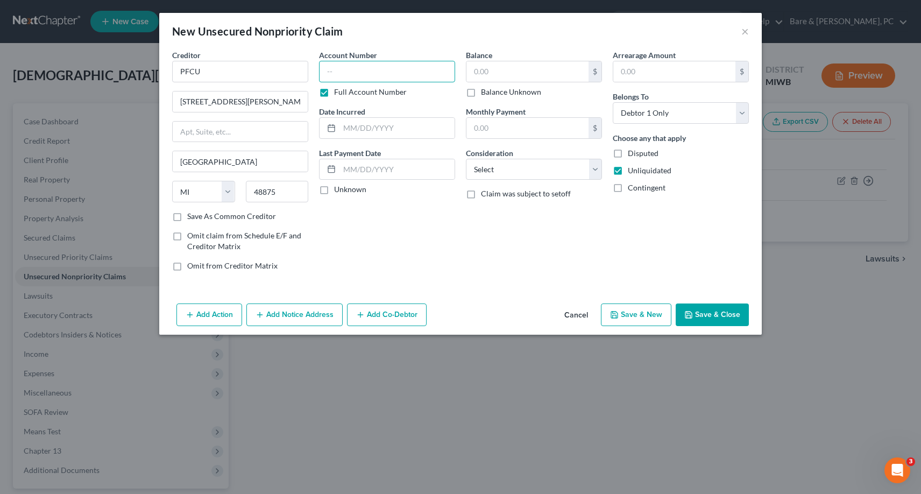
click at [328, 76] on input "text" at bounding box center [387, 72] width 136 height 22
click at [362, 135] on input "text" at bounding box center [397, 128] width 115 height 20
click at [474, 71] on input "text" at bounding box center [528, 71] width 122 height 20
click at [466, 159] on select "Select Cable / Satellite Services Collection Agency Credit Card Debt Debt Couns…" at bounding box center [534, 170] width 136 height 22
click option "Credit Card Debt" at bounding box center [0, 0] width 0 height 0
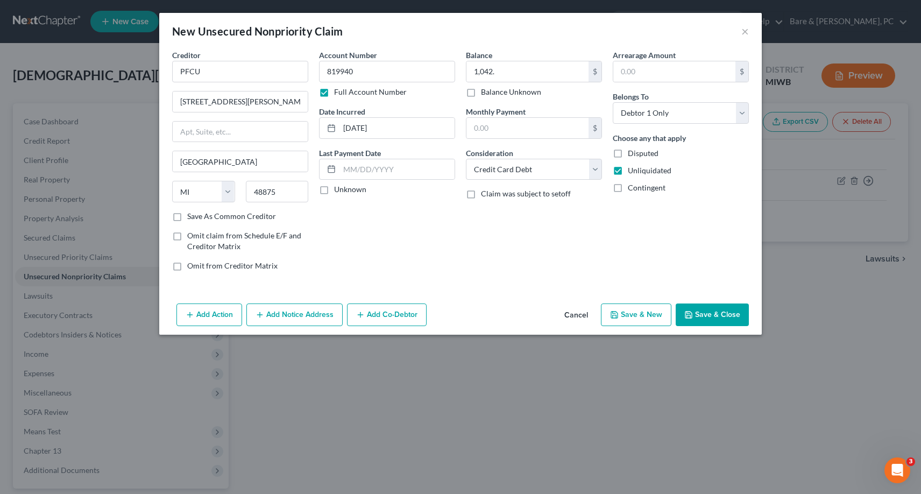
click at [656, 308] on button "Save & New" at bounding box center [636, 314] width 70 height 23
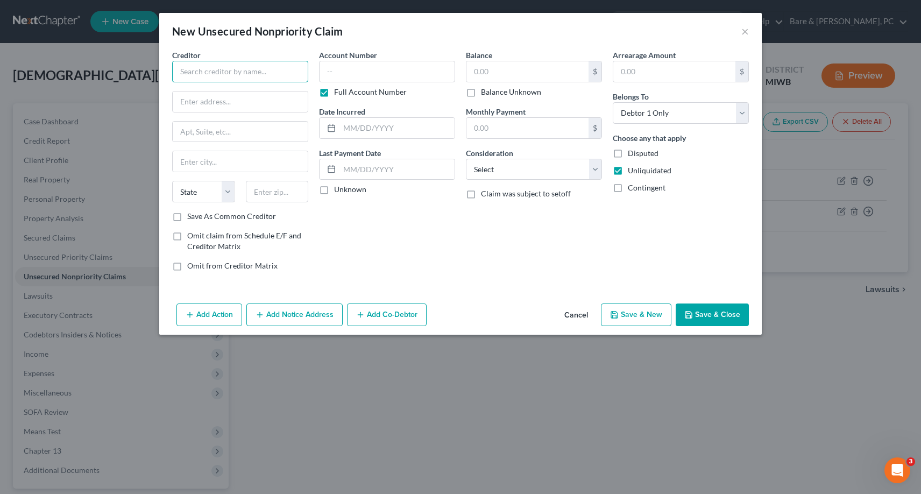
click at [216, 74] on input "text" at bounding box center [240, 72] width 136 height 22
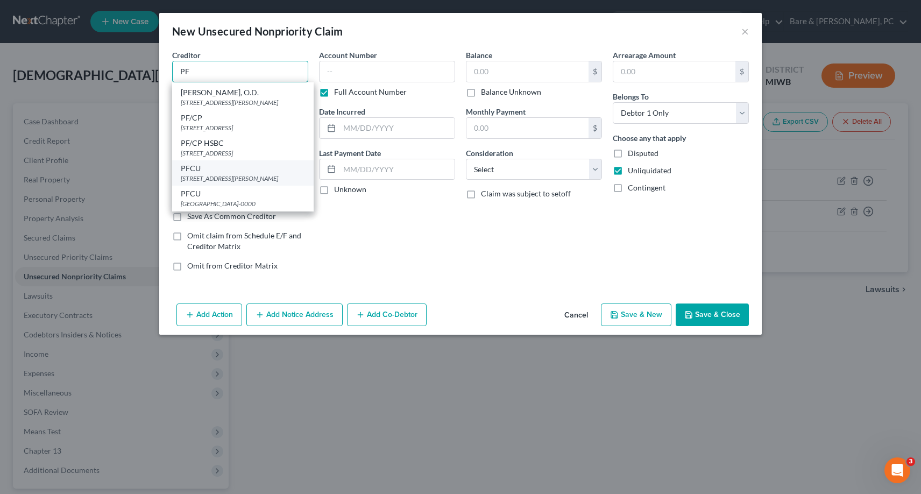
scroll to position [41, 0]
click at [226, 178] on div "[STREET_ADDRESS][PERSON_NAME]" at bounding box center [243, 178] width 124 height 9
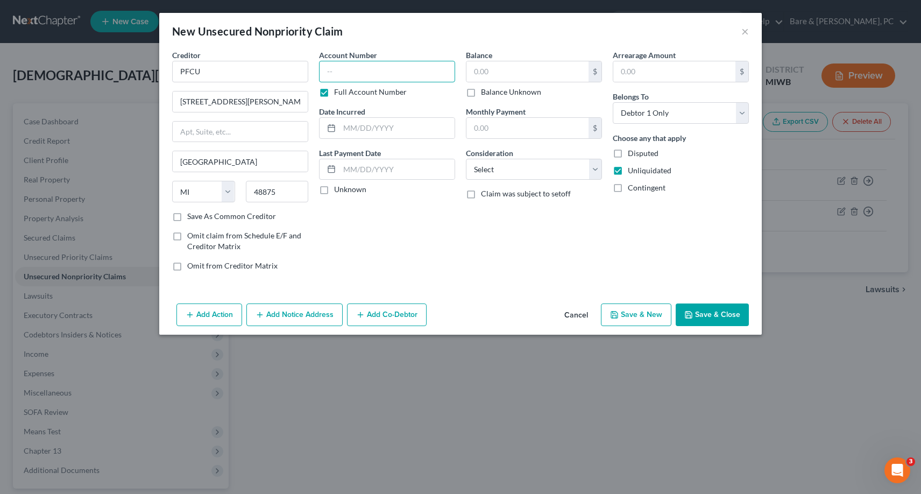
click at [336, 72] on input "text" at bounding box center [387, 72] width 136 height 22
click at [362, 124] on input "text" at bounding box center [397, 128] width 115 height 20
click at [476, 69] on input "text" at bounding box center [528, 71] width 122 height 20
click at [466, 159] on select "Select Cable / Satellite Services Collection Agency Credit Card Debt Debt Couns…" at bounding box center [534, 170] width 136 height 22
click option "Credit Card Debt" at bounding box center [0, 0] width 0 height 0
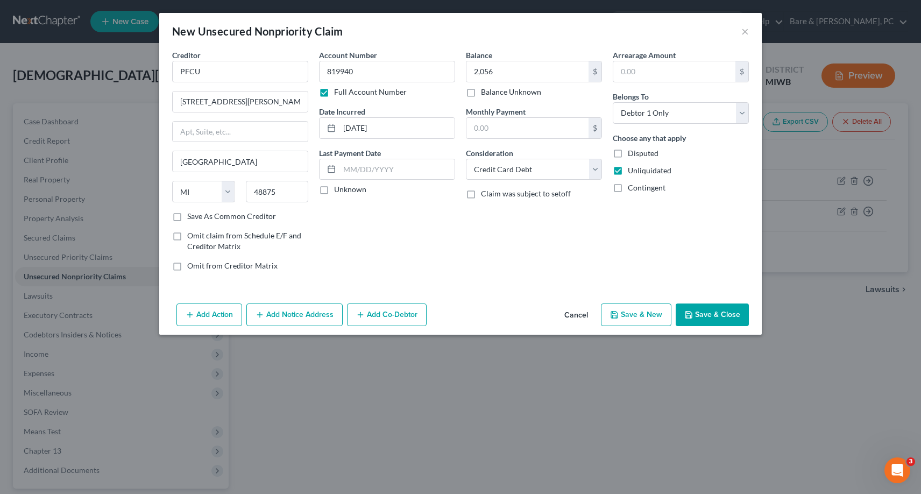
click at [644, 319] on button "Save & New" at bounding box center [636, 314] width 70 height 23
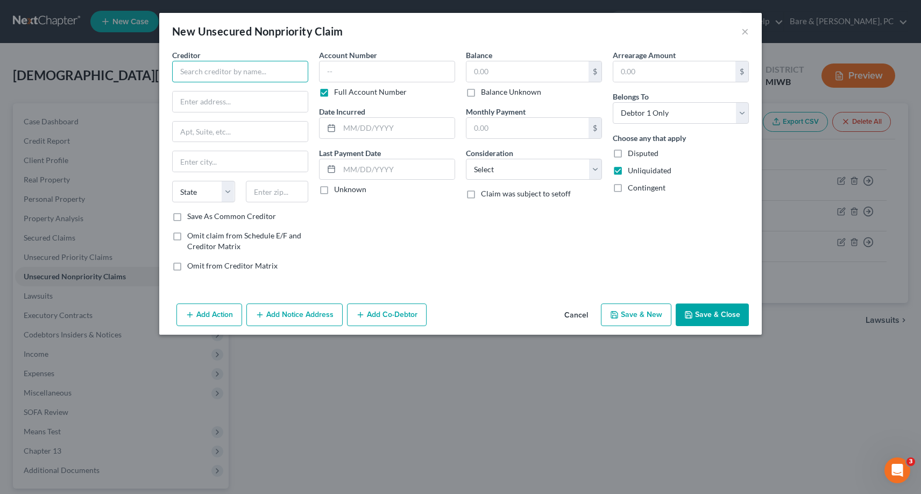
click at [185, 74] on input "text" at bounding box center [240, 72] width 136 height 22
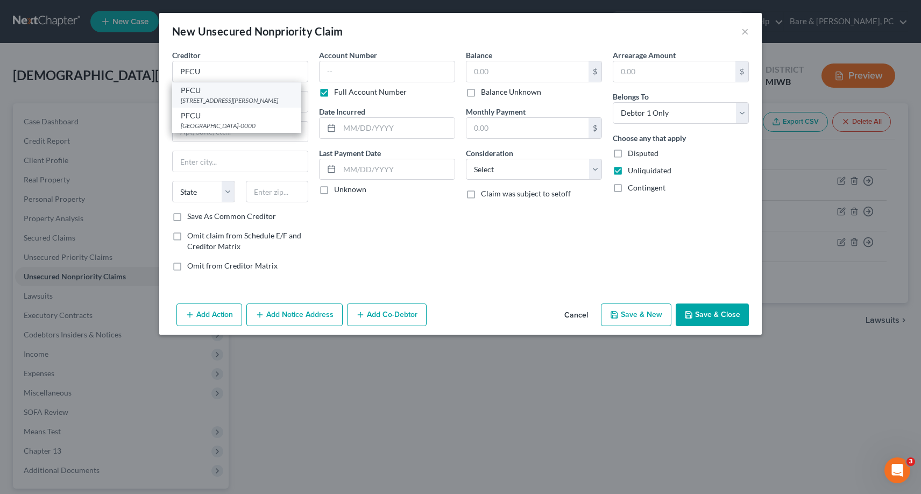
click at [264, 104] on div "[STREET_ADDRESS][PERSON_NAME]" at bounding box center [237, 100] width 112 height 9
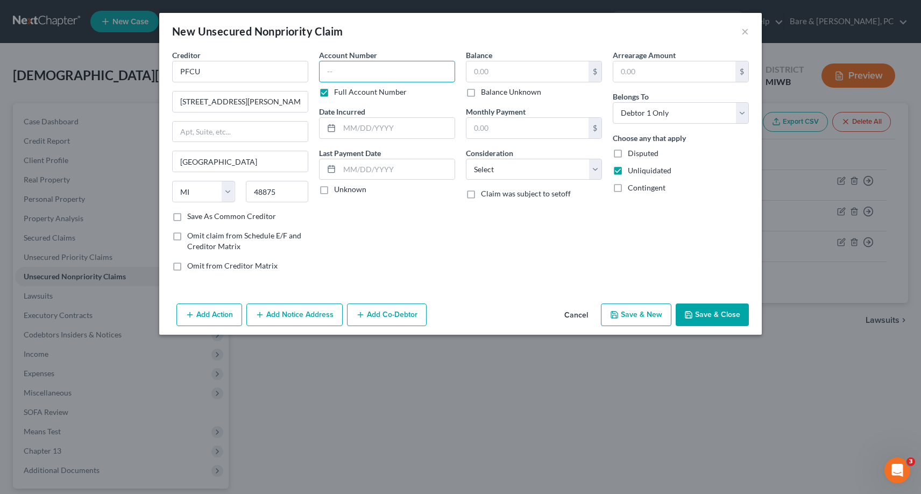
click at [328, 73] on input "text" at bounding box center [387, 72] width 136 height 22
click at [390, 128] on input "text" at bounding box center [397, 128] width 115 height 20
click at [489, 68] on input "text" at bounding box center [528, 71] width 122 height 20
click at [466, 159] on select "Select Cable / Satellite Services Collection Agency Credit Card Debt Debt Couns…" at bounding box center [534, 170] width 136 height 22
click option "Credit Card Debt" at bounding box center [0, 0] width 0 height 0
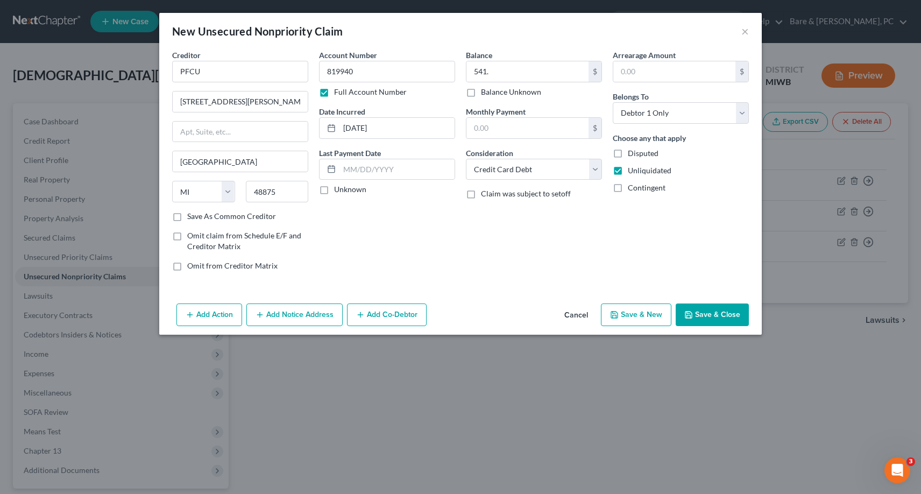
click at [646, 313] on button "Save & New" at bounding box center [636, 314] width 70 height 23
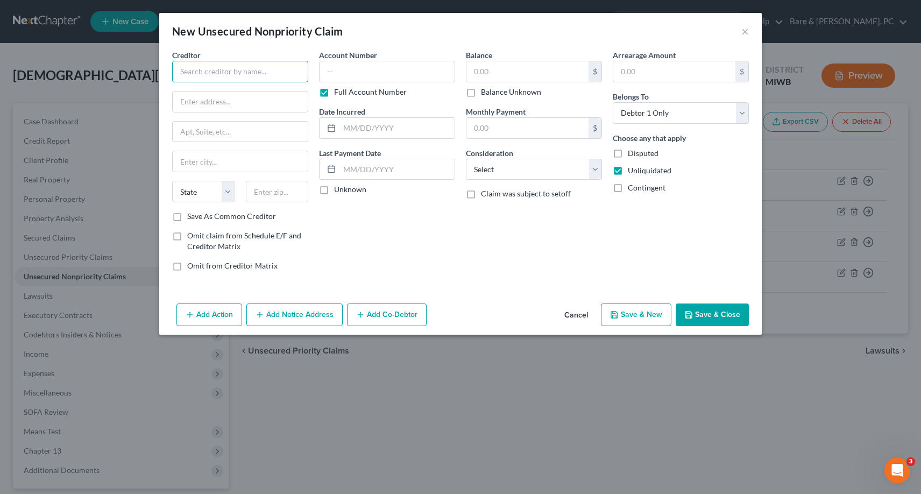
click at [213, 70] on input "text" at bounding box center [240, 72] width 136 height 22
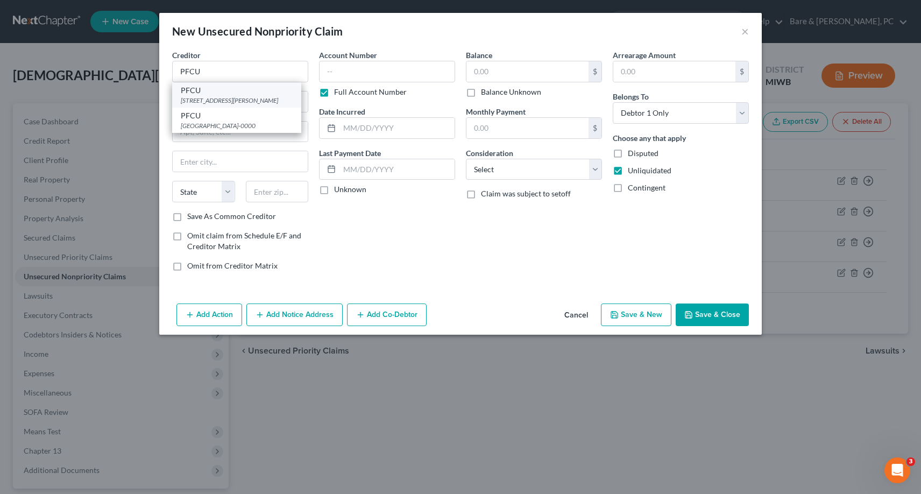
click at [249, 98] on div "[STREET_ADDRESS][PERSON_NAME]" at bounding box center [237, 100] width 112 height 9
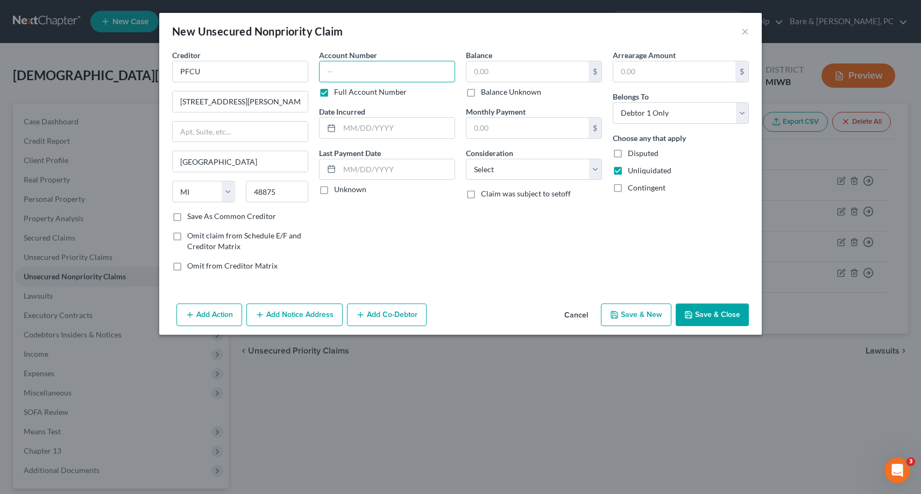
click at [352, 64] on input "text" at bounding box center [387, 72] width 136 height 22
click at [578, 315] on button "Cancel" at bounding box center [576, 316] width 41 height 22
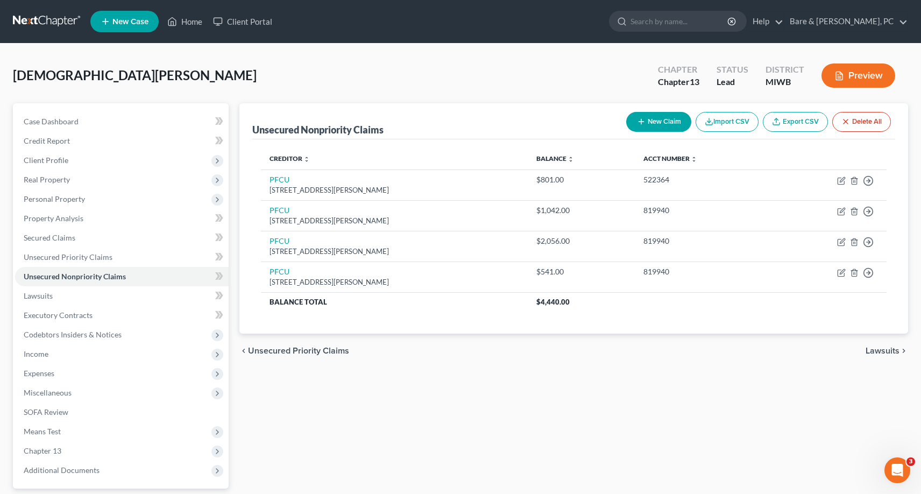
click at [666, 117] on button "New Claim" at bounding box center [658, 122] width 65 height 20
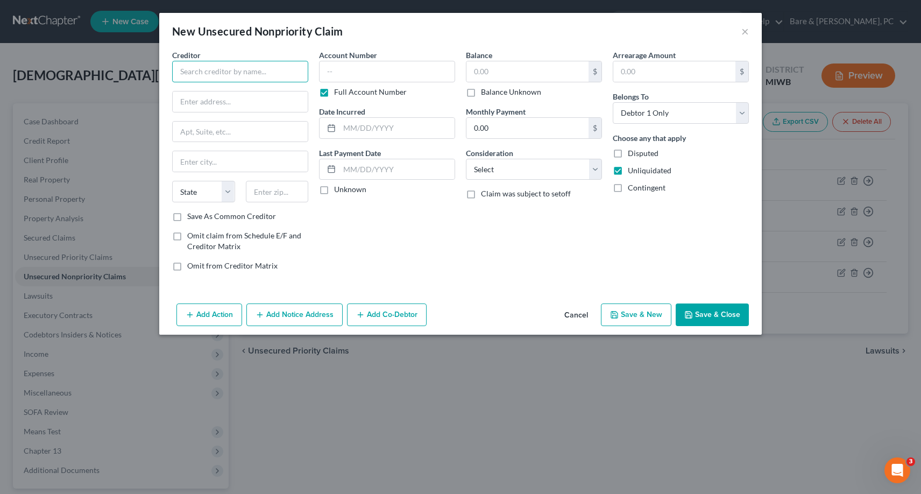
click at [216, 72] on input "text" at bounding box center [240, 72] width 136 height 22
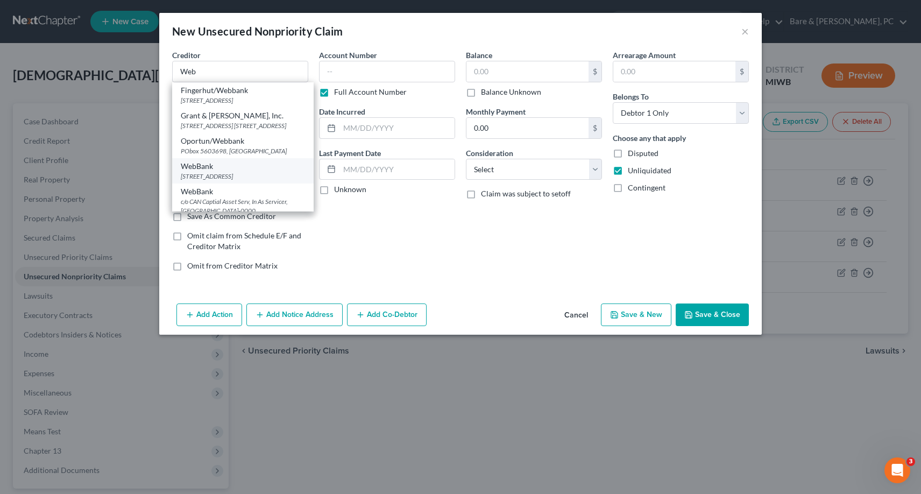
click at [199, 181] on div "[STREET_ADDRESS]" at bounding box center [243, 176] width 124 height 9
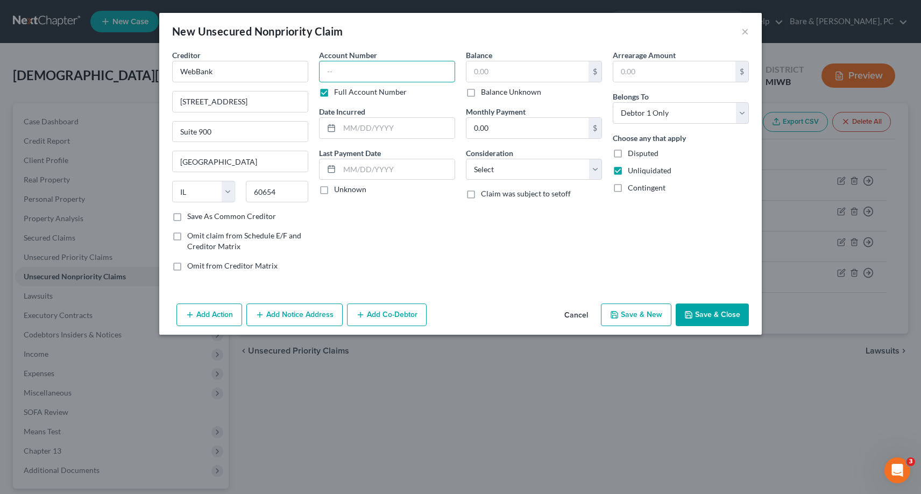
click at [327, 77] on input "text" at bounding box center [387, 72] width 136 height 22
click at [368, 125] on input "text" at bounding box center [397, 128] width 115 height 20
click at [475, 71] on input "text" at bounding box center [528, 71] width 122 height 20
click at [466, 159] on select "Select Cable / Satellite Services Collection Agency Credit Card Debt Debt Couns…" at bounding box center [534, 170] width 136 height 22
click option "Credit Card Debt" at bounding box center [0, 0] width 0 height 0
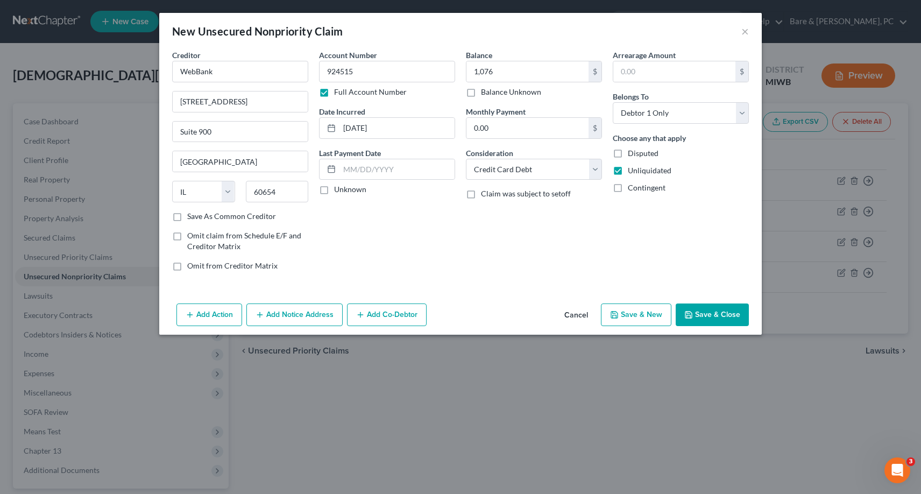
click at [645, 319] on button "Save & New" at bounding box center [636, 314] width 70 height 23
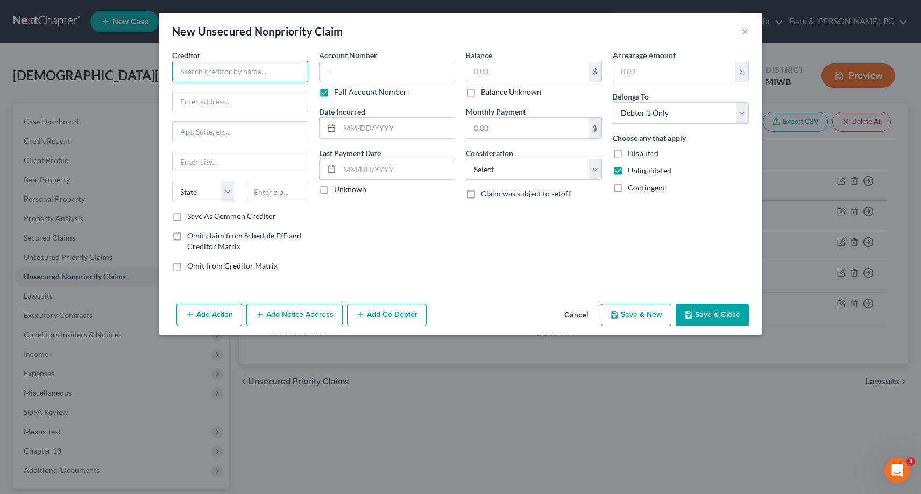
click at [204, 75] on input "text" at bounding box center [240, 72] width 136 height 22
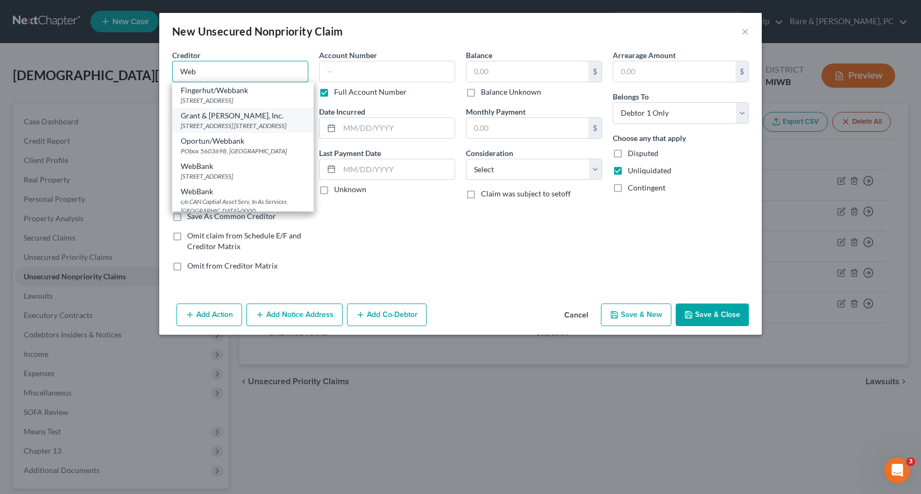
scroll to position [55, 0]
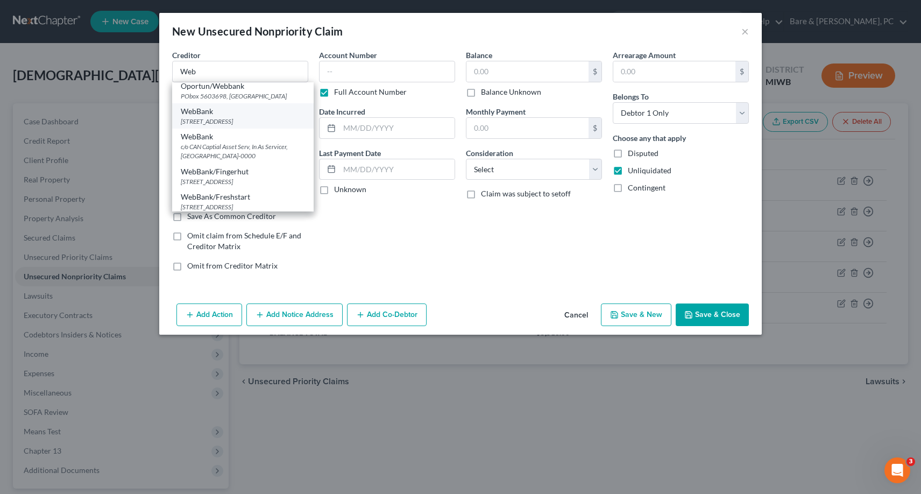
click at [203, 126] on div "[STREET_ADDRESS]" at bounding box center [243, 121] width 124 height 9
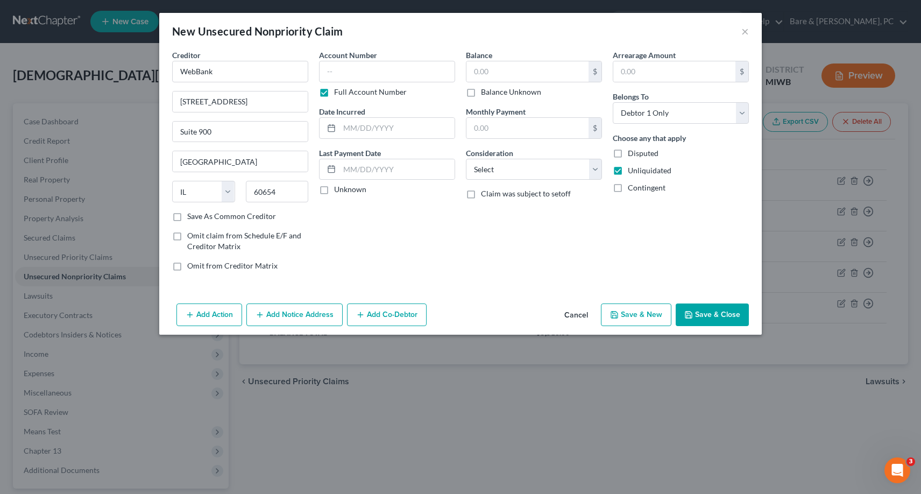
scroll to position [0, 0]
click at [328, 72] on input "text" at bounding box center [387, 72] width 136 height 22
click at [345, 128] on input "text" at bounding box center [397, 128] width 115 height 20
click at [477, 69] on input "text" at bounding box center [528, 71] width 122 height 20
click at [526, 75] on input "1,843." at bounding box center [528, 71] width 122 height 20
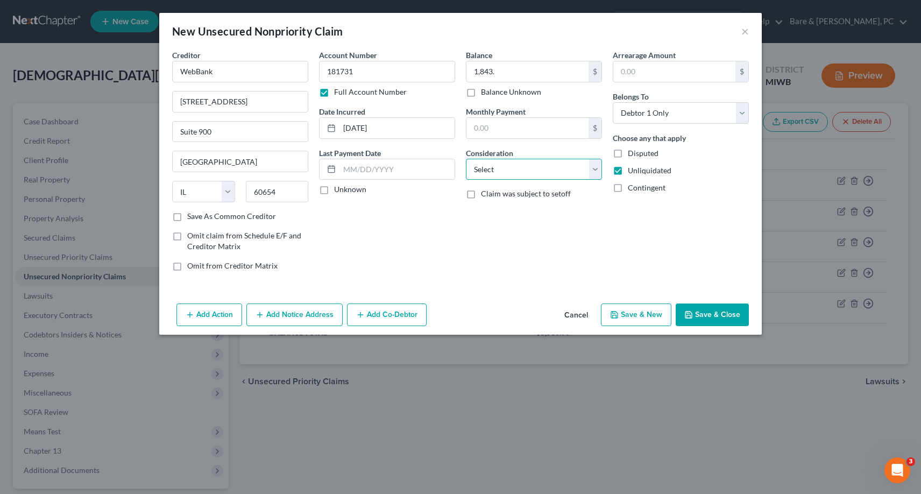
click at [466, 159] on select "Select Cable / Satellite Services Collection Agency Credit Card Debt Debt Couns…" at bounding box center [534, 170] width 136 height 22
click option "Credit Card Debt" at bounding box center [0, 0] width 0 height 0
click at [723, 314] on button "Save & Close" at bounding box center [712, 314] width 73 height 23
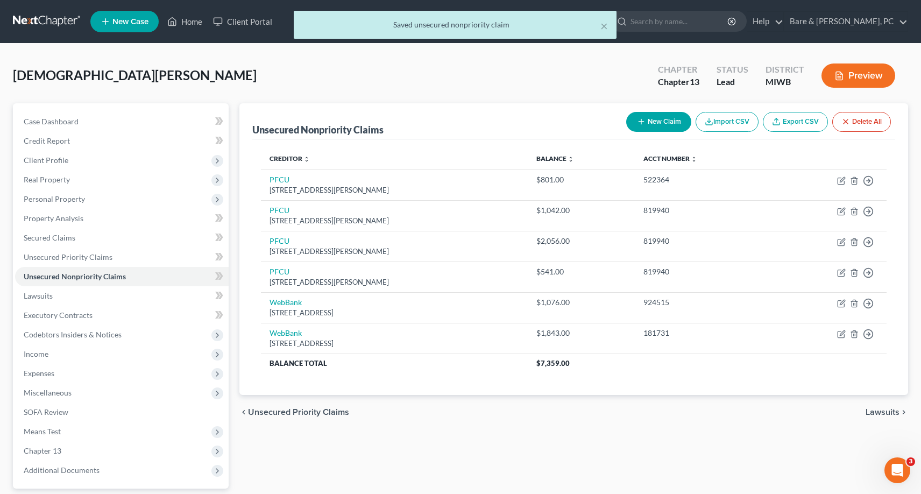
click at [194, 24] on div "× Saved unsecured nonpriority claim" at bounding box center [455, 27] width 921 height 33
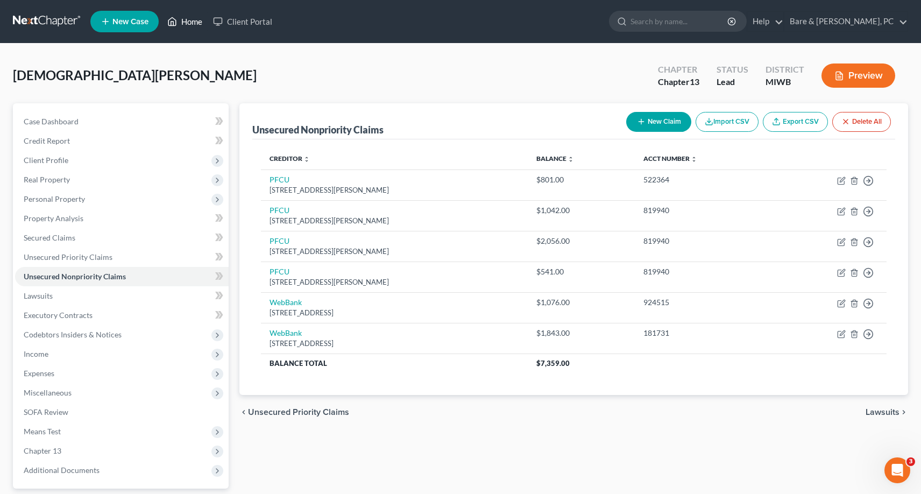
click at [189, 23] on link "Home" at bounding box center [185, 21] width 46 height 19
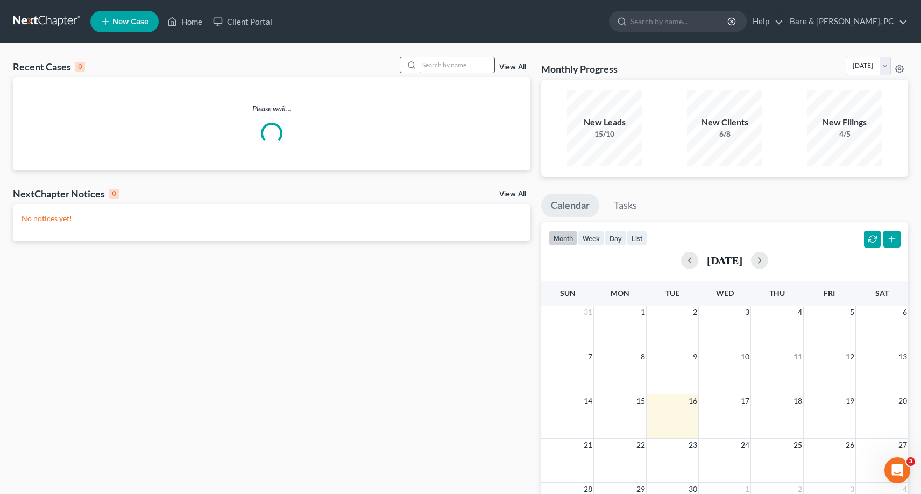
click at [428, 66] on input "search" at bounding box center [456, 65] width 75 height 16
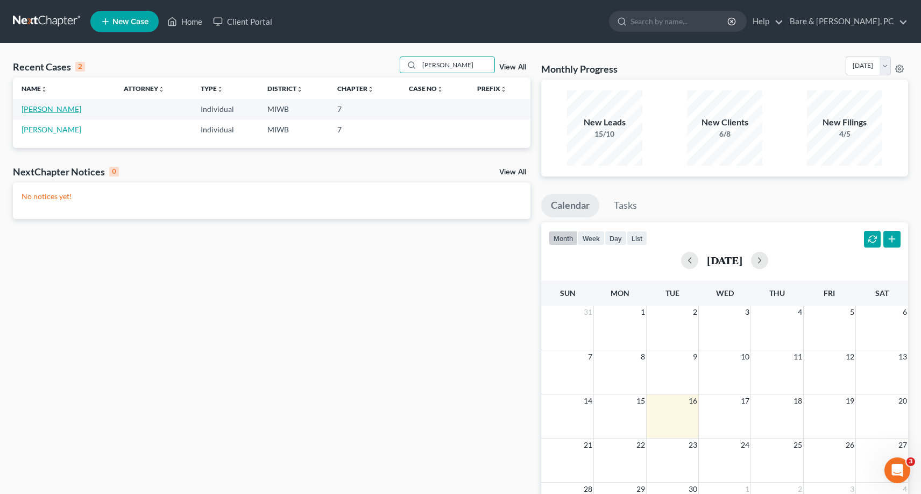
click at [40, 113] on link "[PERSON_NAME]" at bounding box center [52, 108] width 60 height 9
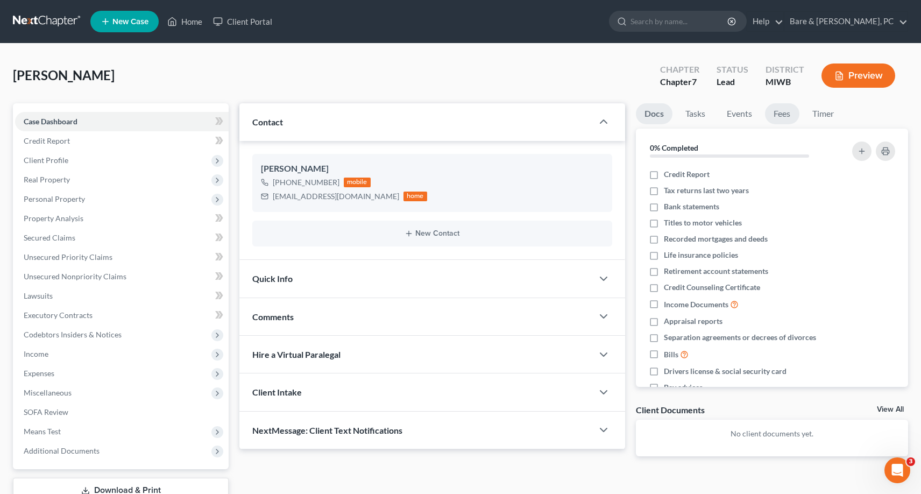
click at [791, 116] on link "Fees" at bounding box center [782, 113] width 34 height 21
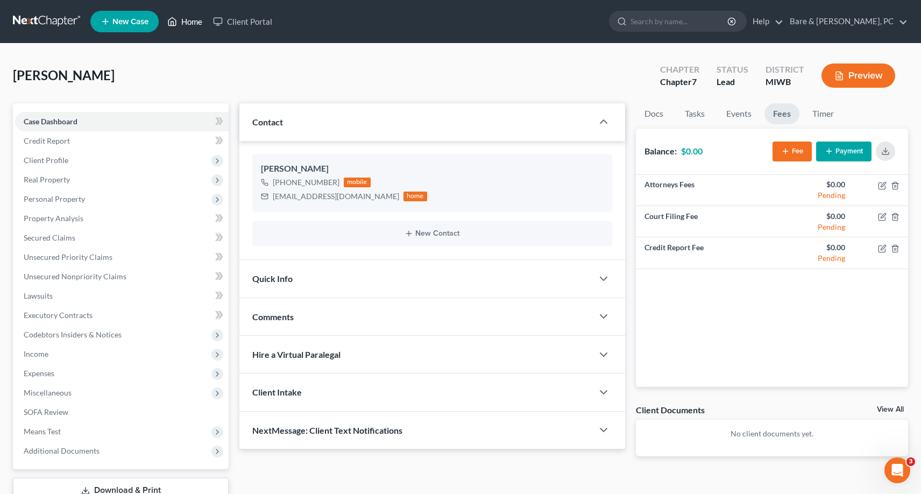
click at [189, 21] on link "Home" at bounding box center [185, 21] width 46 height 19
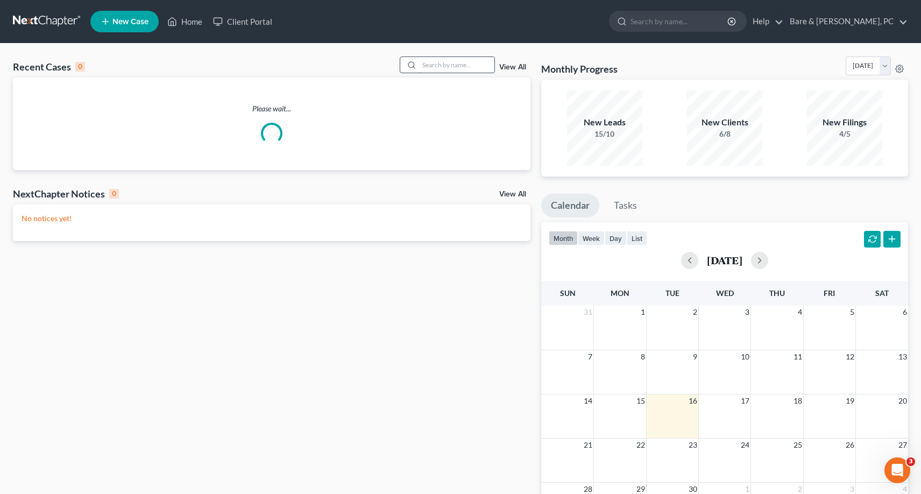
click at [429, 65] on input "search" at bounding box center [456, 65] width 75 height 16
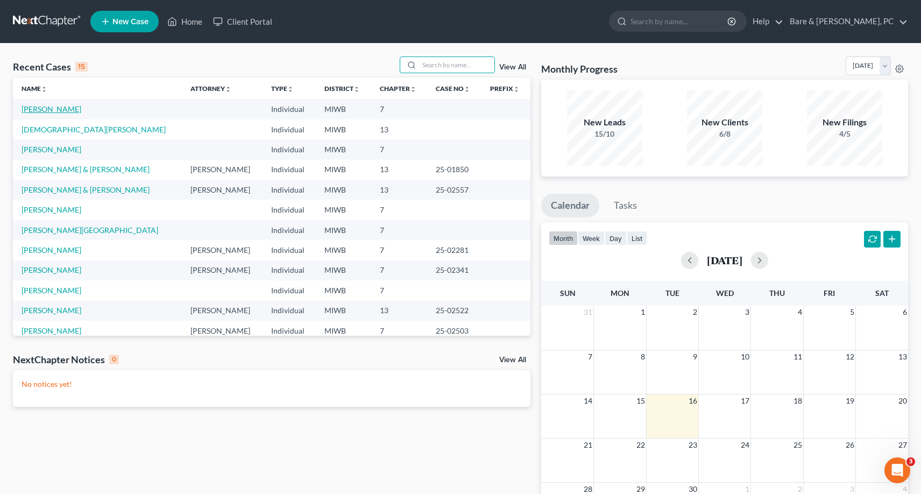
click at [51, 111] on link "[PERSON_NAME]" at bounding box center [52, 108] width 60 height 9
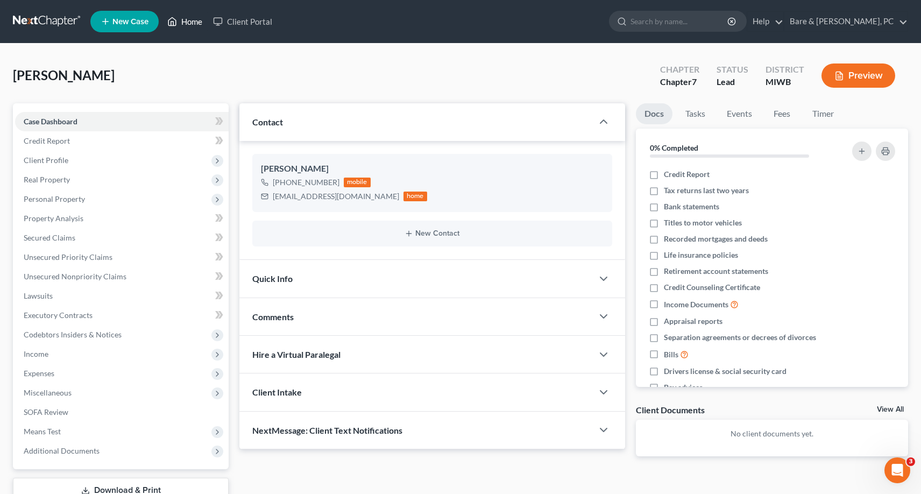
click at [193, 22] on link "Home" at bounding box center [185, 21] width 46 height 19
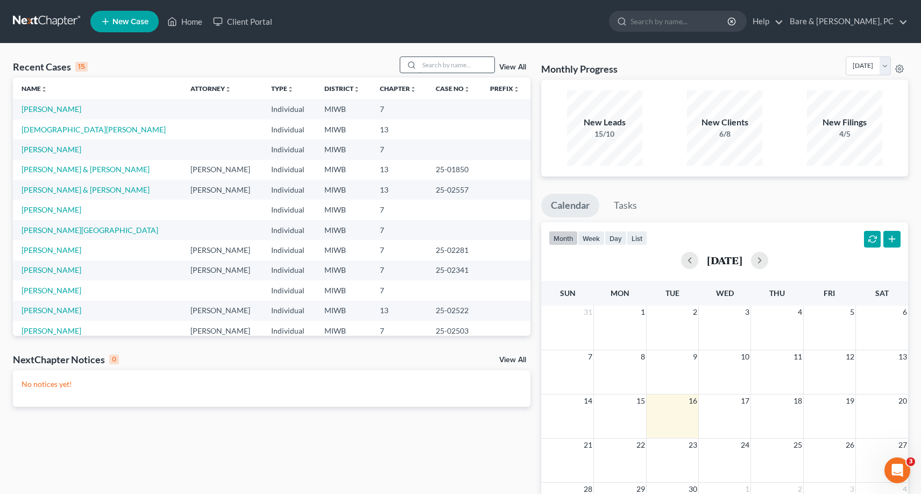
click at [448, 66] on input "search" at bounding box center [456, 65] width 75 height 16
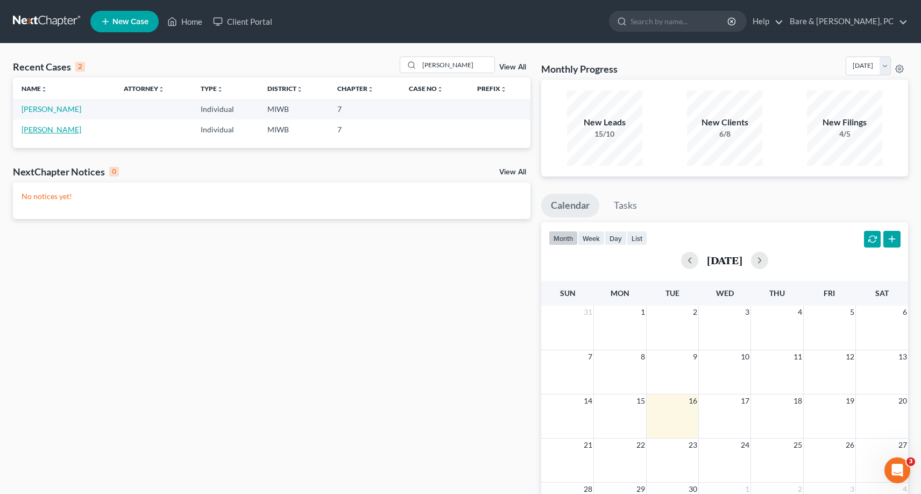
click at [37, 130] on link "[PERSON_NAME]" at bounding box center [52, 129] width 60 height 9
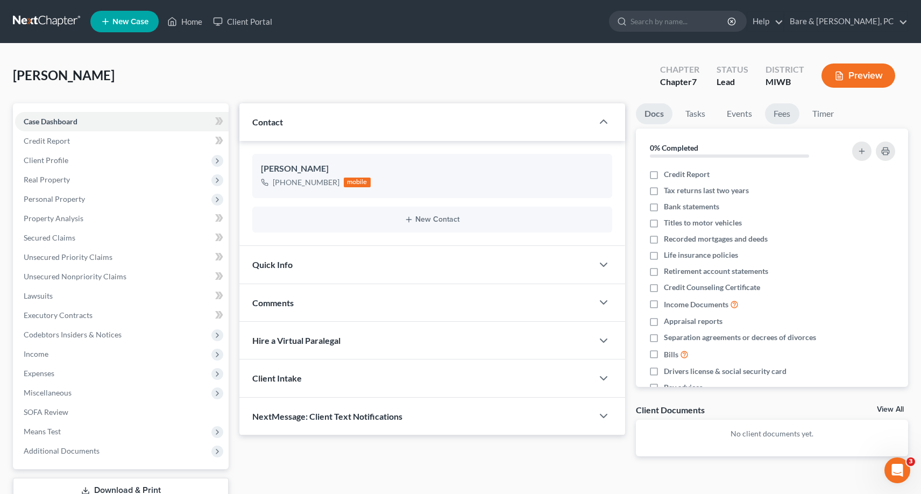
click at [786, 108] on link "Fees" at bounding box center [782, 113] width 34 height 21
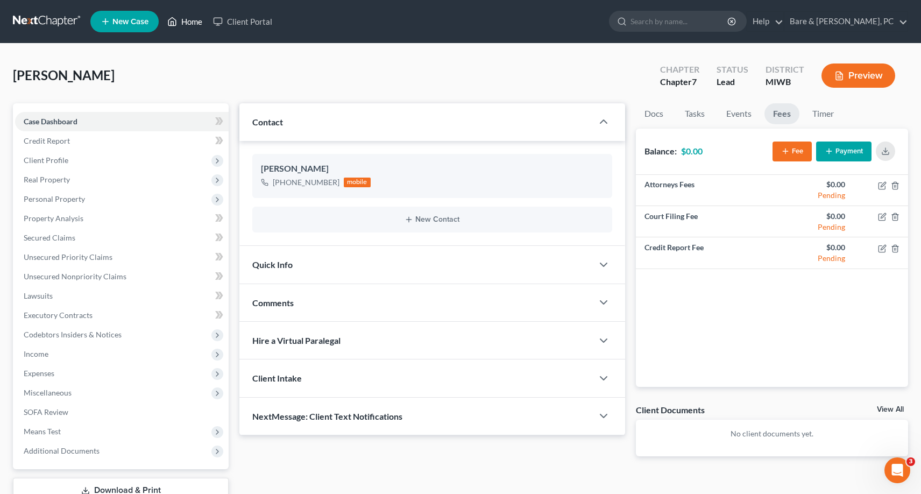
click at [180, 20] on link "Home" at bounding box center [185, 21] width 46 height 19
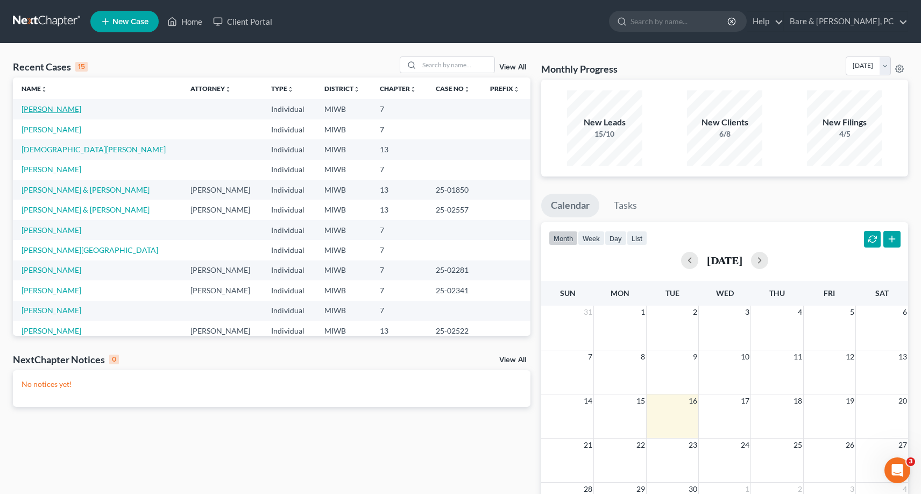
click at [56, 111] on link "[PERSON_NAME]" at bounding box center [52, 108] width 60 height 9
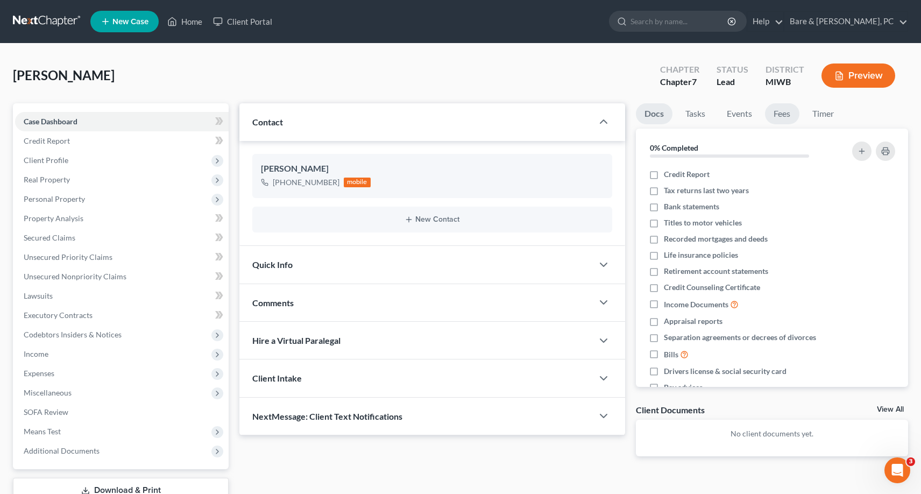
click at [786, 114] on link "Fees" at bounding box center [782, 113] width 34 height 21
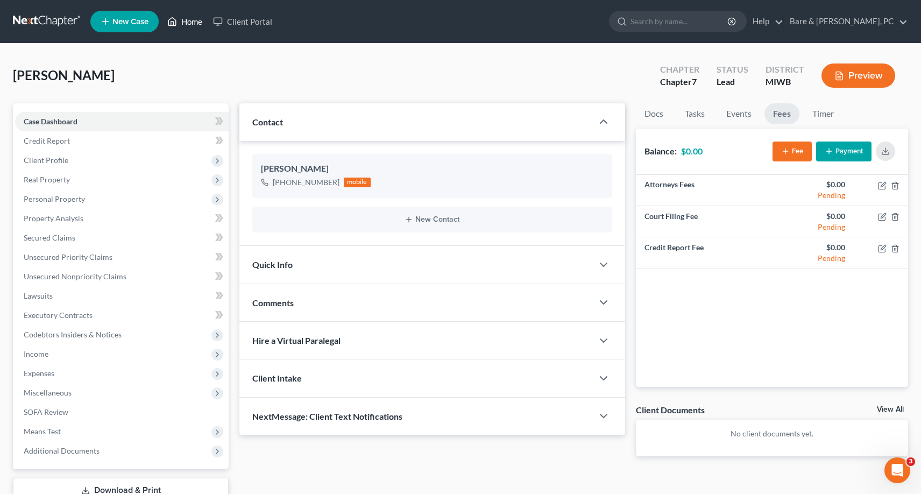
click at [182, 24] on link "Home" at bounding box center [185, 21] width 46 height 19
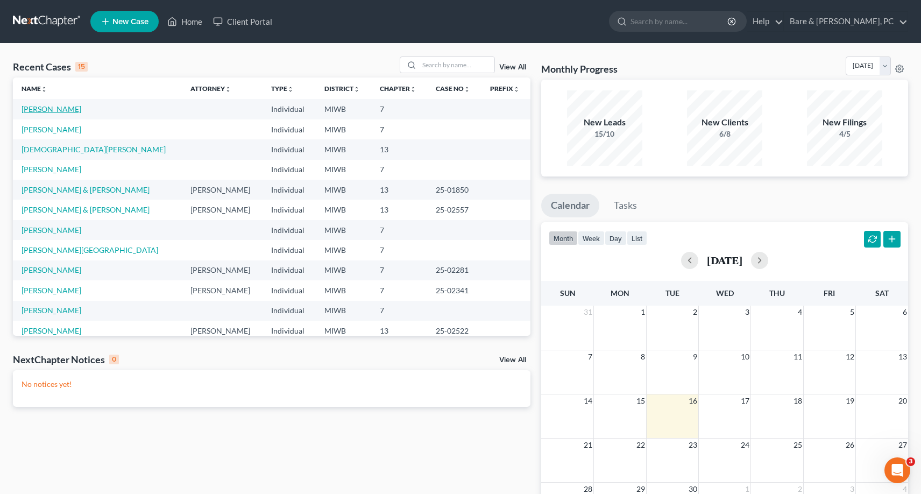
click at [37, 108] on link "[PERSON_NAME]" at bounding box center [52, 108] width 60 height 9
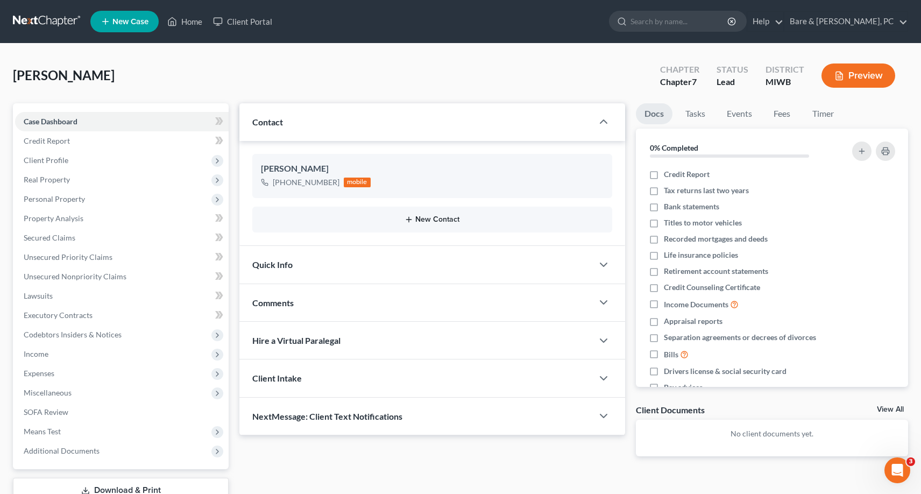
click at [442, 223] on button "New Contact" at bounding box center [432, 219] width 343 height 9
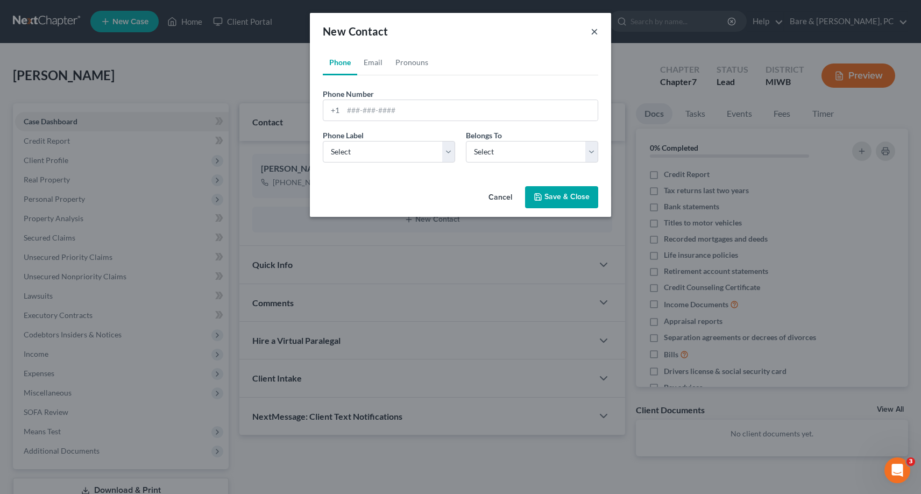
click at [595, 31] on button "×" at bounding box center [595, 31] width 8 height 13
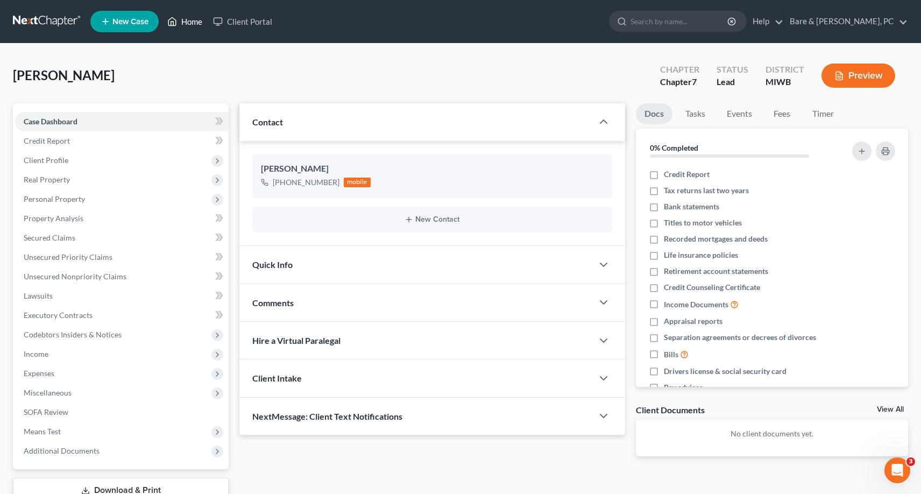
click at [193, 24] on link "Home" at bounding box center [185, 21] width 46 height 19
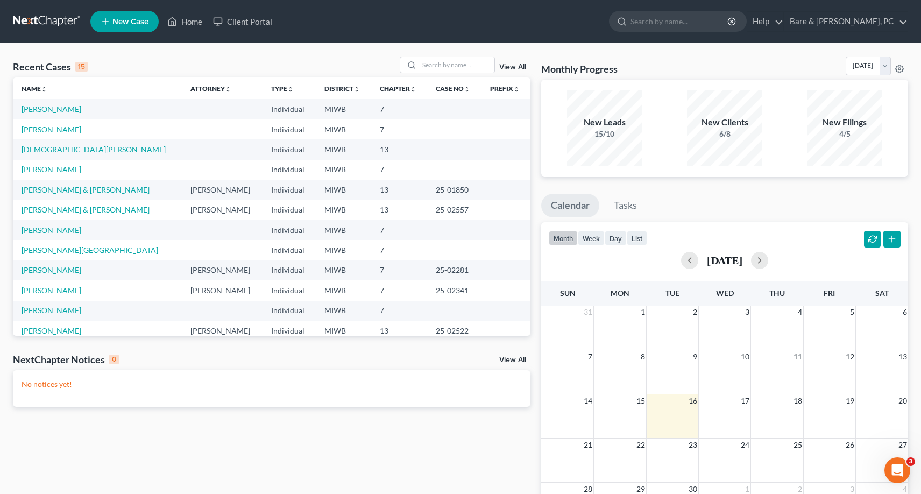
click at [36, 131] on link "[PERSON_NAME]" at bounding box center [52, 129] width 60 height 9
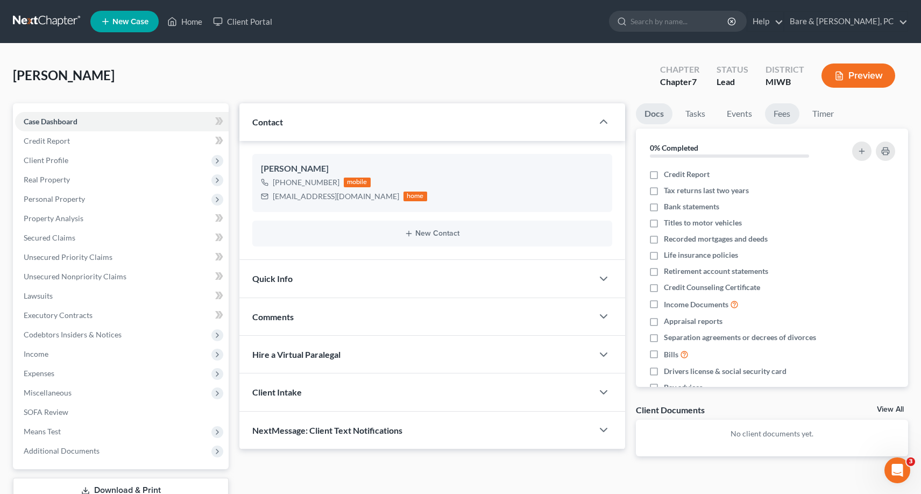
drag, startPoint x: 788, startPoint y: 114, endPoint x: 781, endPoint y: 102, distance: 13.5
click at [787, 114] on link "Fees" at bounding box center [782, 113] width 34 height 21
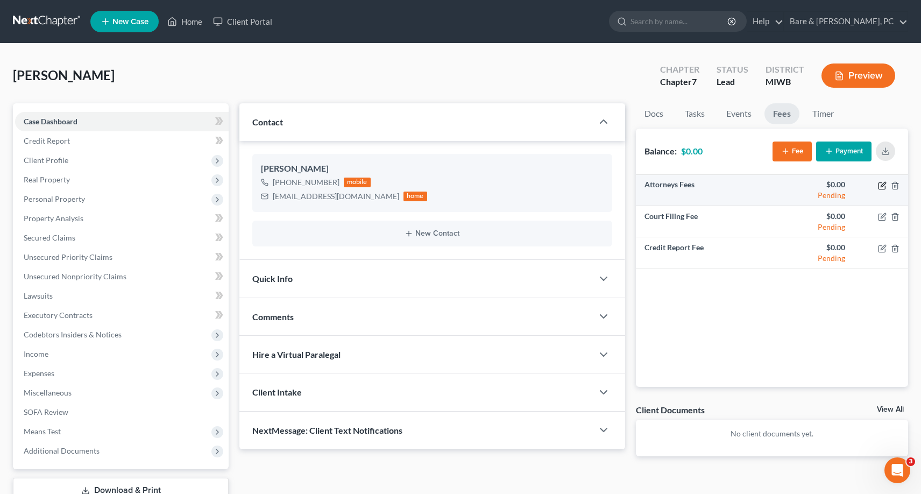
click at [885, 183] on icon "button" at bounding box center [882, 185] width 9 height 9
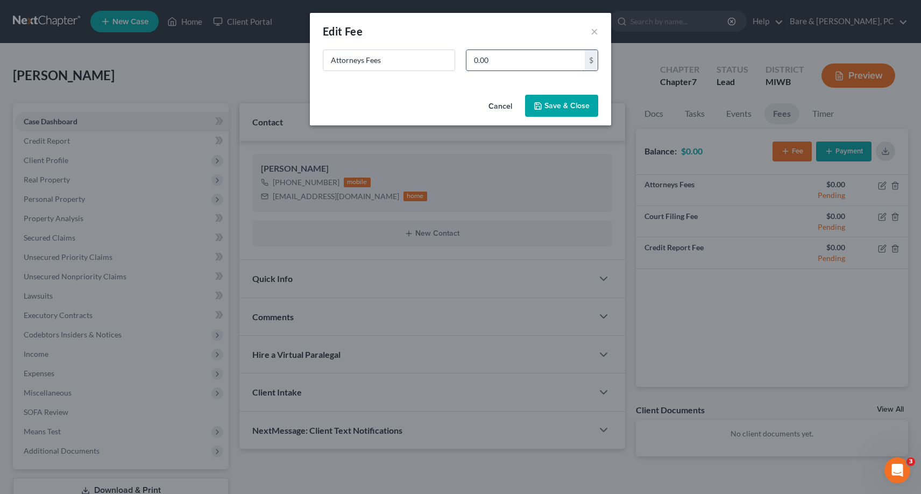
click at [470, 65] on input "0.00" at bounding box center [526, 60] width 118 height 20
click at [560, 103] on button "Save & Close" at bounding box center [561, 106] width 73 height 23
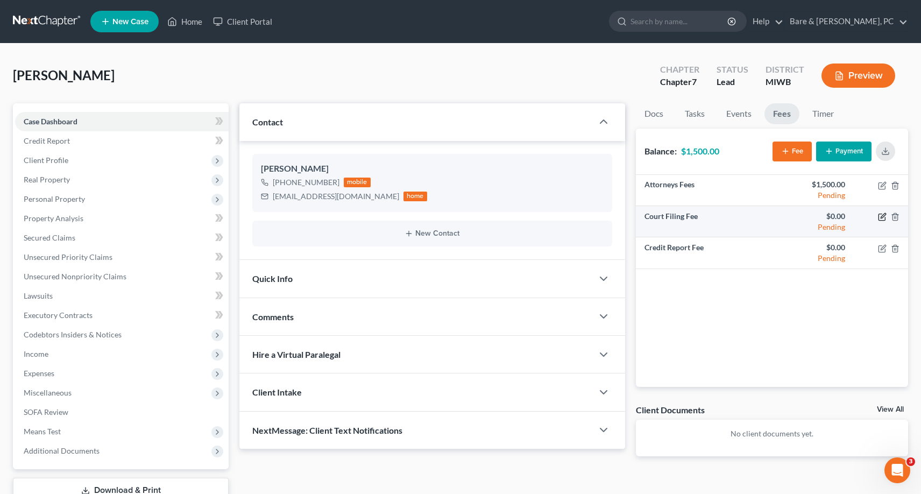
click at [882, 220] on icon "button" at bounding box center [882, 217] width 6 height 6
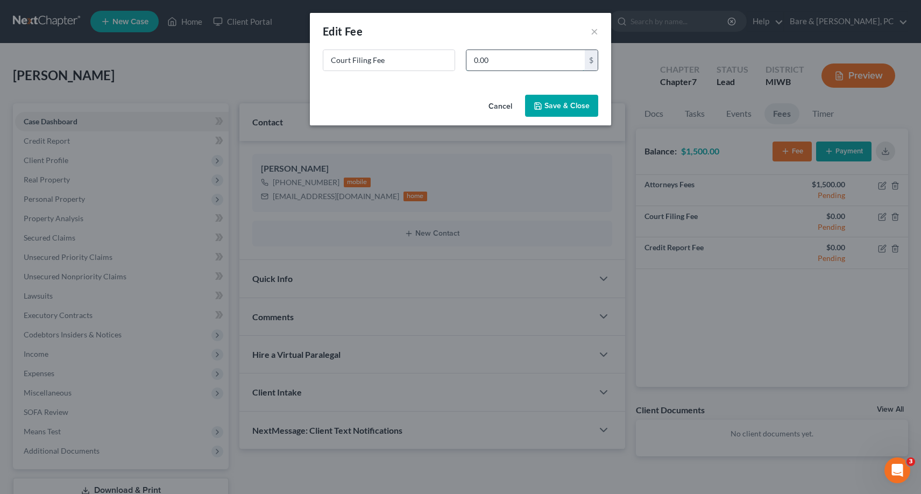
click at [502, 63] on input "0.00" at bounding box center [526, 60] width 118 height 20
click at [573, 102] on button "Save & Close" at bounding box center [561, 106] width 73 height 23
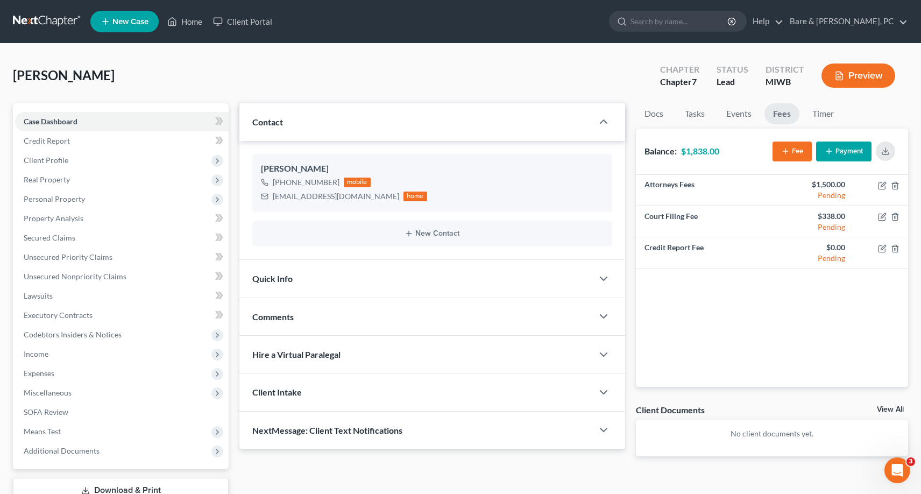
click at [847, 150] on button "Payment" at bounding box center [843, 152] width 55 height 20
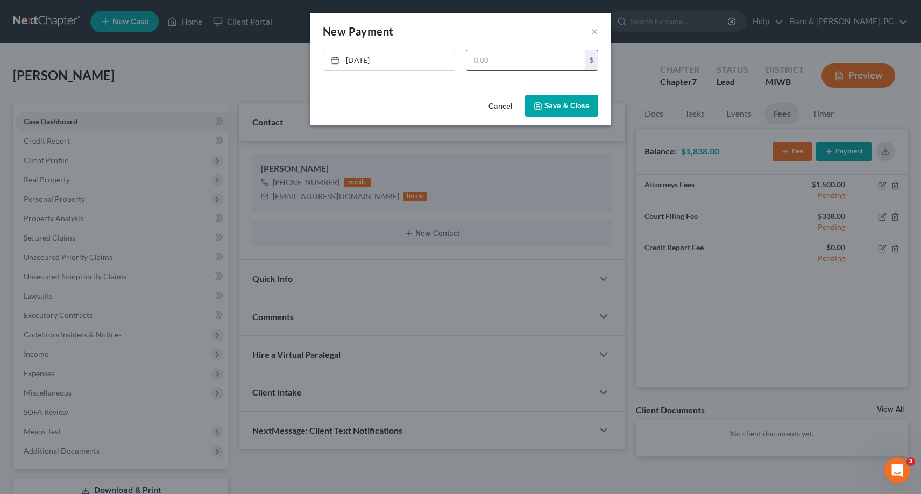
click at [473, 60] on input "text" at bounding box center [526, 60] width 118 height 20
click at [572, 103] on button "Save & Close" at bounding box center [561, 106] width 73 height 23
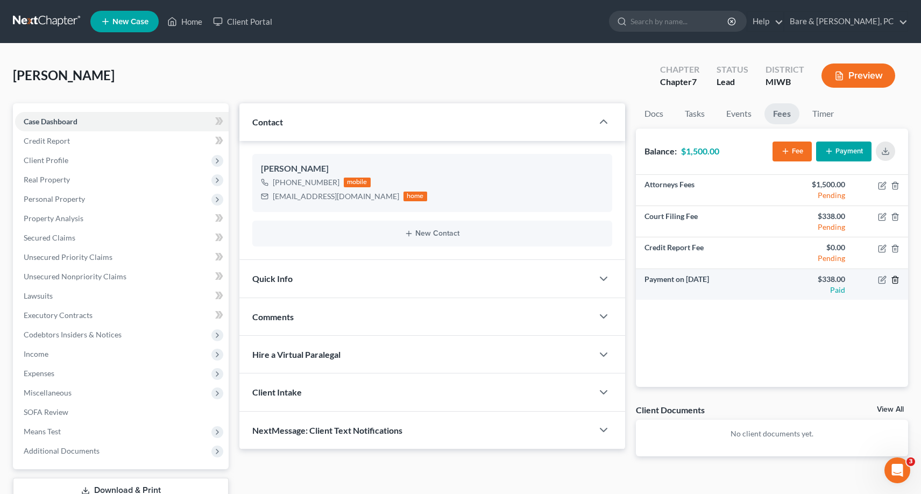
click at [897, 278] on icon "button" at bounding box center [895, 279] width 9 height 9
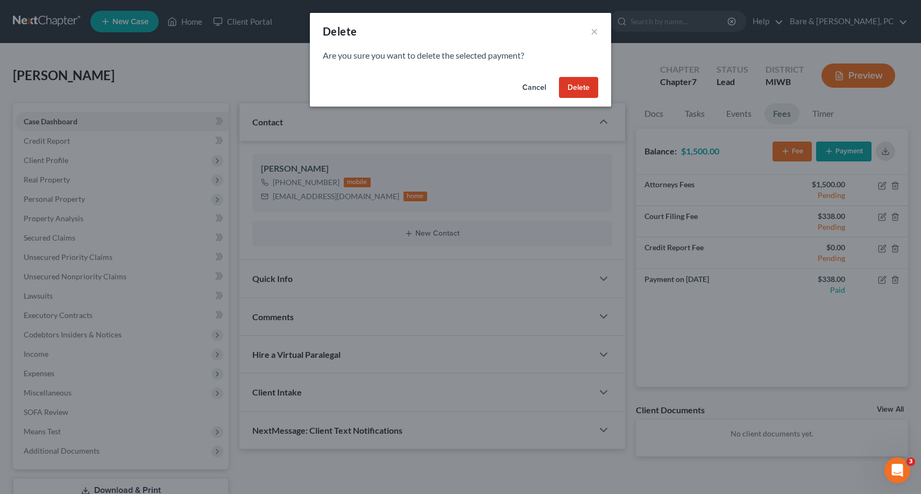
click at [589, 87] on button "Delete" at bounding box center [578, 88] width 39 height 22
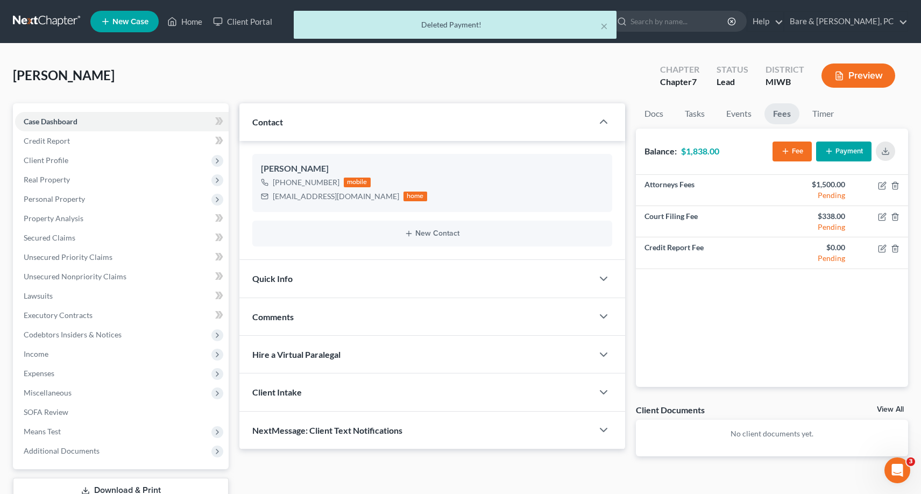
click at [845, 152] on button "Payment" at bounding box center [843, 152] width 55 height 20
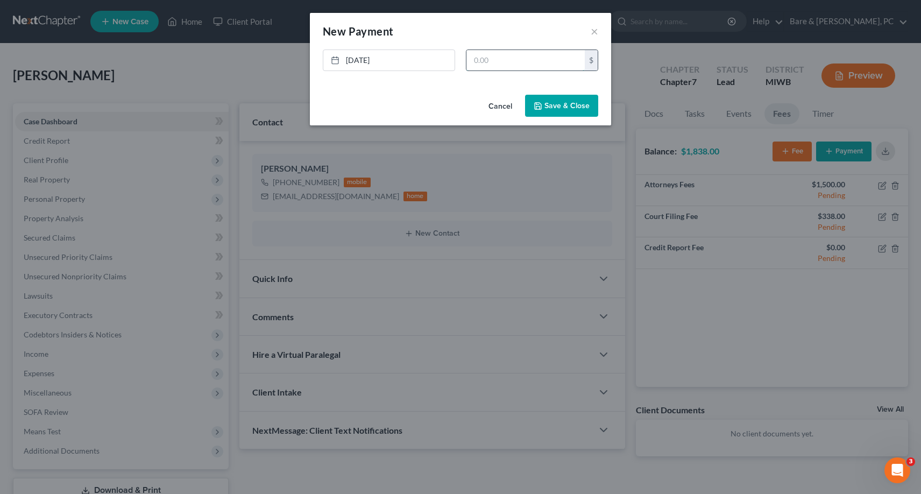
click at [484, 62] on input "text" at bounding box center [526, 60] width 118 height 20
click at [564, 105] on button "Save & Close" at bounding box center [561, 106] width 73 height 23
